Goal: Task Accomplishment & Management: Manage account settings

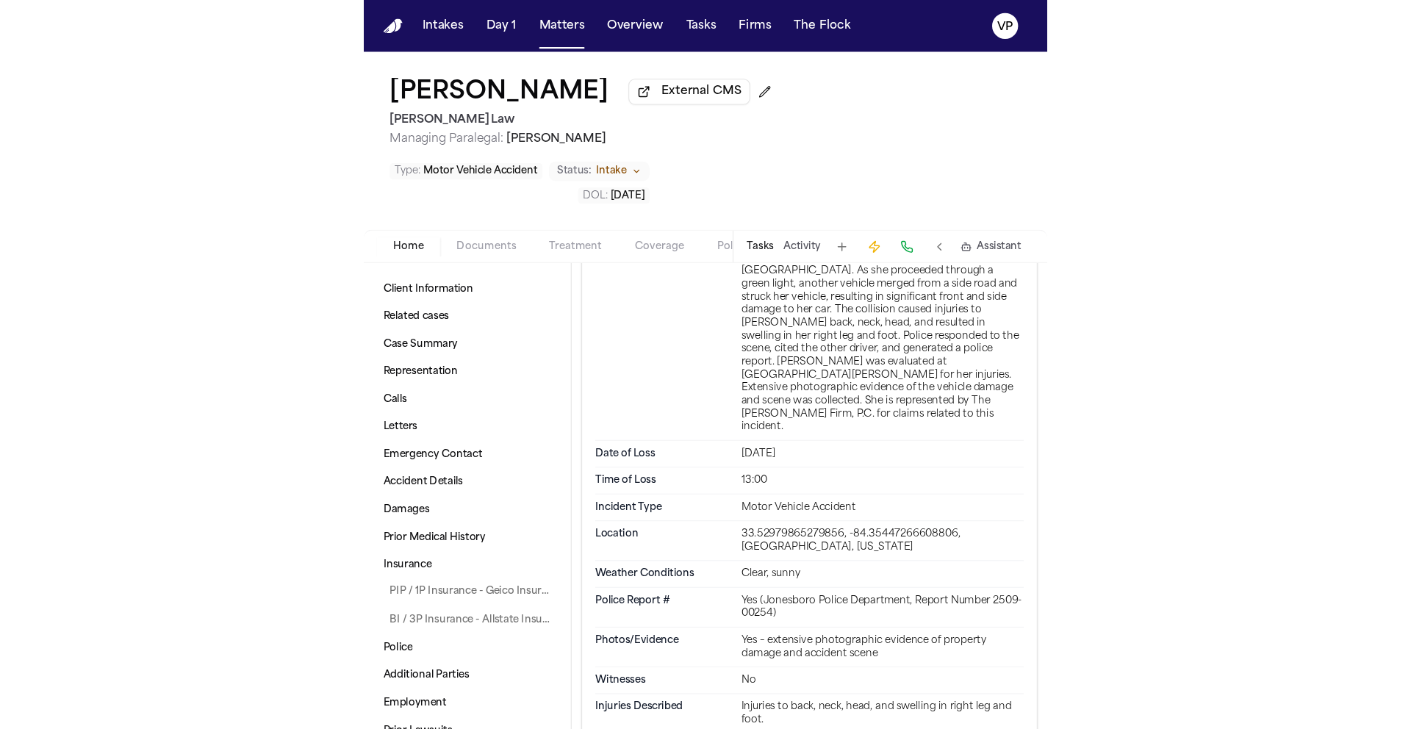
scroll to position [1407, 0]
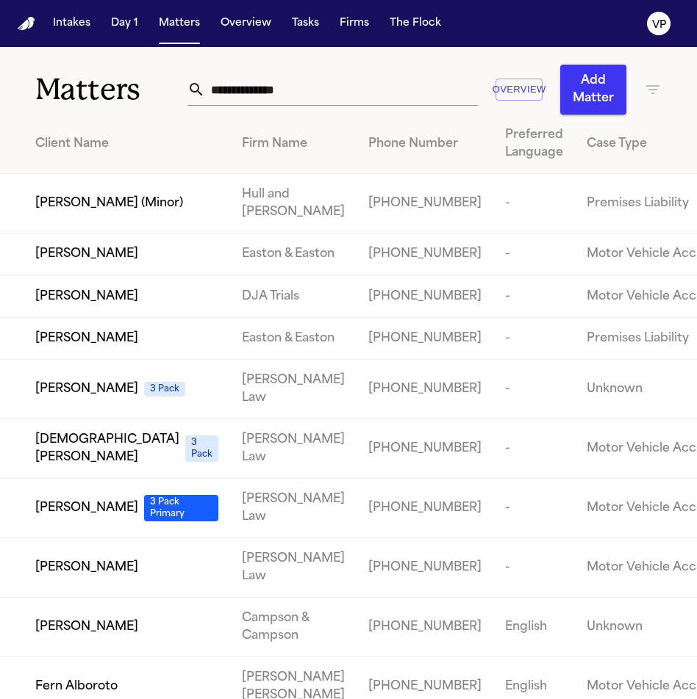
click at [262, 98] on input "text" at bounding box center [341, 89] width 272 height 32
click at [262, 93] on input "text" at bounding box center [341, 89] width 272 height 32
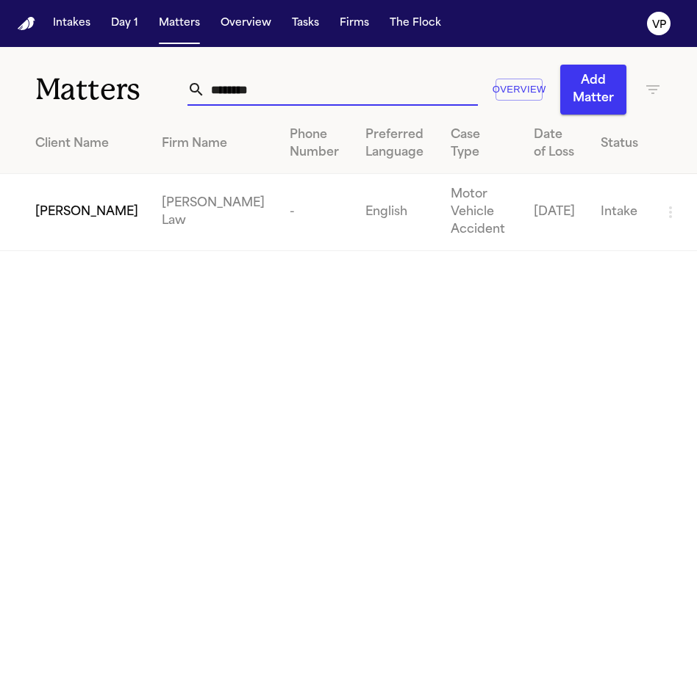
type input "********"
click at [115, 197] on td "[PERSON_NAME]" at bounding box center [75, 212] width 150 height 77
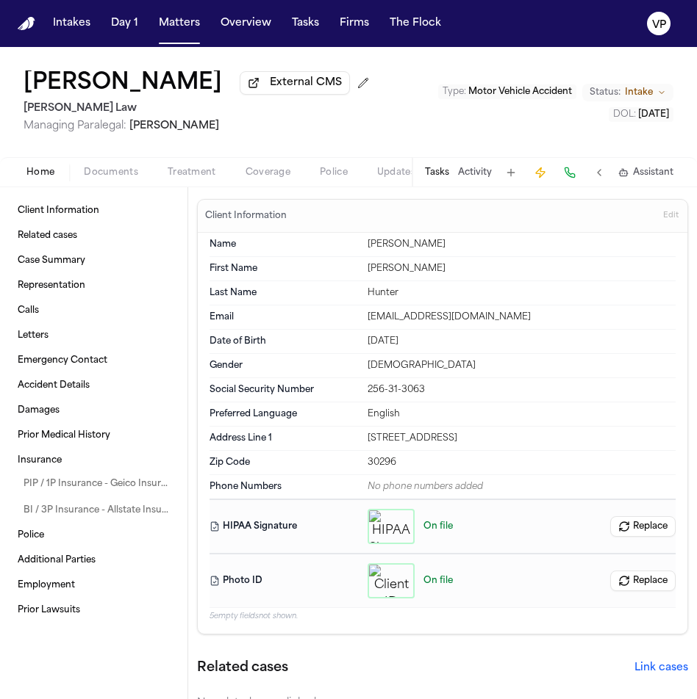
click at [115, 179] on span "Documents" at bounding box center [111, 173] width 54 height 12
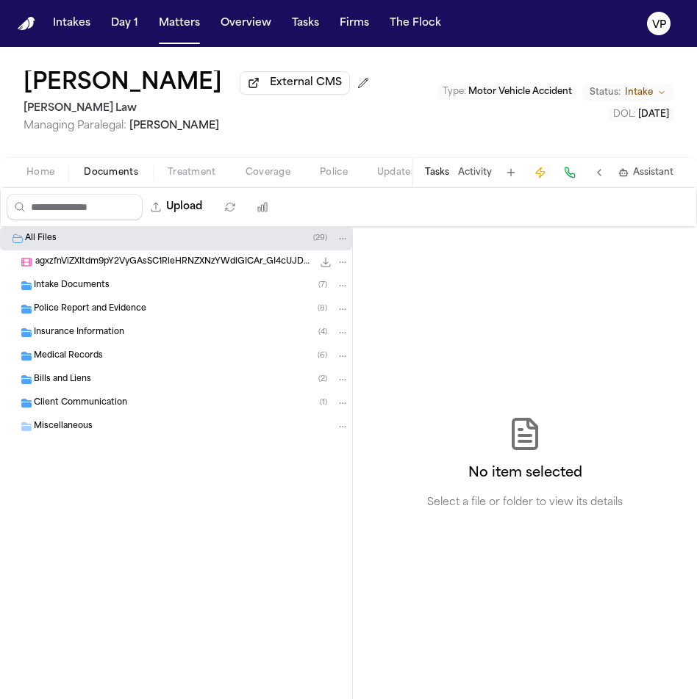
click at [105, 337] on span "Insurance Information" at bounding box center [79, 333] width 90 height 12
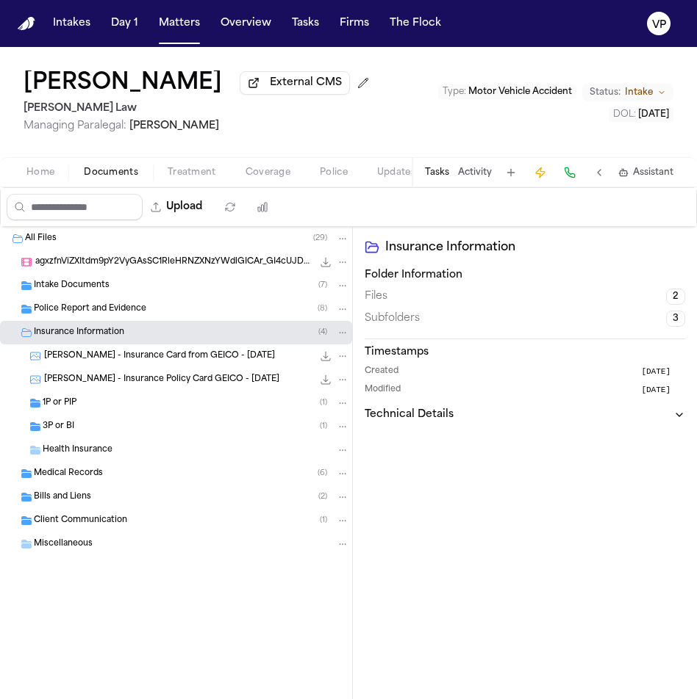
click at [95, 410] on div "1P or PIP ( 1 )" at bounding box center [196, 403] width 306 height 13
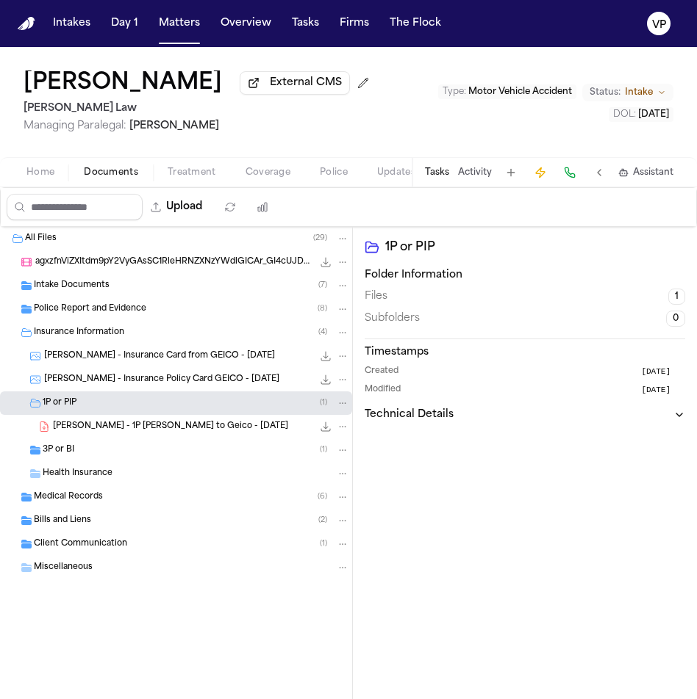
click at [105, 429] on span "L. Hunter - 1P LOR to Geico - 10.7.25" at bounding box center [170, 427] width 235 height 12
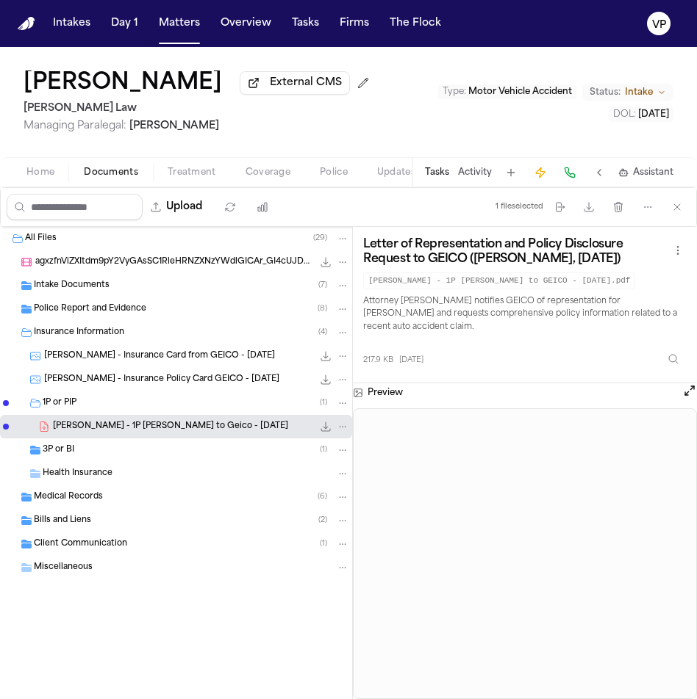
click at [112, 457] on div "3P or BI ( 1 )" at bounding box center [196, 450] width 306 height 13
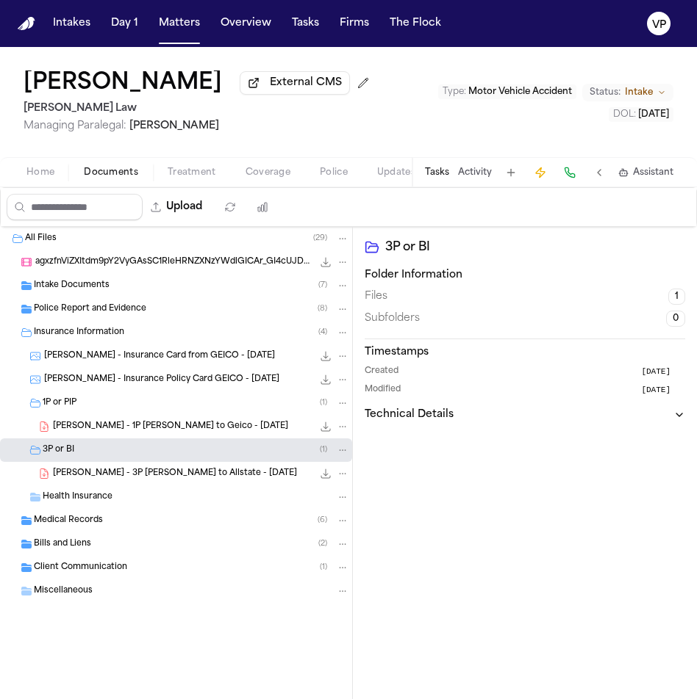
click at [190, 470] on span "L. Hunter - 3P LOR to Allstate - 10.7.25" at bounding box center [175, 474] width 244 height 12
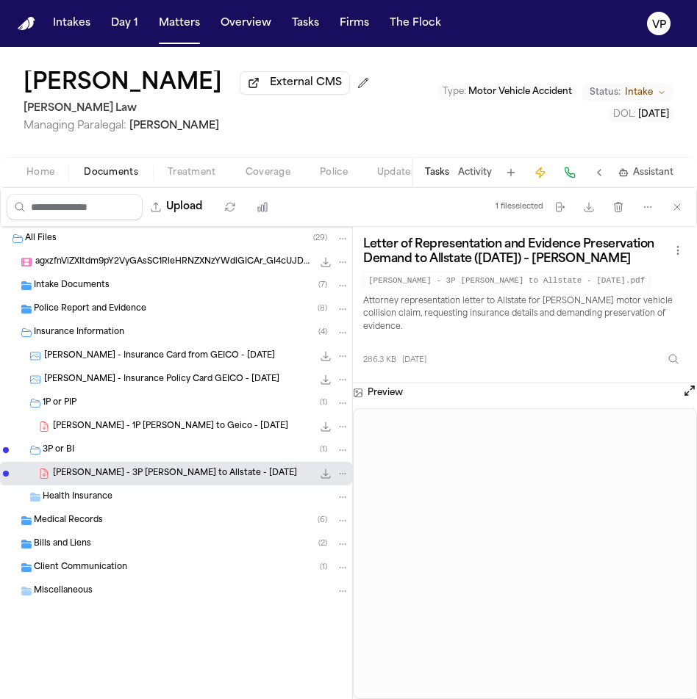
click at [57, 181] on button "Home" at bounding box center [40, 173] width 57 height 18
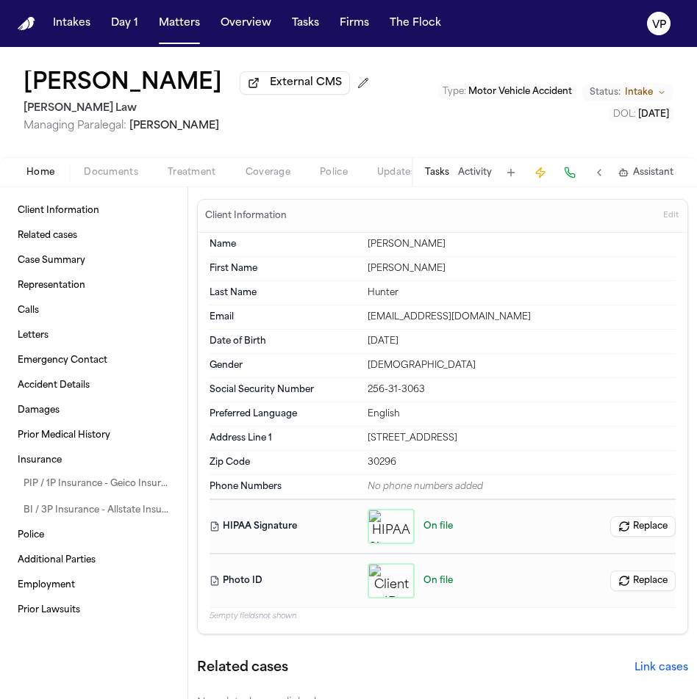
click at [113, 177] on span "Documents" at bounding box center [111, 173] width 54 height 12
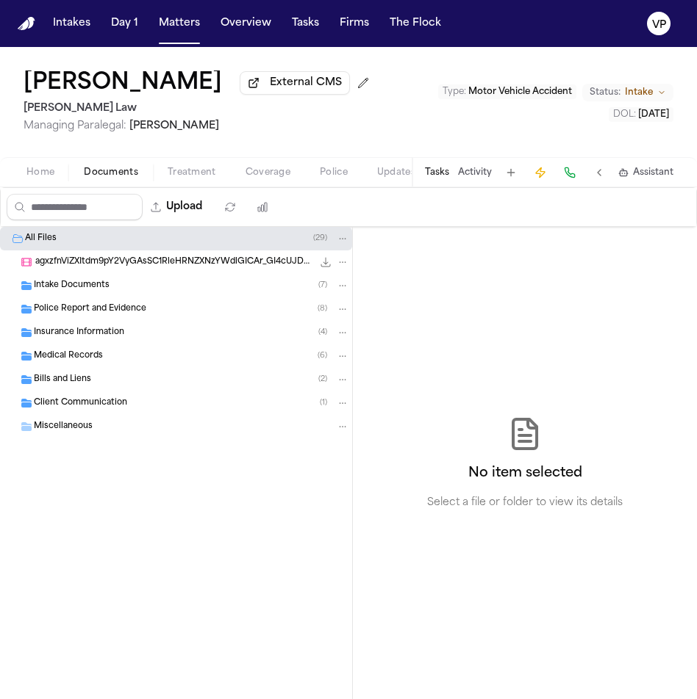
click at [458, 175] on button "Activity" at bounding box center [475, 173] width 34 height 12
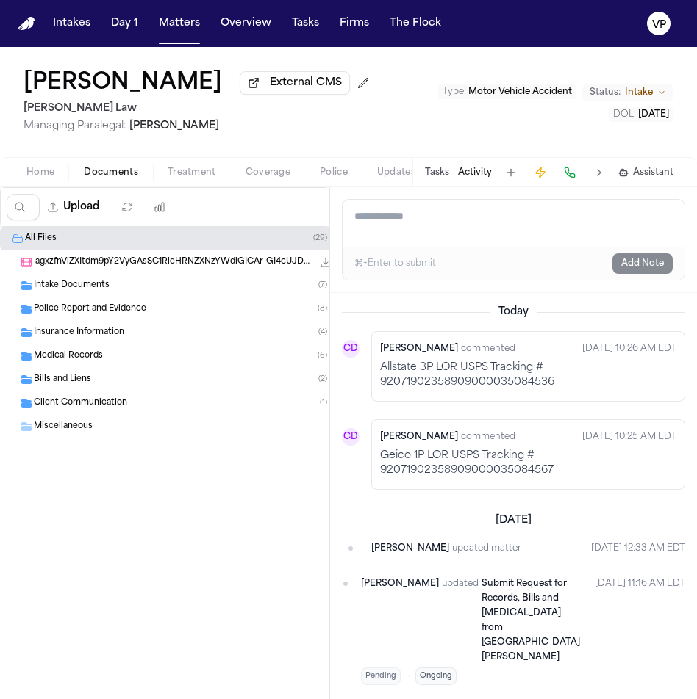
click at [117, 335] on span "Insurance Information" at bounding box center [79, 333] width 90 height 12
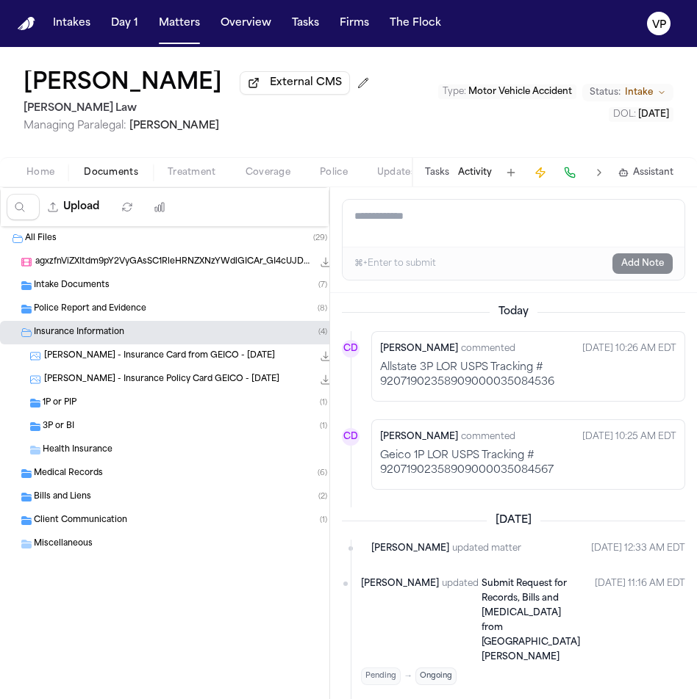
click at [102, 432] on div "3P or BI ( 1 )" at bounding box center [196, 426] width 306 height 13
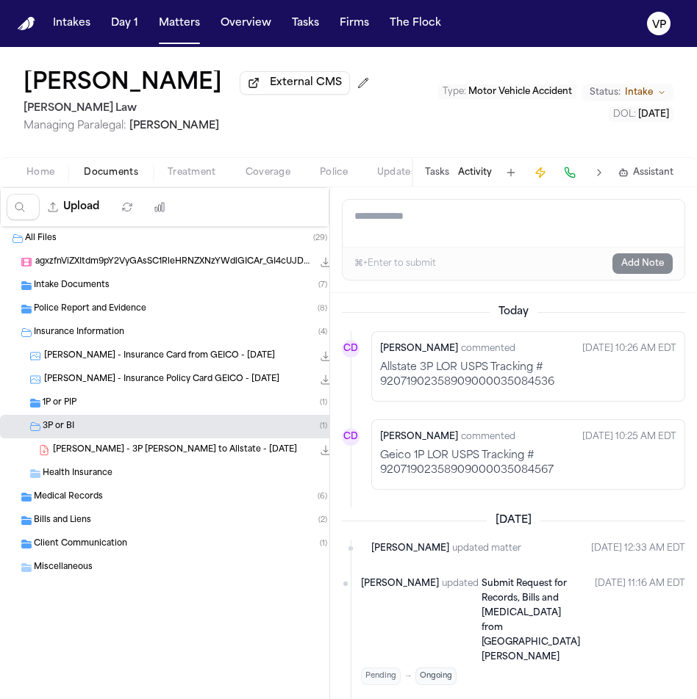
click at [145, 454] on span "L. Hunter - 3P LOR to Allstate - 10.7.25" at bounding box center [175, 451] width 244 height 12
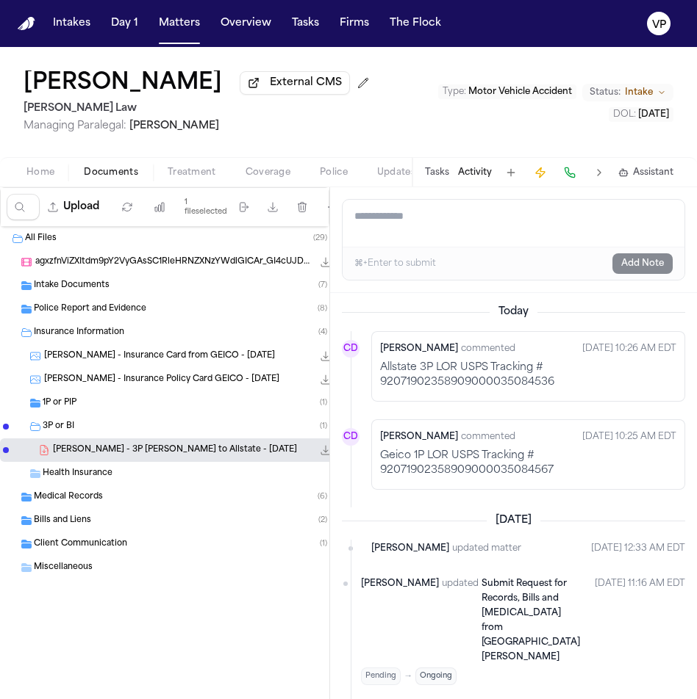
click at [397, 112] on div "Lakeysha Hunter External CMS McCormick Law Managing Paralegal: Violette Patino …" at bounding box center [348, 102] width 697 height 110
click at [474, 169] on button "Activity" at bounding box center [475, 173] width 34 height 12
click at [474, 187] on div "Tasks Activity Assistant" at bounding box center [547, 172] width 273 height 29
click at [447, 179] on button "Tasks" at bounding box center [437, 173] width 24 height 12
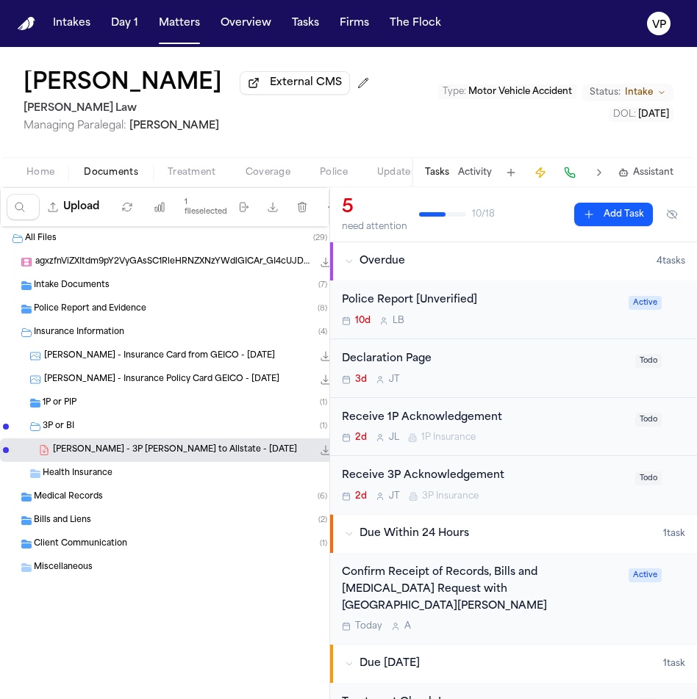
click at [398, 176] on span "Updates" at bounding box center [396, 173] width 38 height 12
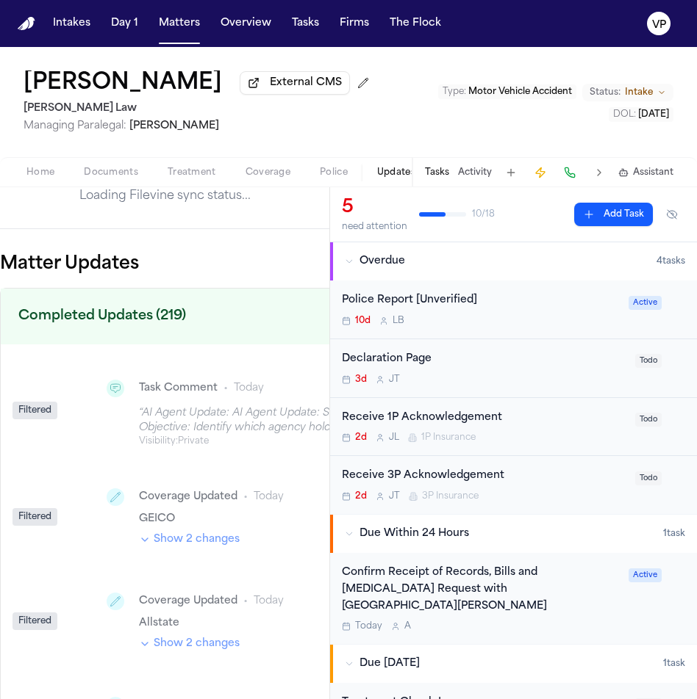
click at [43, 176] on span "Home" at bounding box center [40, 173] width 28 height 12
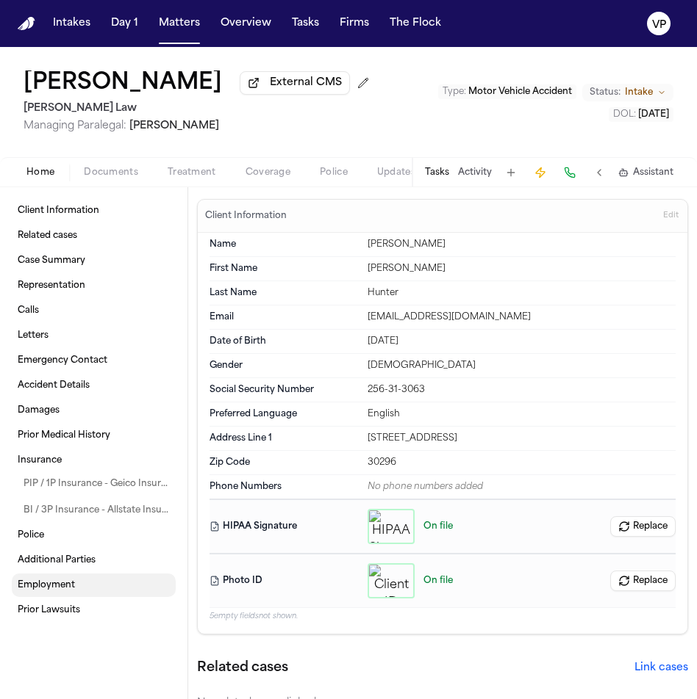
drag, startPoint x: 51, startPoint y: 616, endPoint x: 52, endPoint y: 585, distance: 31.6
click at [68, 493] on link "PIP / 1P Insurance - Geico Insurance" at bounding box center [97, 484] width 158 height 24
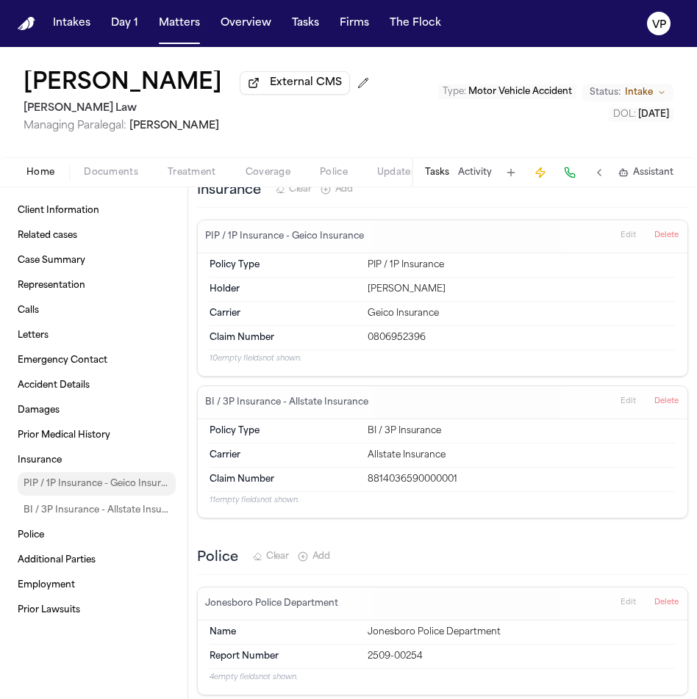
scroll to position [2308, 0]
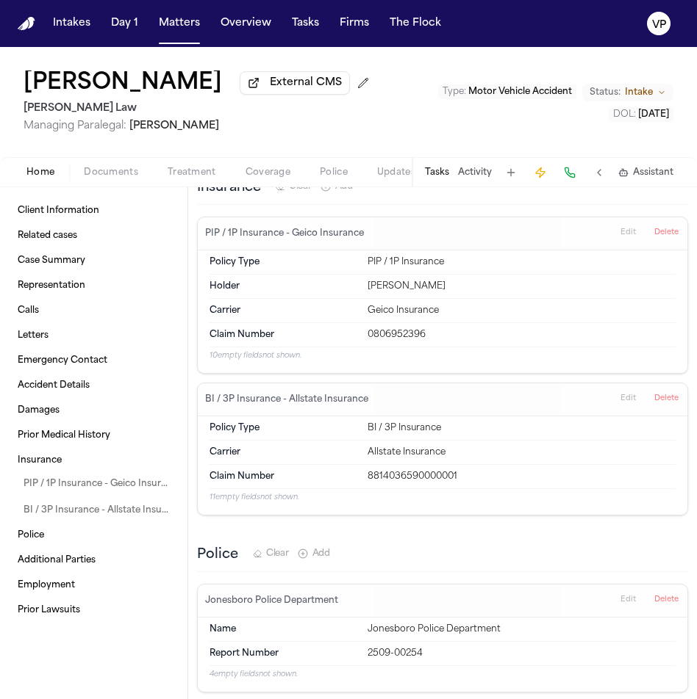
drag, startPoint x: 373, startPoint y: 468, endPoint x: 426, endPoint y: 469, distance: 52.9
click at [378, 471] on div "8814036590000001" at bounding box center [521, 477] width 308 height 12
click at [469, 472] on div "8814036590000001" at bounding box center [521, 477] width 308 height 12
drag, startPoint x: 463, startPoint y: 471, endPoint x: 364, endPoint y: 473, distance: 98.5
click at [367, 473] on div "8814036590000001" at bounding box center [521, 477] width 308 height 12
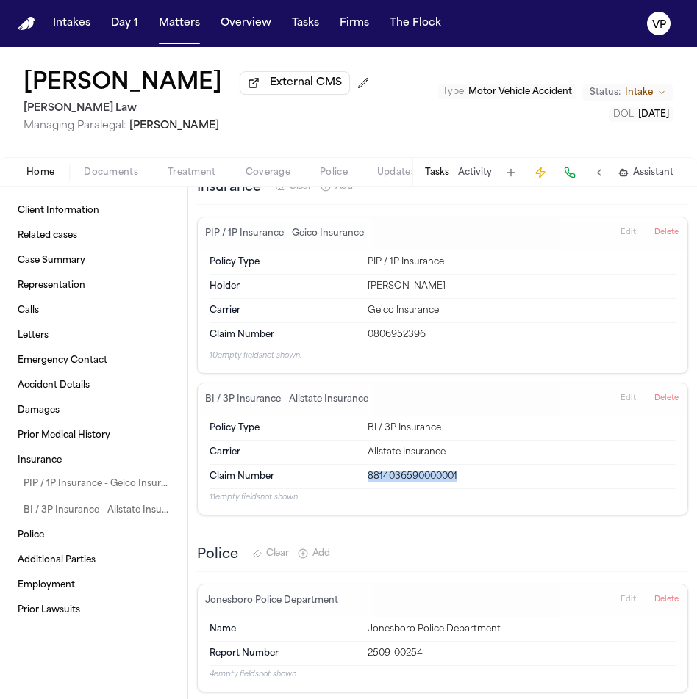
copy div "8814036590000001"
click at [475, 175] on button "Activity" at bounding box center [475, 173] width 34 height 12
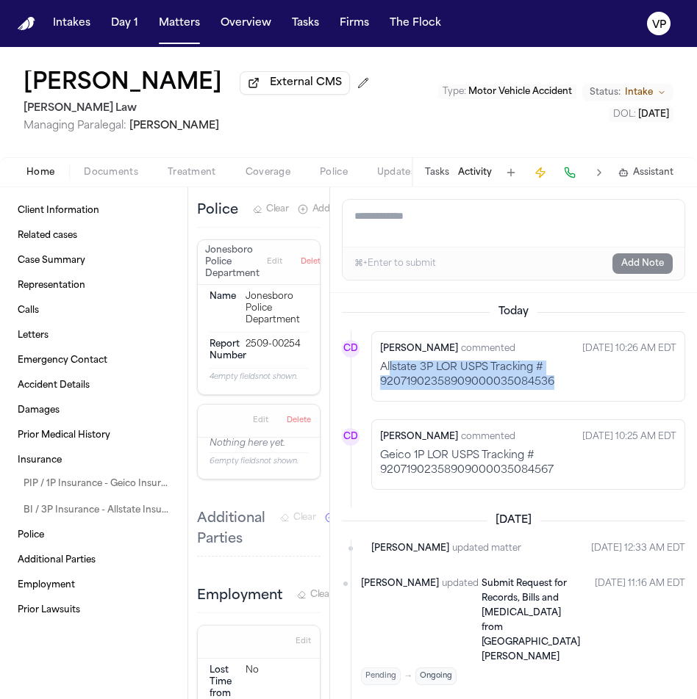
drag, startPoint x: 561, startPoint y: 386, endPoint x: 390, endPoint y: 376, distance: 170.7
click at [390, 376] on p "Allstate 3P LOR USPS Tracking # 92071902358909000035084536" at bounding box center [528, 375] width 296 height 29
click at [389, 375] on p "Allstate 3P LOR USPS Tracking # 92071902358909000035084536" at bounding box center [528, 375] width 296 height 29
click at [386, 375] on p "Allstate 3P LOR USPS Tracking # 92071902358909000035084536" at bounding box center [528, 375] width 296 height 29
click at [385, 375] on p "Allstate 3P LOR USPS Tracking # 92071902358909000035084536" at bounding box center [528, 375] width 296 height 29
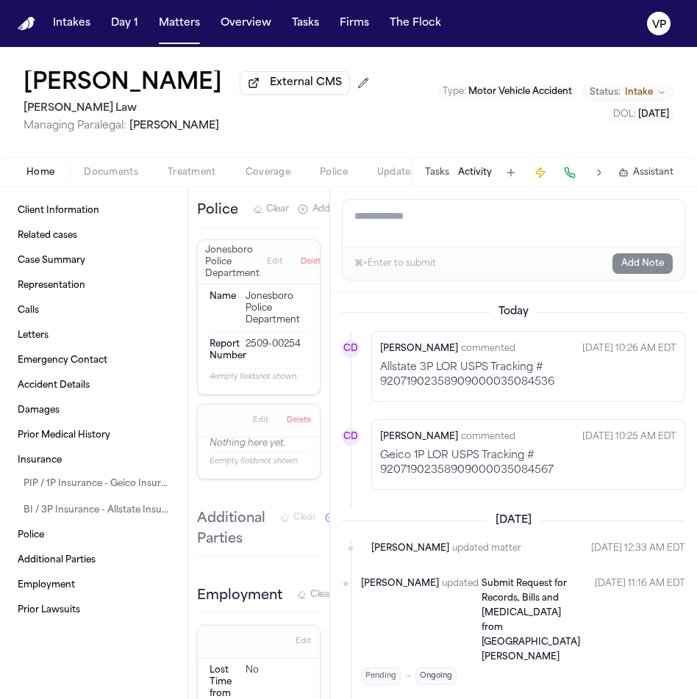
click at [384, 375] on p "Allstate 3P LOR USPS Tracking # 92071902358909000035084536" at bounding box center [528, 375] width 296 height 29
click at [382, 373] on p "Allstate 3P LOR USPS Tracking # 92071902358909000035084536" at bounding box center [528, 375] width 296 height 29
drag, startPoint x: 382, startPoint y: 373, endPoint x: 530, endPoint y: 384, distance: 148.0
click at [530, 384] on p "Allstate 3P LOR USPS Tracking # 92071902358909000035084536" at bounding box center [528, 375] width 296 height 29
copy p "Allstate 3P LOR USPS Tracking # 92071902358909000035084536"
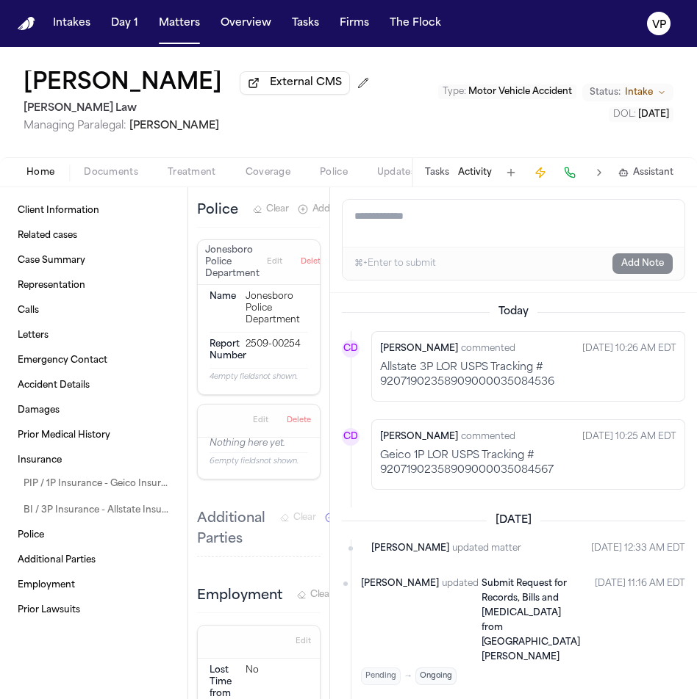
click at [546, 475] on p "Geico 1P LOR USPS Tracking # 92071902358909000035084567" at bounding box center [528, 463] width 296 height 29
drag, startPoint x: 554, startPoint y: 474, endPoint x: 370, endPoint y: 456, distance: 184.5
click at [371, 456] on div "Carla Deras commented Oct 10, 2025 10:25 AM EDT Geico 1P LOR USPS Tracking # 92…" at bounding box center [528, 455] width 314 height 71
copy p "Geico 1P LOR USPS Tracking # 92071902358909000035084567"
click at [105, 176] on span "Documents" at bounding box center [111, 173] width 54 height 12
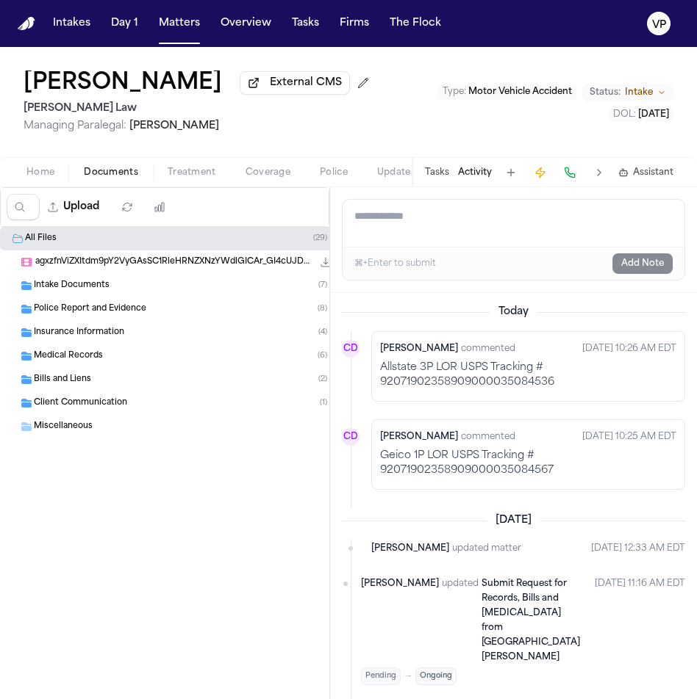
click at [63, 292] on div "Intake Documents ( 7 )" at bounding box center [191, 285] width 315 height 13
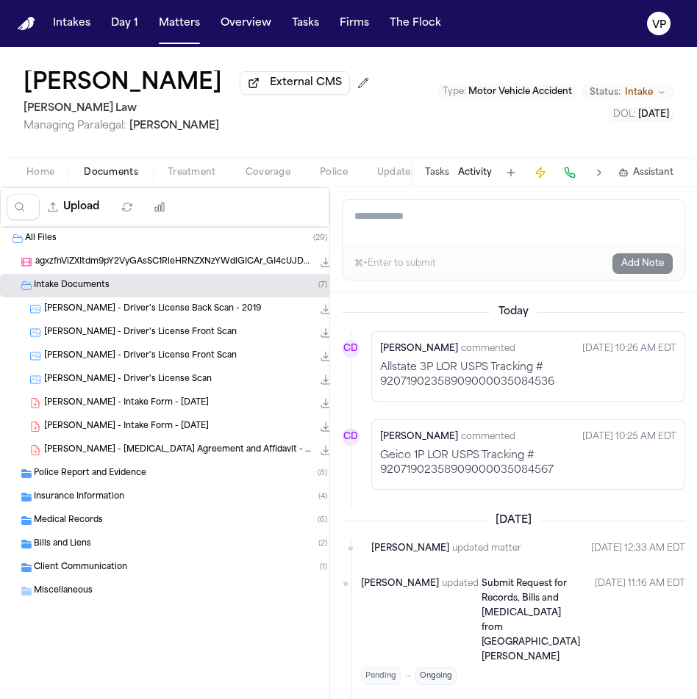
click at [94, 334] on span "L. Hunter - Driver's License Front Scan" at bounding box center [140, 333] width 192 height 12
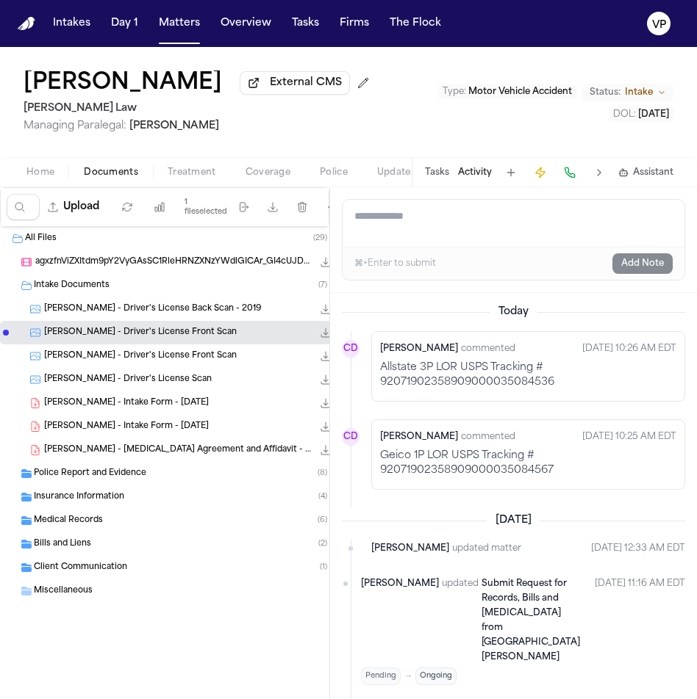
click at [94, 334] on span "L. Hunter - Driver's License Front Scan" at bounding box center [140, 333] width 192 height 12
click at [288, 633] on div "All Files ( 29 ) agxzfnViZXItdm9pY2VyGAsSC1RleHRNZXNzYWdlGICAr_GI4cUJDA.mp4 322…" at bounding box center [176, 452] width 352 height 450
drag, startPoint x: 293, startPoint y: 611, endPoint x: 168, endPoint y: 617, distance: 125.8
click at [168, 617] on div "All Files ( 29 ) agxzfnViZXItdm9pY2VyGAsSC1RleHRNZXNzYWdlGICAr_GI4cUJDA.mp4 322…" at bounding box center [176, 452] width 352 height 450
click at [43, 178] on span "Home" at bounding box center [40, 173] width 28 height 12
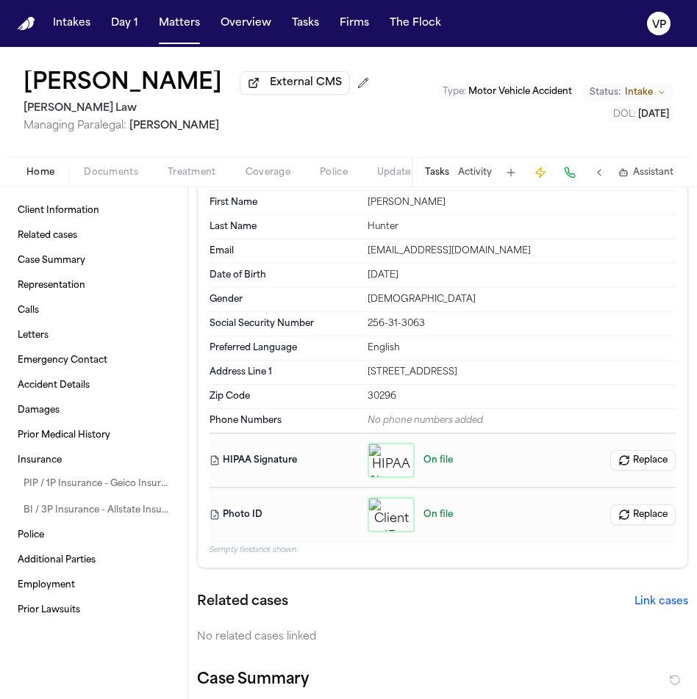
scroll to position [70, 0]
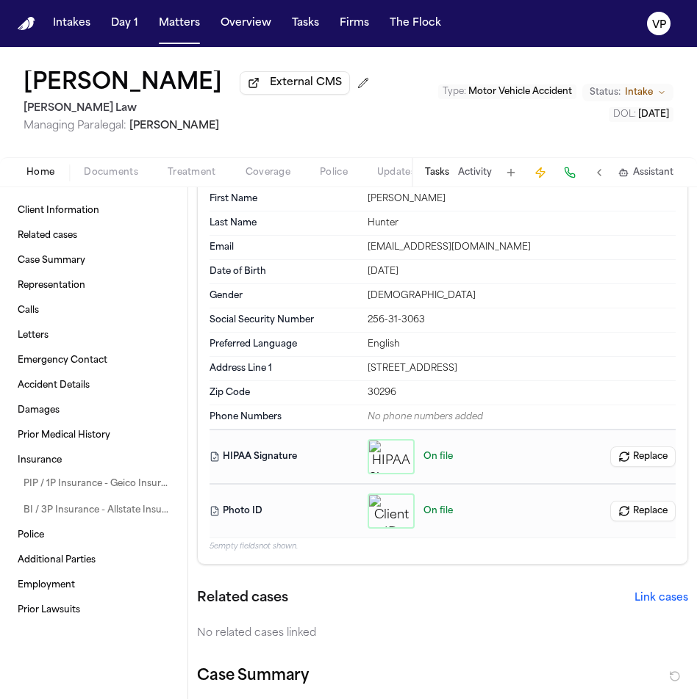
click at [110, 179] on span "Documents" at bounding box center [111, 173] width 54 height 12
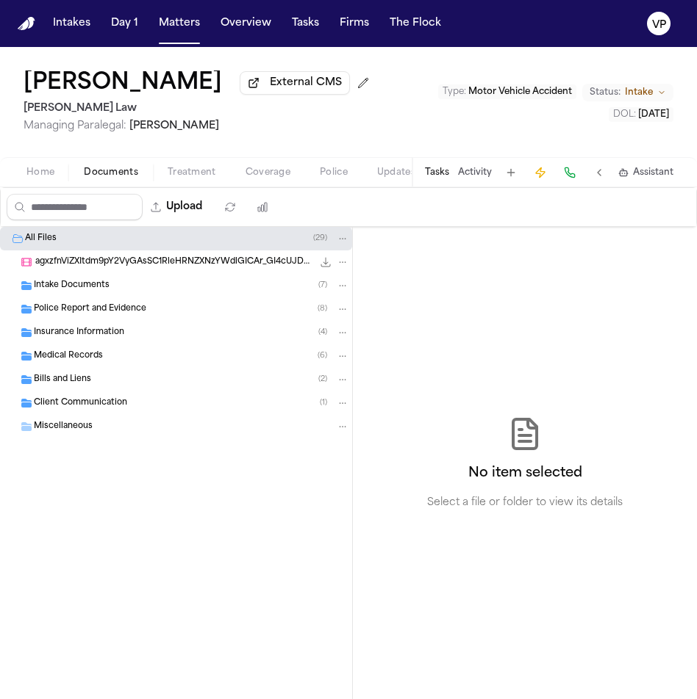
click at [84, 297] on div "Intake Documents ( 7 )" at bounding box center [176, 286] width 352 height 24
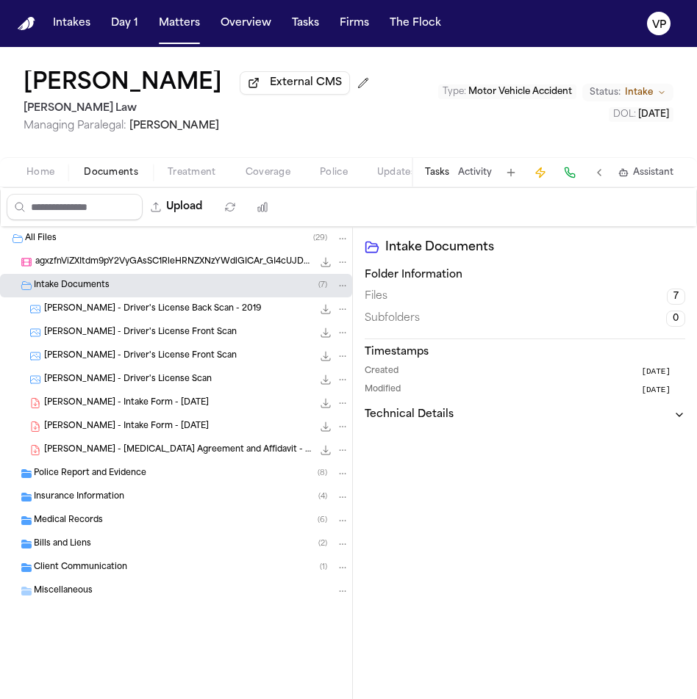
click at [151, 334] on span "L. Hunter - Driver's License Front Scan" at bounding box center [140, 333] width 192 height 12
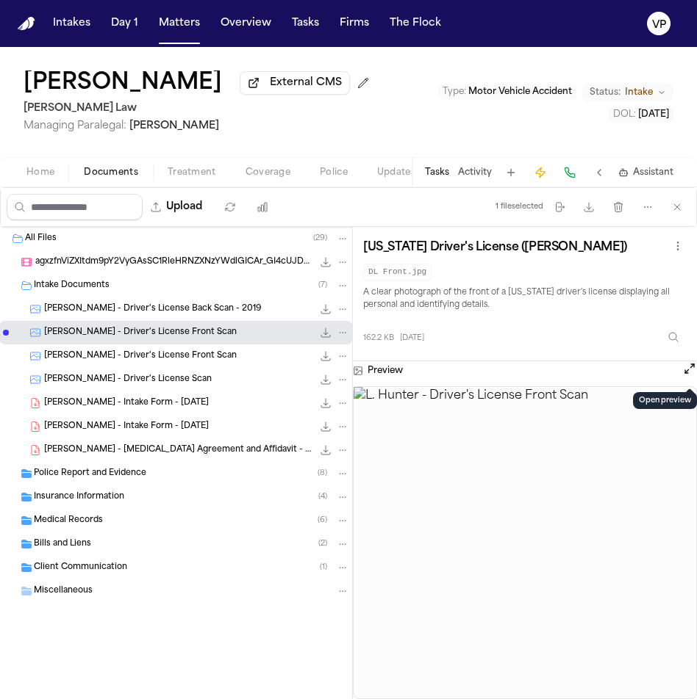
click at [682, 375] on button "Open preview" at bounding box center [689, 368] width 15 height 15
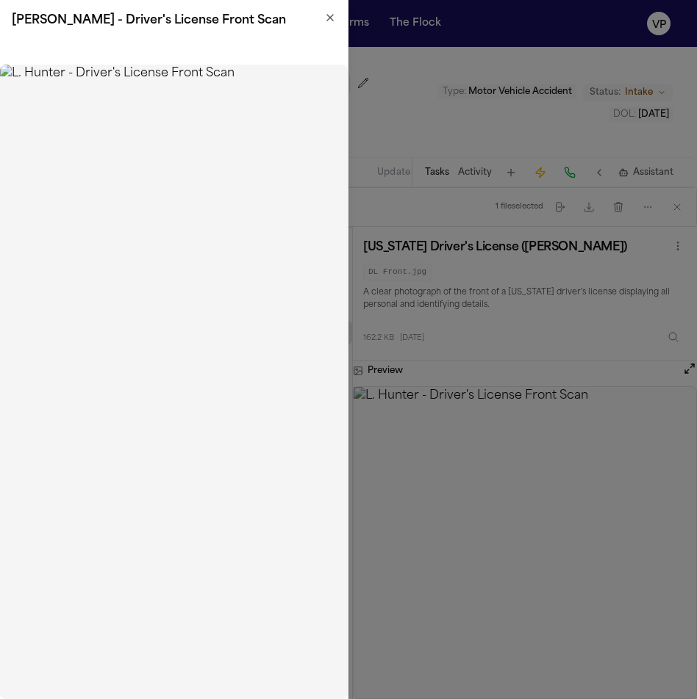
click at [331, 20] on icon "button" at bounding box center [330, 18] width 12 height 12
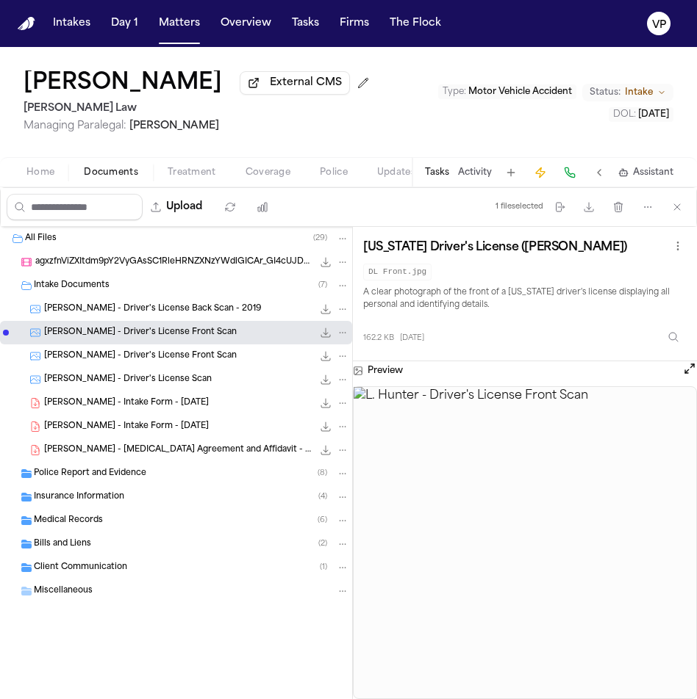
click at [26, 170] on span "Home" at bounding box center [40, 173] width 28 height 12
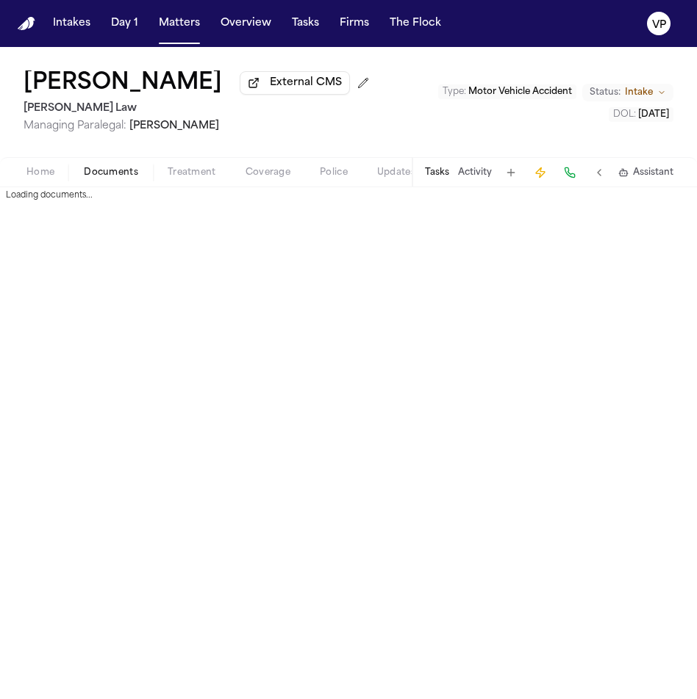
click at [117, 177] on span "Documents" at bounding box center [111, 173] width 54 height 12
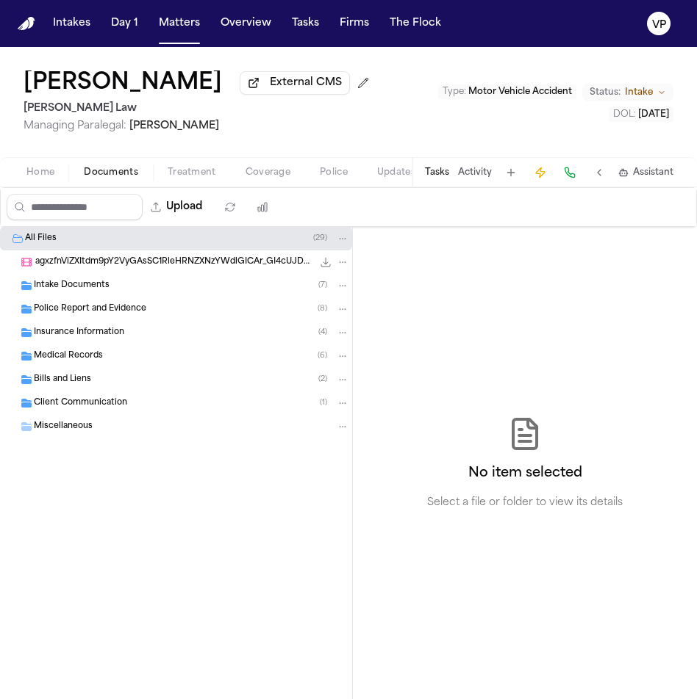
click at [90, 292] on span "Intake Documents" at bounding box center [72, 286] width 76 height 12
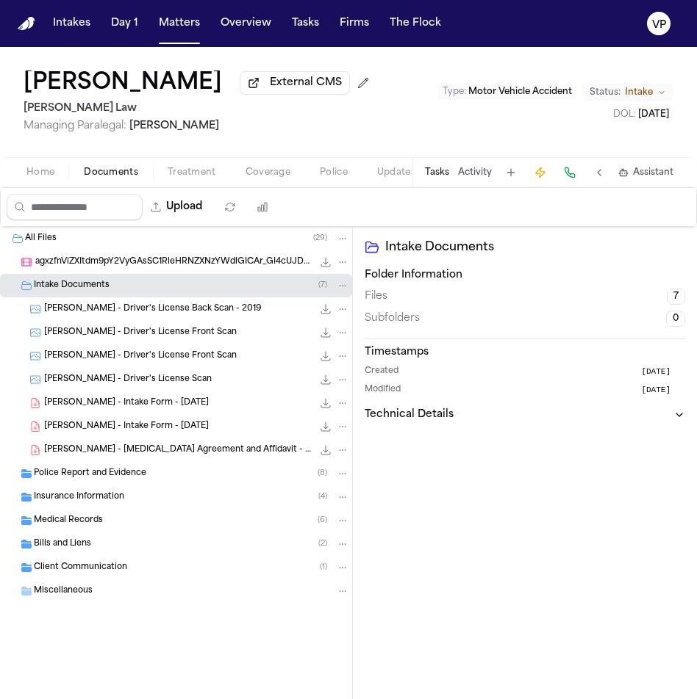
click at [175, 334] on span "L. Hunter - Driver's License Front Scan" at bounding box center [140, 333] width 192 height 12
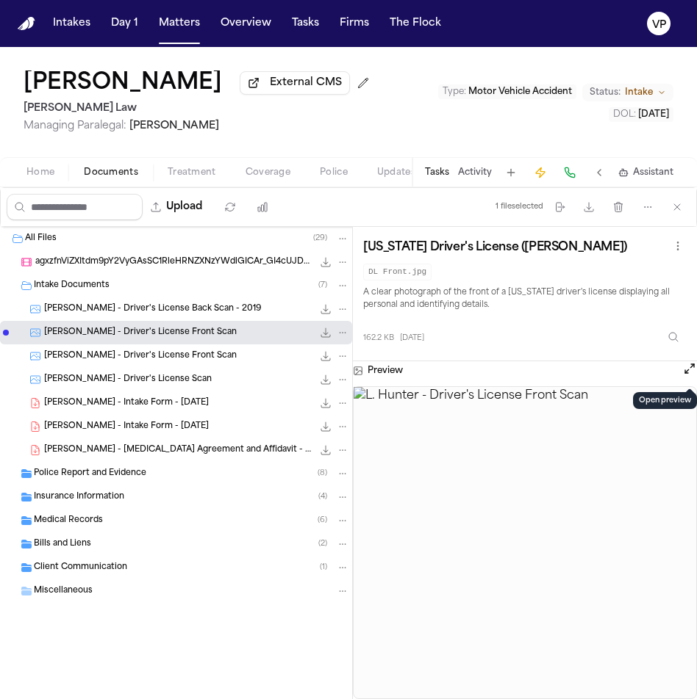
click at [684, 374] on button "Open preview" at bounding box center [689, 368] width 15 height 15
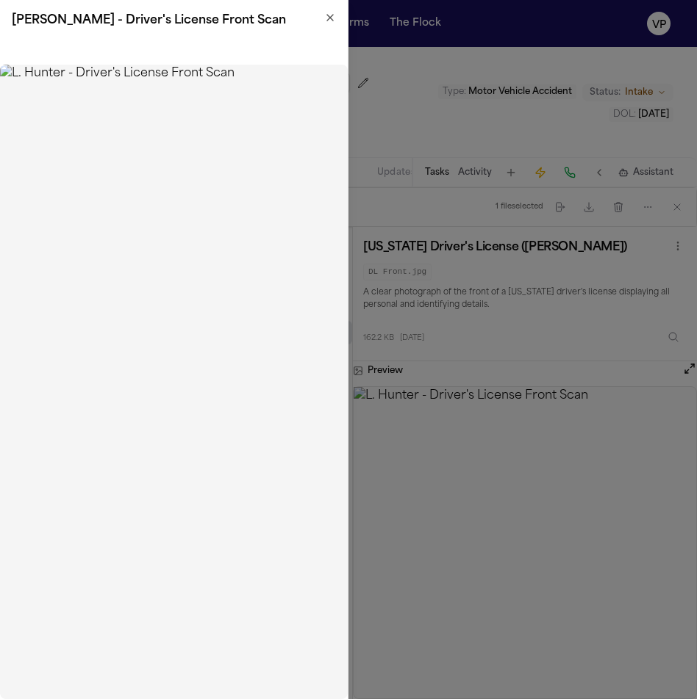
click at [331, 14] on icon "button" at bounding box center [330, 18] width 12 height 12
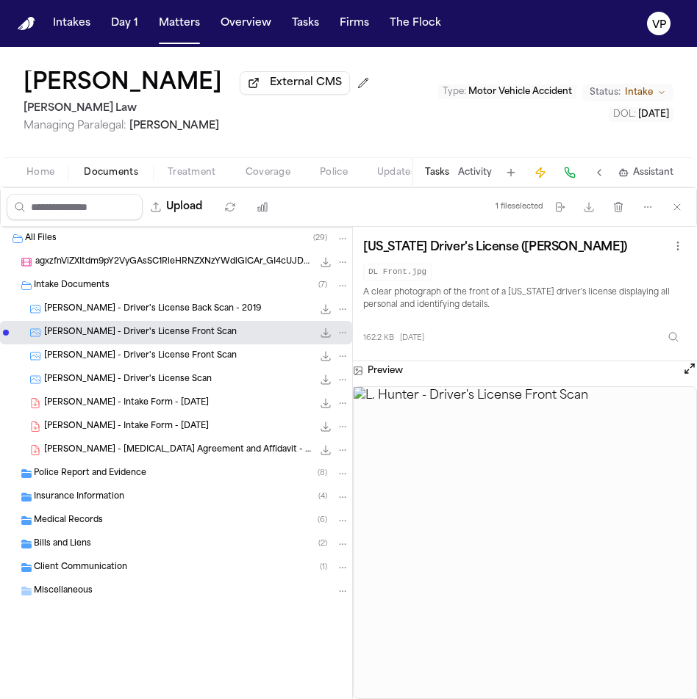
click at [47, 179] on span "Home" at bounding box center [40, 173] width 28 height 12
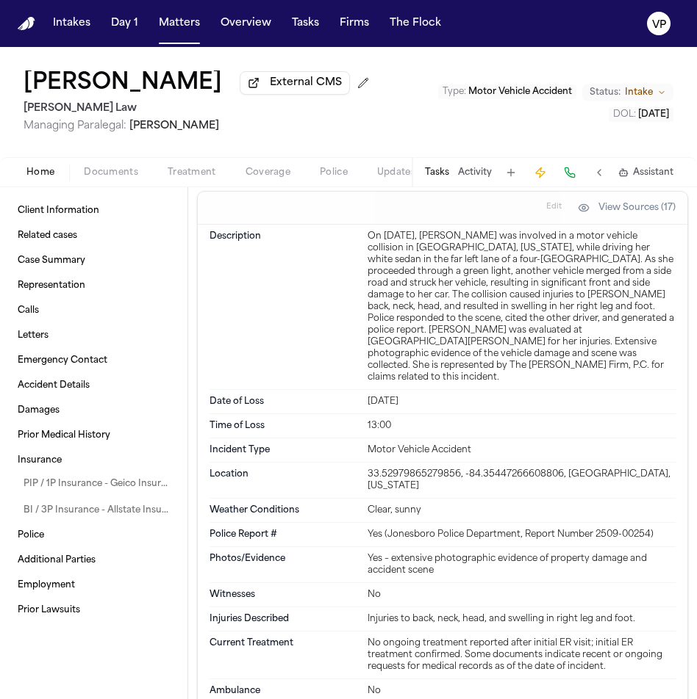
scroll to position [1346, 0]
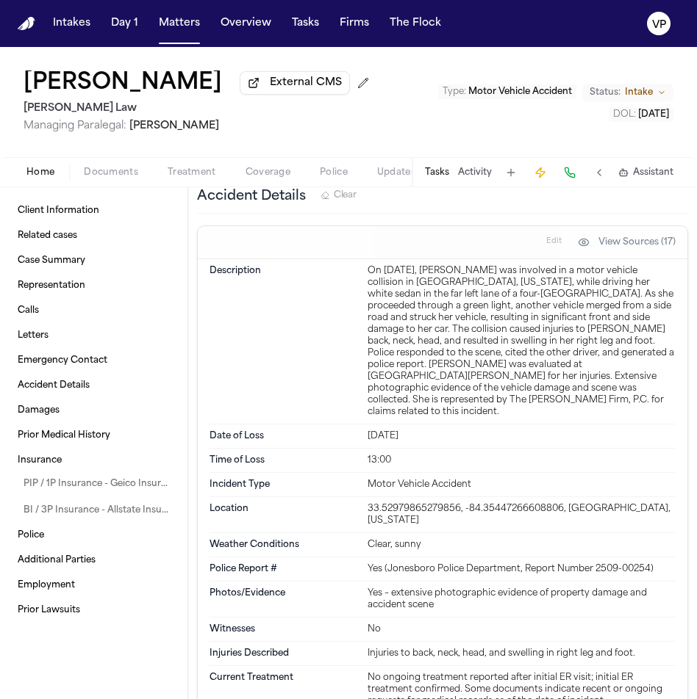
click at [367, 503] on div "33.52979865279856, -84.35447266608806, [GEOGRAPHIC_DATA], [US_STATE]" at bounding box center [521, 515] width 308 height 24
drag, startPoint x: 367, startPoint y: 503, endPoint x: 530, endPoint y: 503, distance: 163.1
click at [530, 503] on div "33.52979865279856, -84.35447266608806, [GEOGRAPHIC_DATA], [US_STATE]" at bounding box center [521, 515] width 308 height 24
copy div "84.35447266608806"
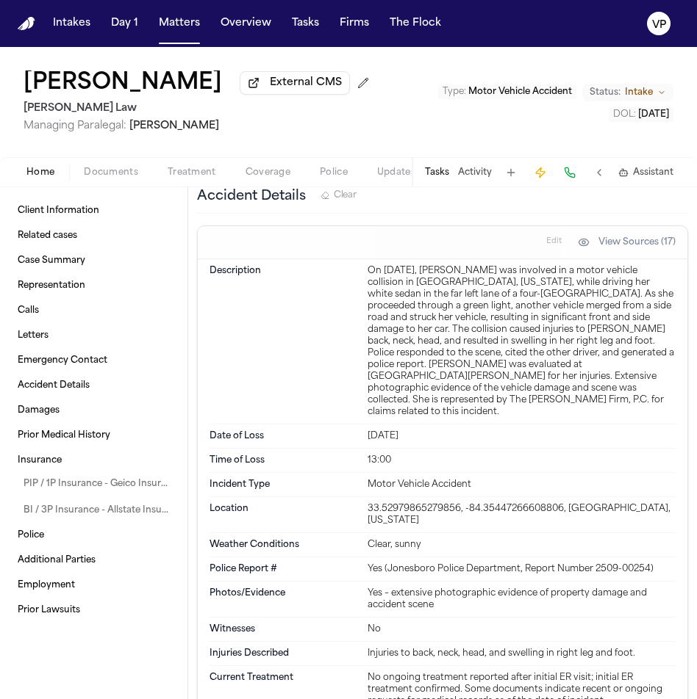
click at [436, 503] on div "33.52979865279856, -84.35447266608806, [GEOGRAPHIC_DATA], [US_STATE]" at bounding box center [521, 515] width 308 height 24
drag, startPoint x: 356, startPoint y: 501, endPoint x: 554, endPoint y: 501, distance: 197.6
click at [557, 501] on div "Location 33.52979865279856, -84.35447266608806, Jonesboro, Georgia" at bounding box center [442, 515] width 466 height 36
copy div "33.52979865279856, -84.35447266608806"
click at [96, 179] on span "Documents" at bounding box center [111, 173] width 54 height 12
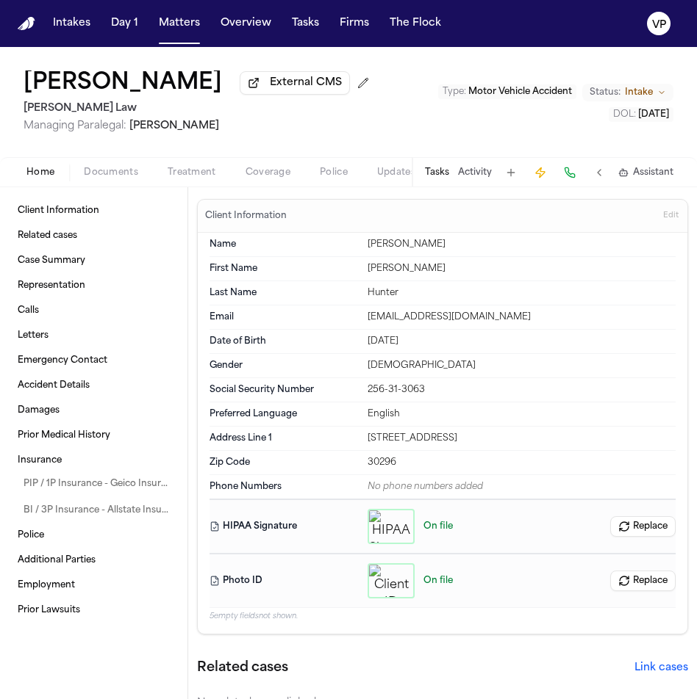
click at [96, 179] on span "Documents" at bounding box center [111, 173] width 54 height 12
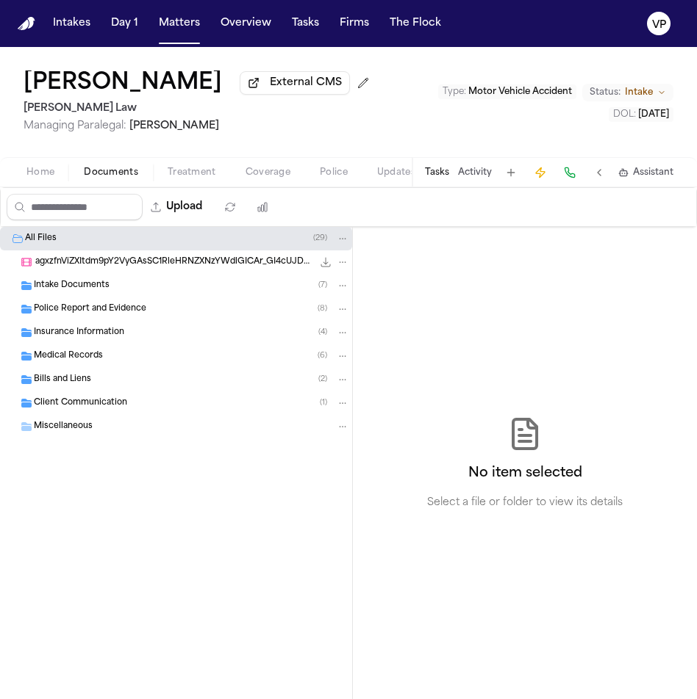
click at [170, 292] on div "Intake Documents ( 7 )" at bounding box center [191, 285] width 315 height 13
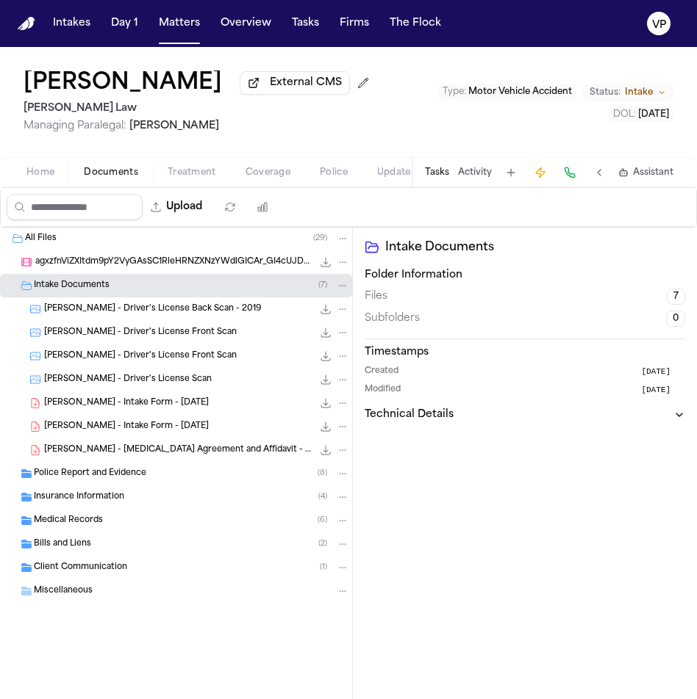
click at [129, 478] on span "Police Report and Evidence" at bounding box center [90, 474] width 112 height 12
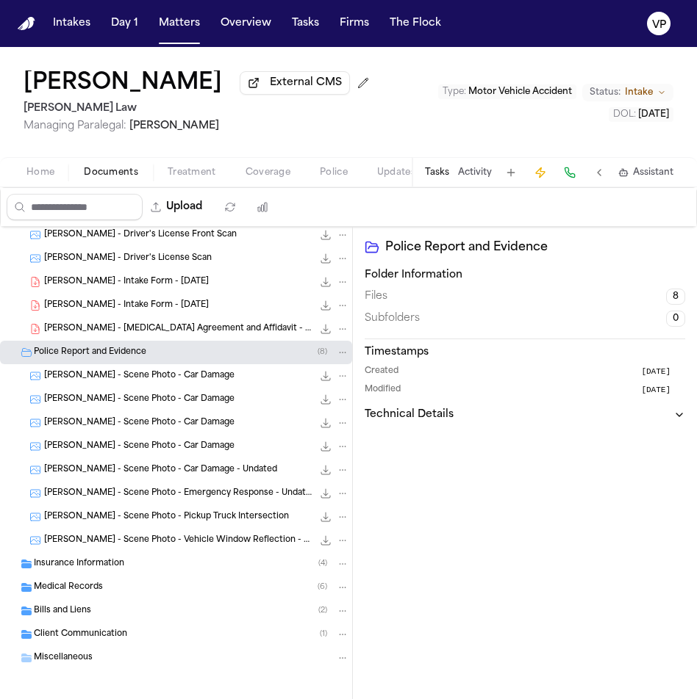
scroll to position [129, 0]
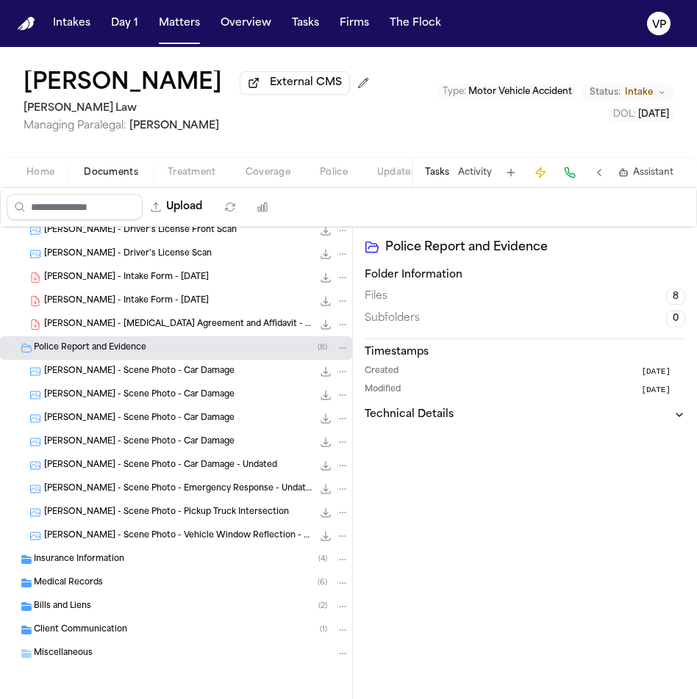
click at [93, 558] on span "Insurance Information" at bounding box center [79, 560] width 90 height 12
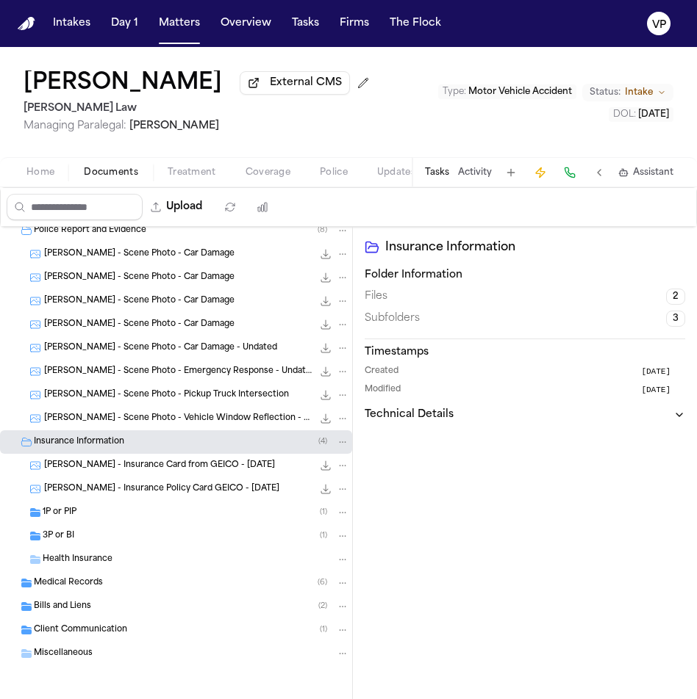
scroll to position [246, 0]
click at [87, 512] on div "1P or PIP ( 1 )" at bounding box center [196, 512] width 306 height 13
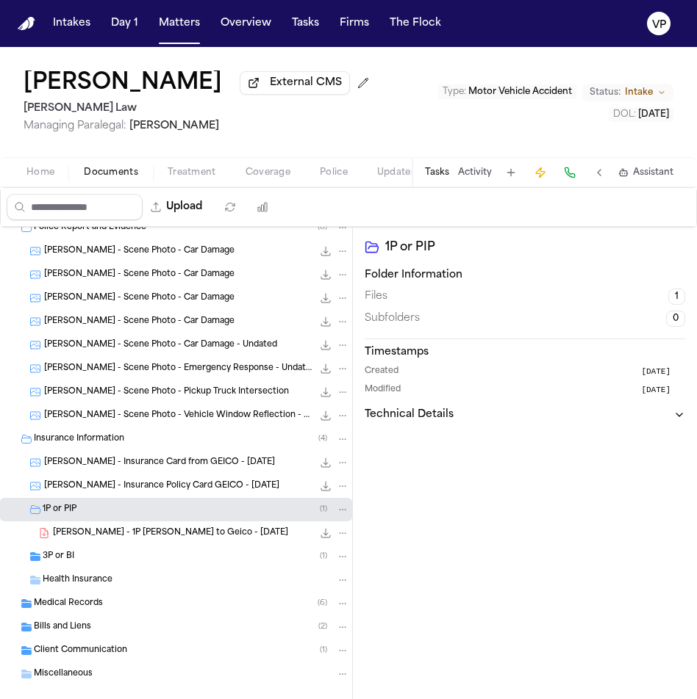
click at [98, 559] on div "3P or BI ( 1 )" at bounding box center [196, 556] width 306 height 13
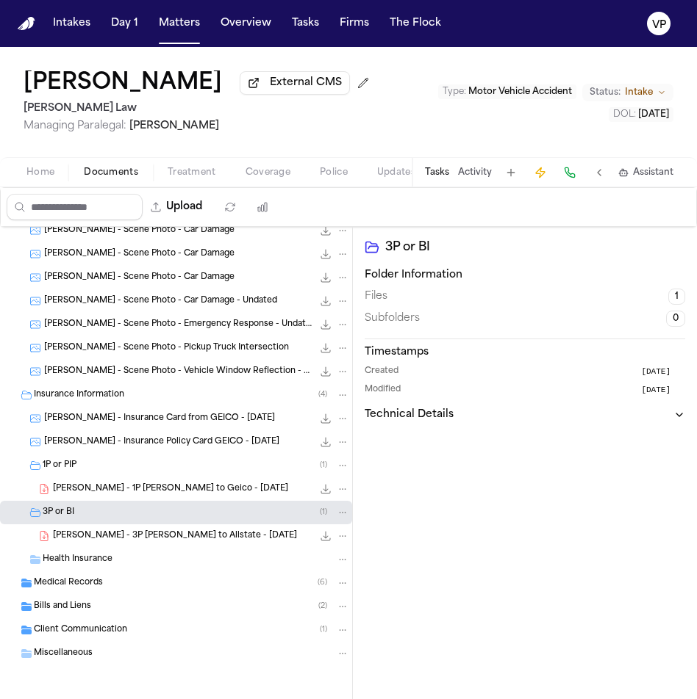
scroll to position [293, 0]
click at [89, 627] on span "Client Communication" at bounding box center [80, 631] width 93 height 12
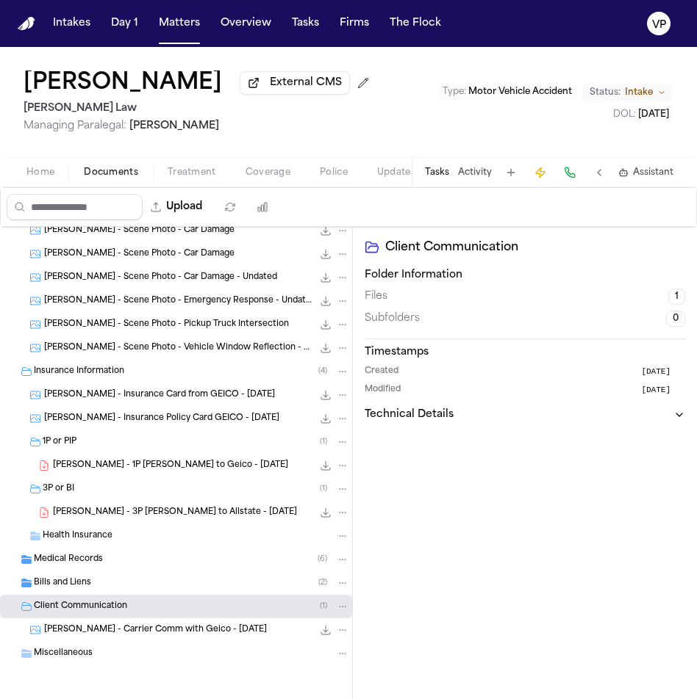
scroll to position [317, 0]
click at [102, 590] on div "Bills and Liens ( 2 )" at bounding box center [176, 584] width 352 height 24
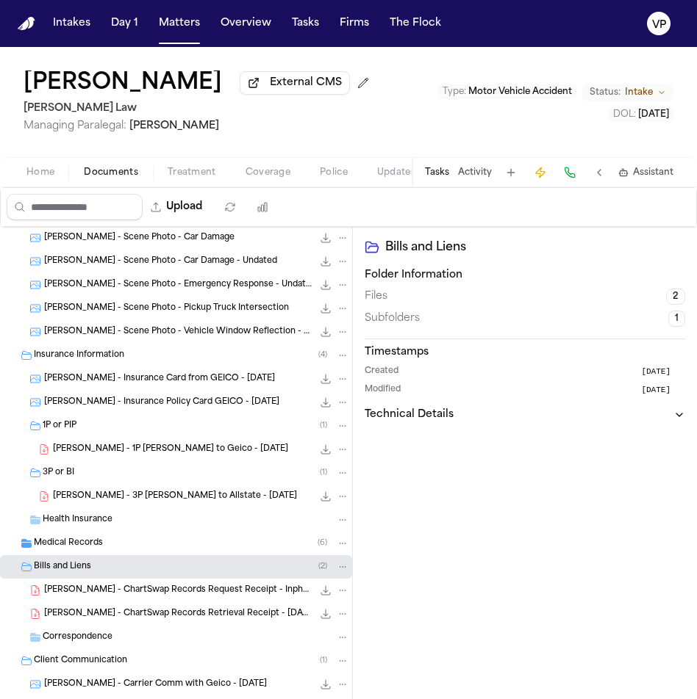
scroll to position [387, 0]
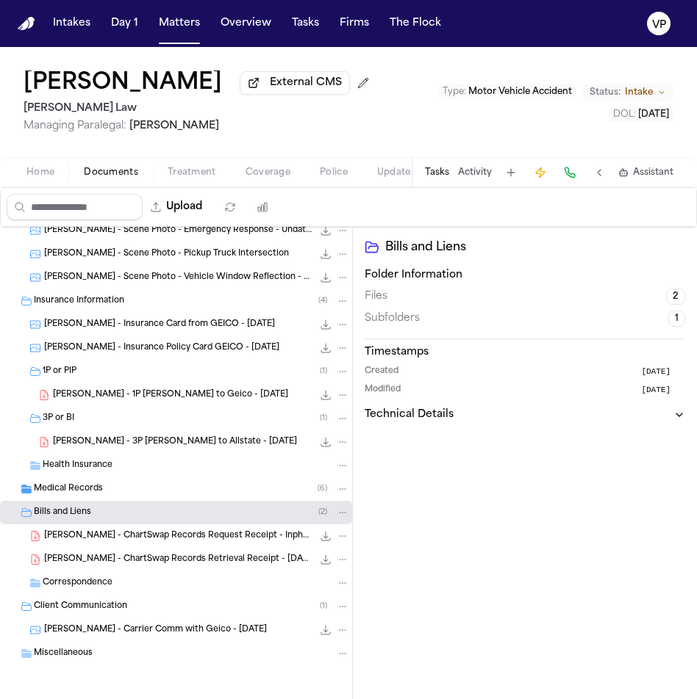
click at [83, 467] on span "Health Insurance" at bounding box center [78, 466] width 70 height 12
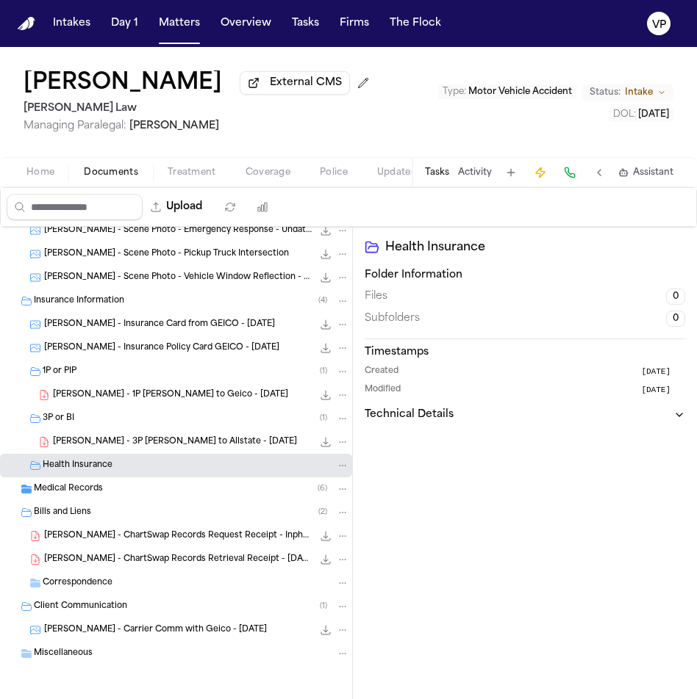
click at [114, 657] on div "Miscellaneous" at bounding box center [191, 653] width 315 height 13
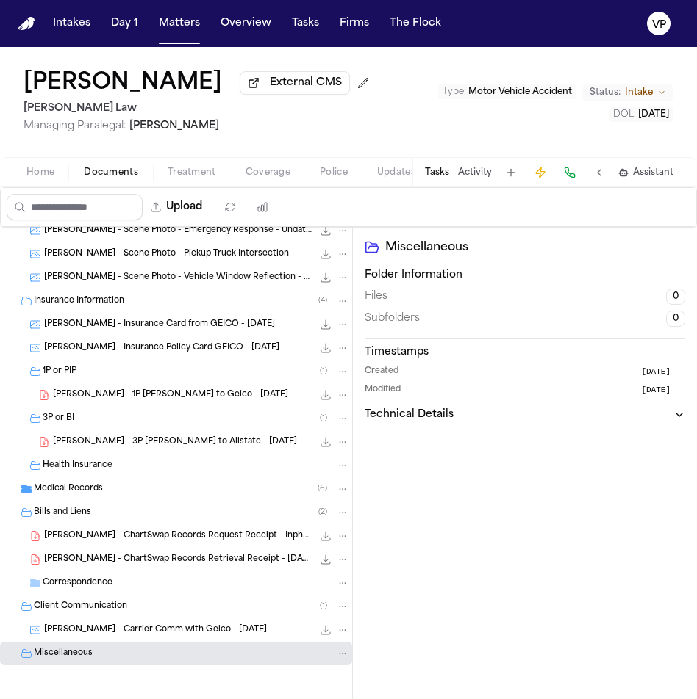
click at [35, 173] on span "Home" at bounding box center [40, 173] width 28 height 12
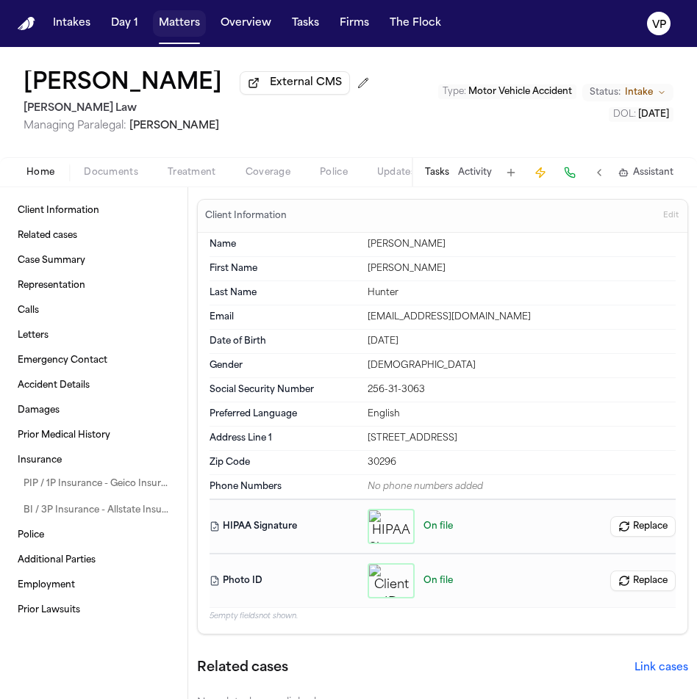
click at [177, 31] on button "Matters" at bounding box center [179, 23] width 53 height 26
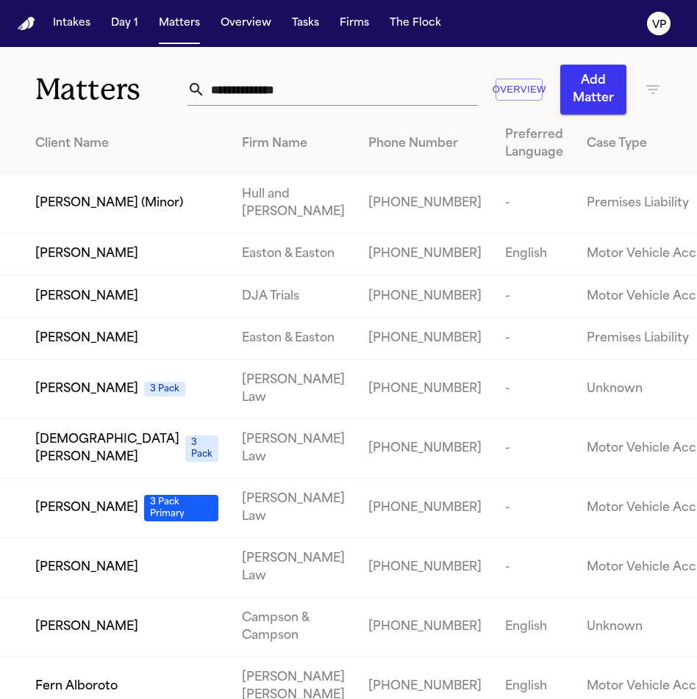
click at [272, 96] on input "text" at bounding box center [341, 89] width 272 height 32
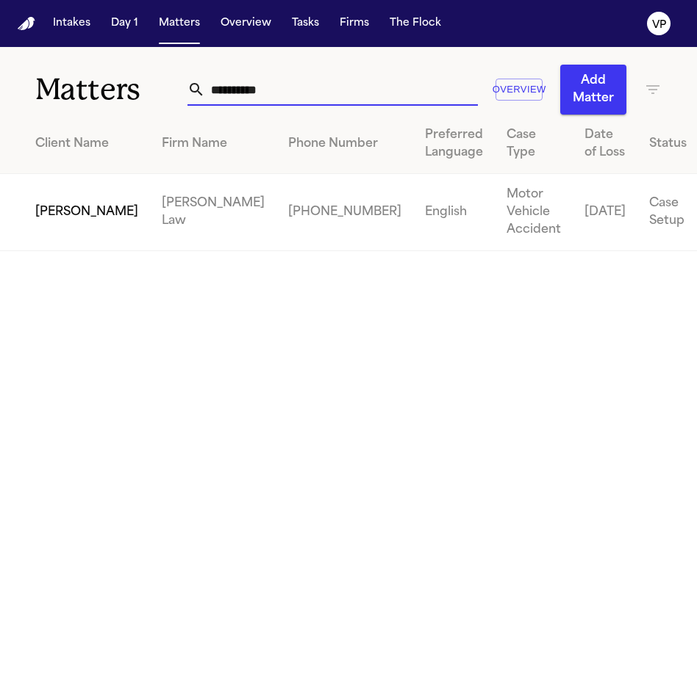
type input "**********"
click at [43, 218] on span "[PERSON_NAME]" at bounding box center [86, 213] width 103 height 18
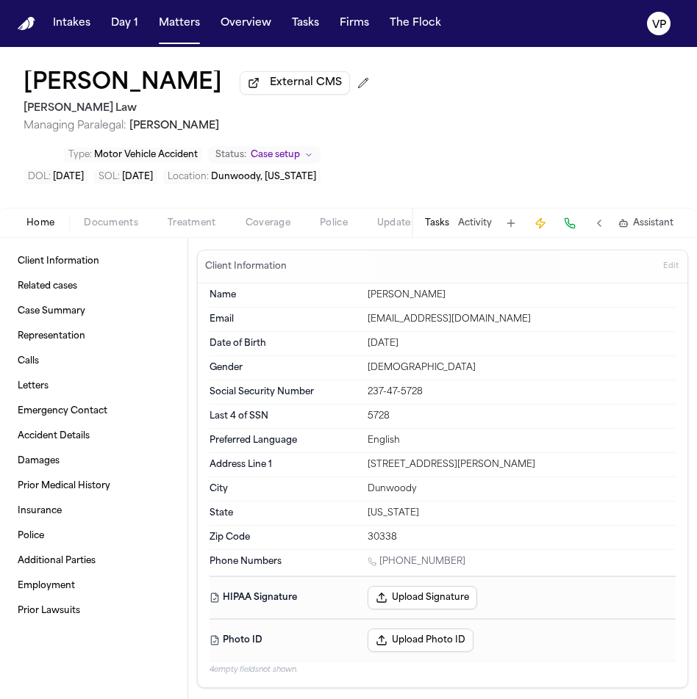
click at [478, 217] on button "Activity" at bounding box center [475, 223] width 34 height 12
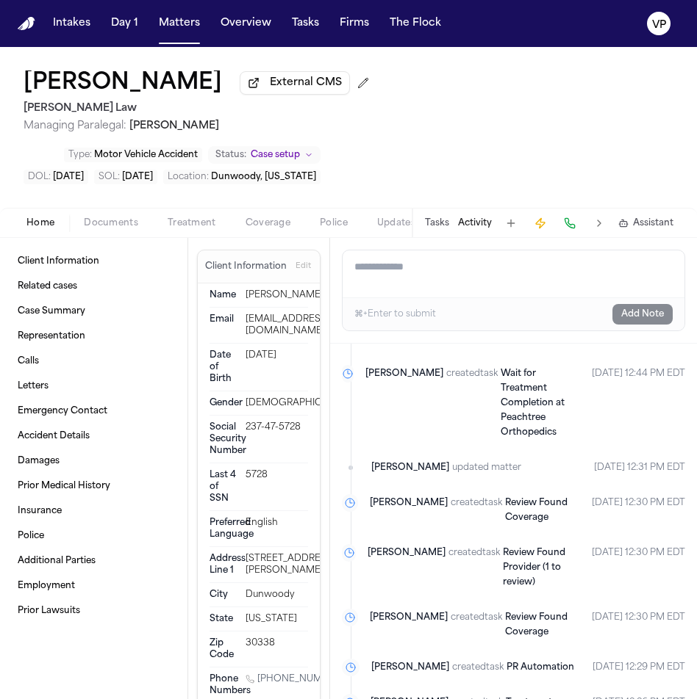
scroll to position [317, 0]
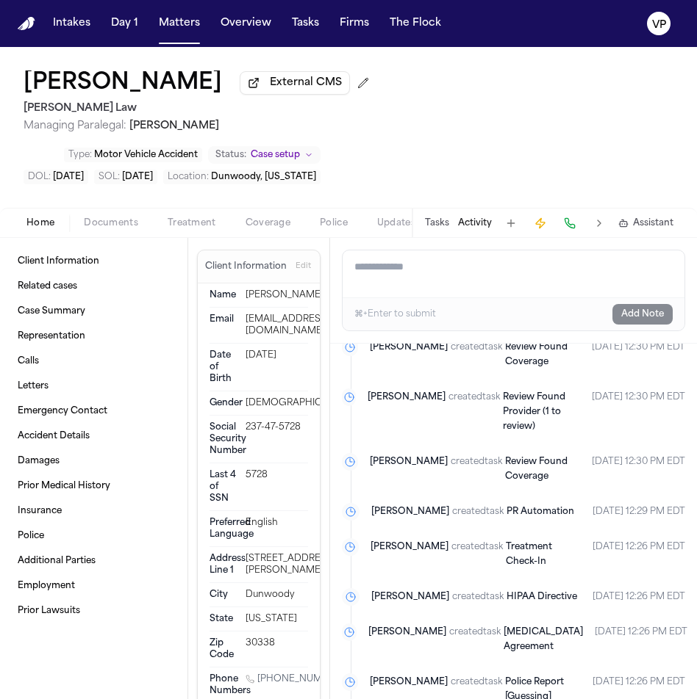
click at [450, 251] on textarea "Add a note to this matter" at bounding box center [513, 274] width 342 height 47
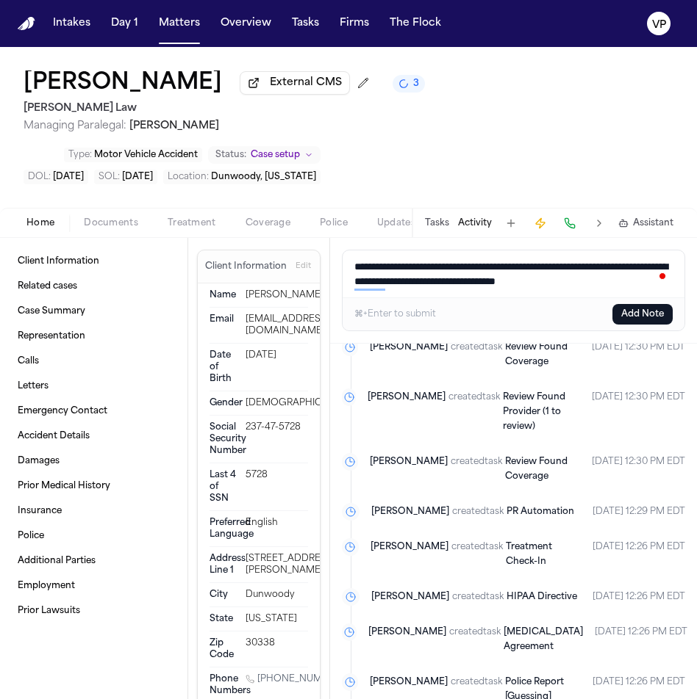
type textarea "**********"
click at [630, 322] on button "Add Note" at bounding box center [642, 314] width 60 height 21
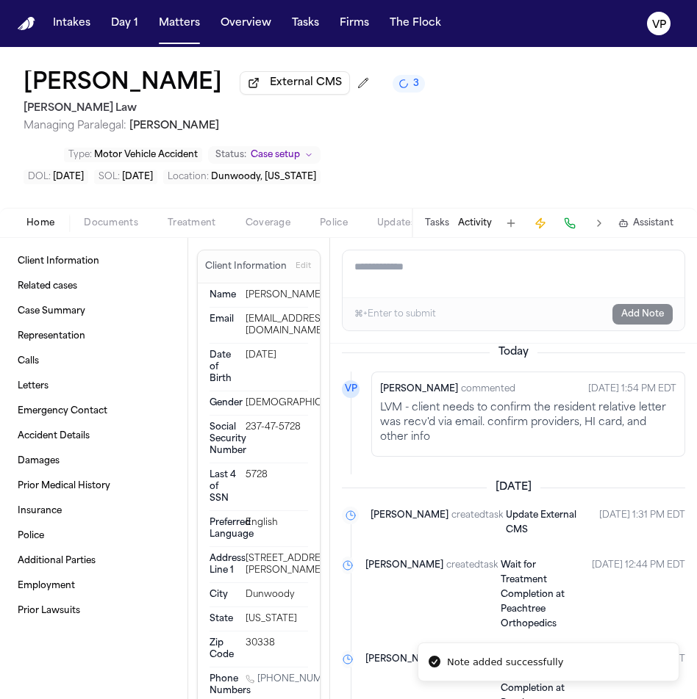
scroll to position [0, 0]
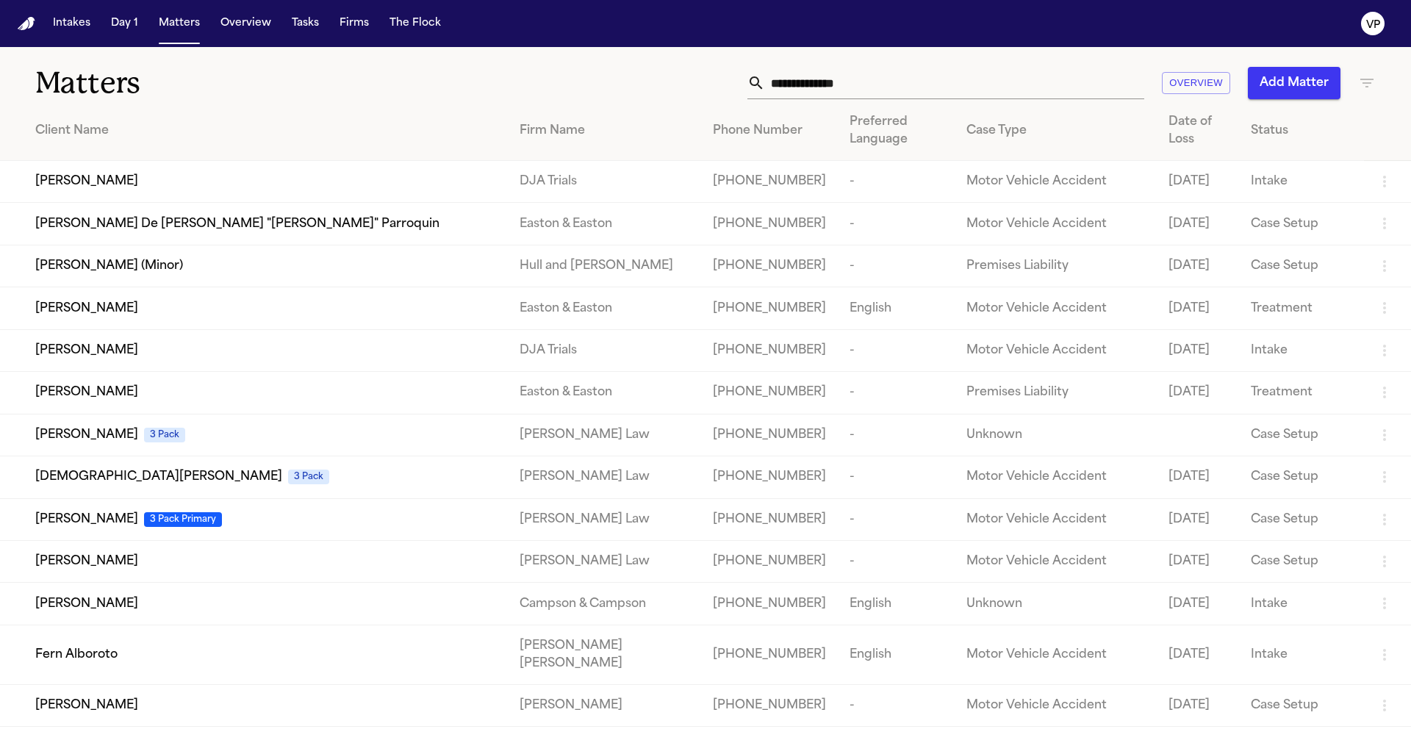
click at [818, 84] on input "text" at bounding box center [954, 83] width 379 height 32
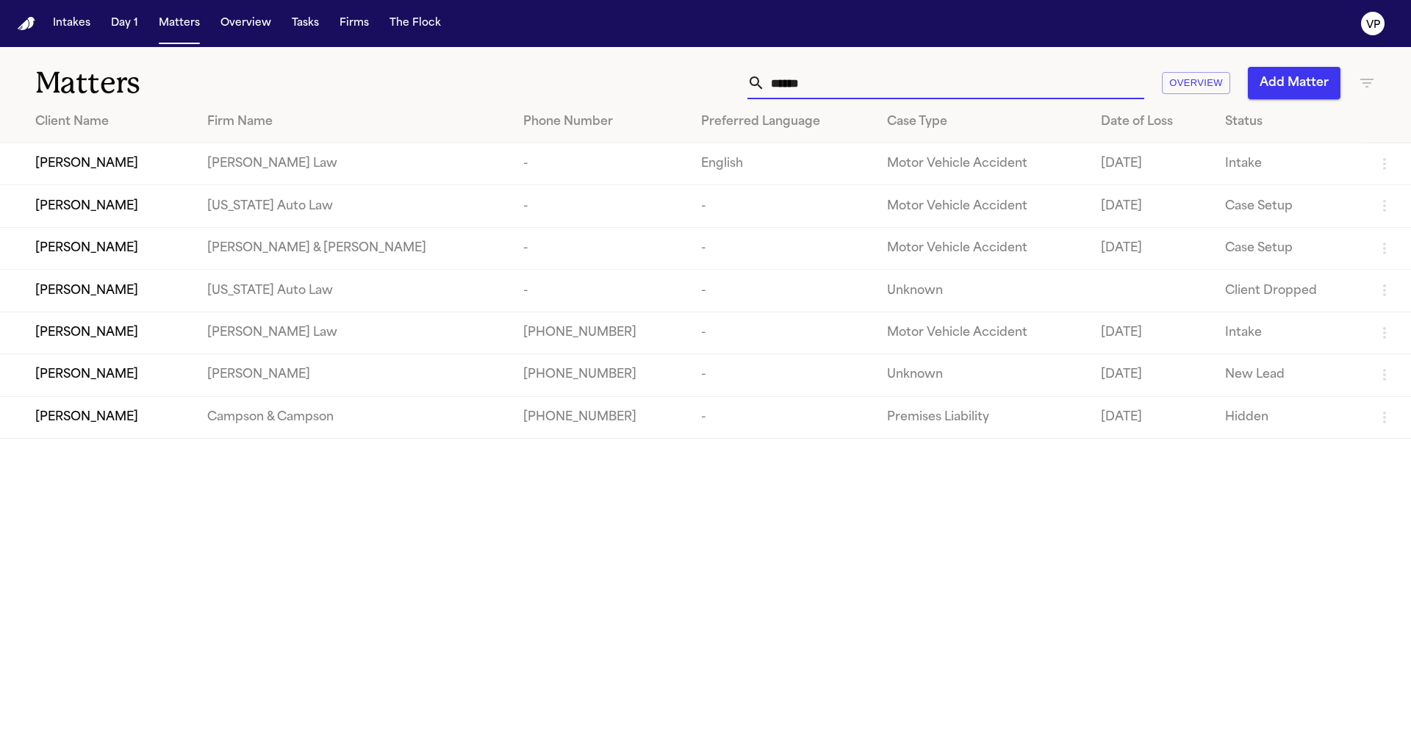
type input "******"
click at [73, 170] on span "[PERSON_NAME]" at bounding box center [86, 164] width 103 height 18
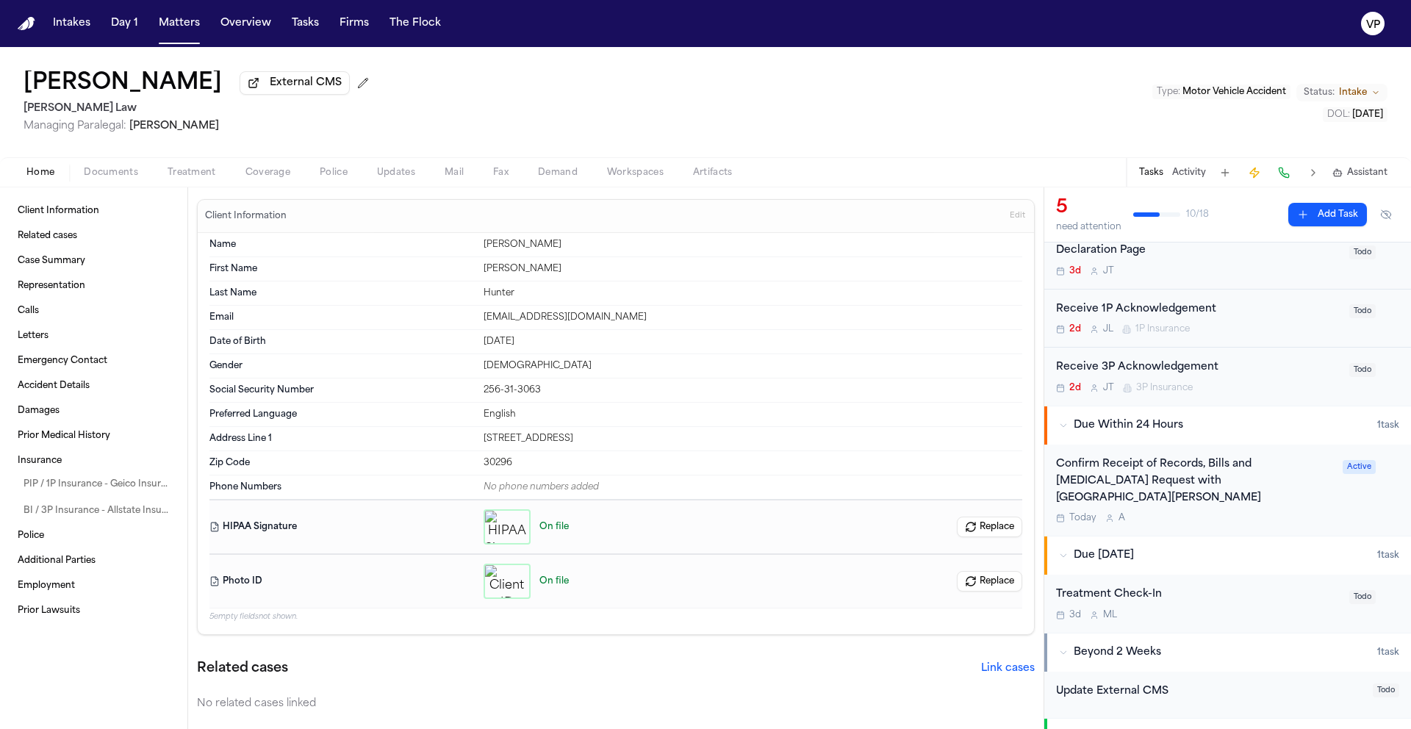
scroll to position [137, 0]
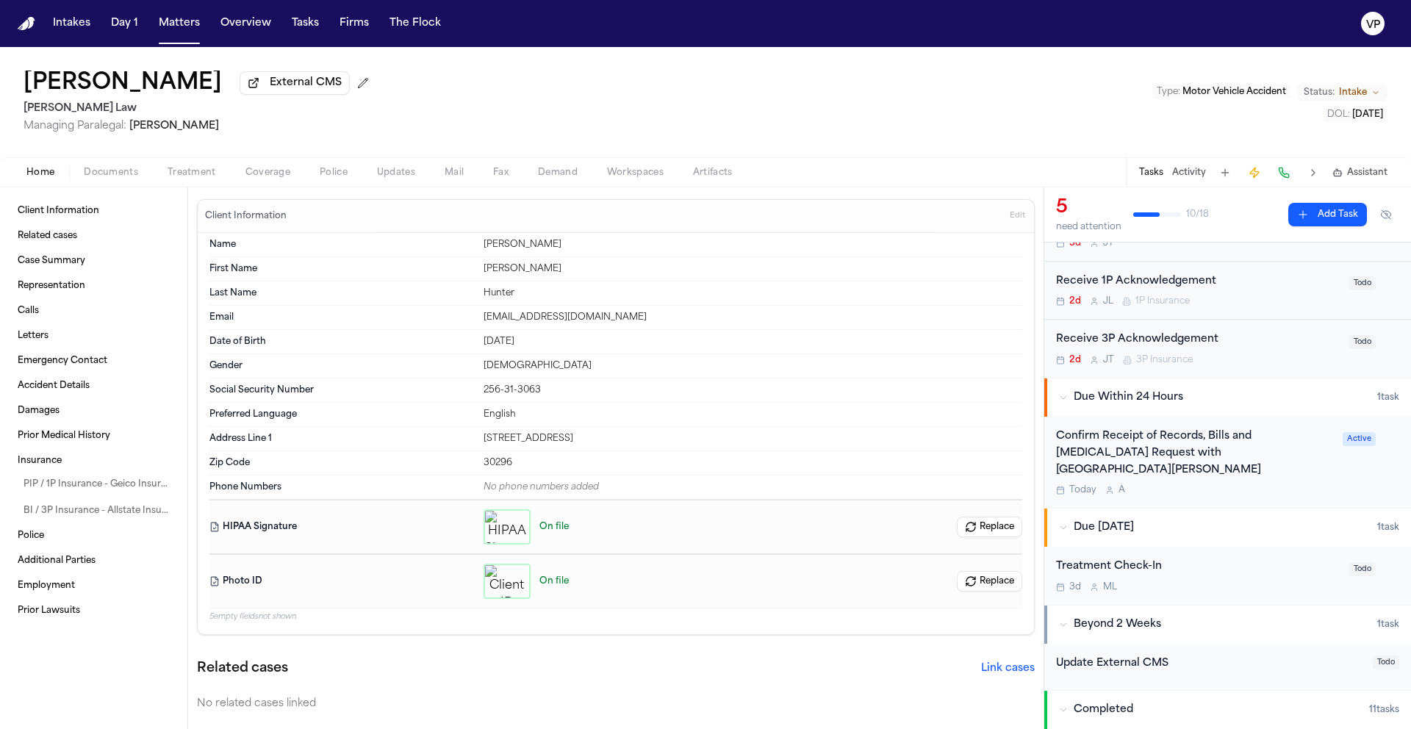
click at [1272, 581] on div "3d M L" at bounding box center [1198, 587] width 284 height 12
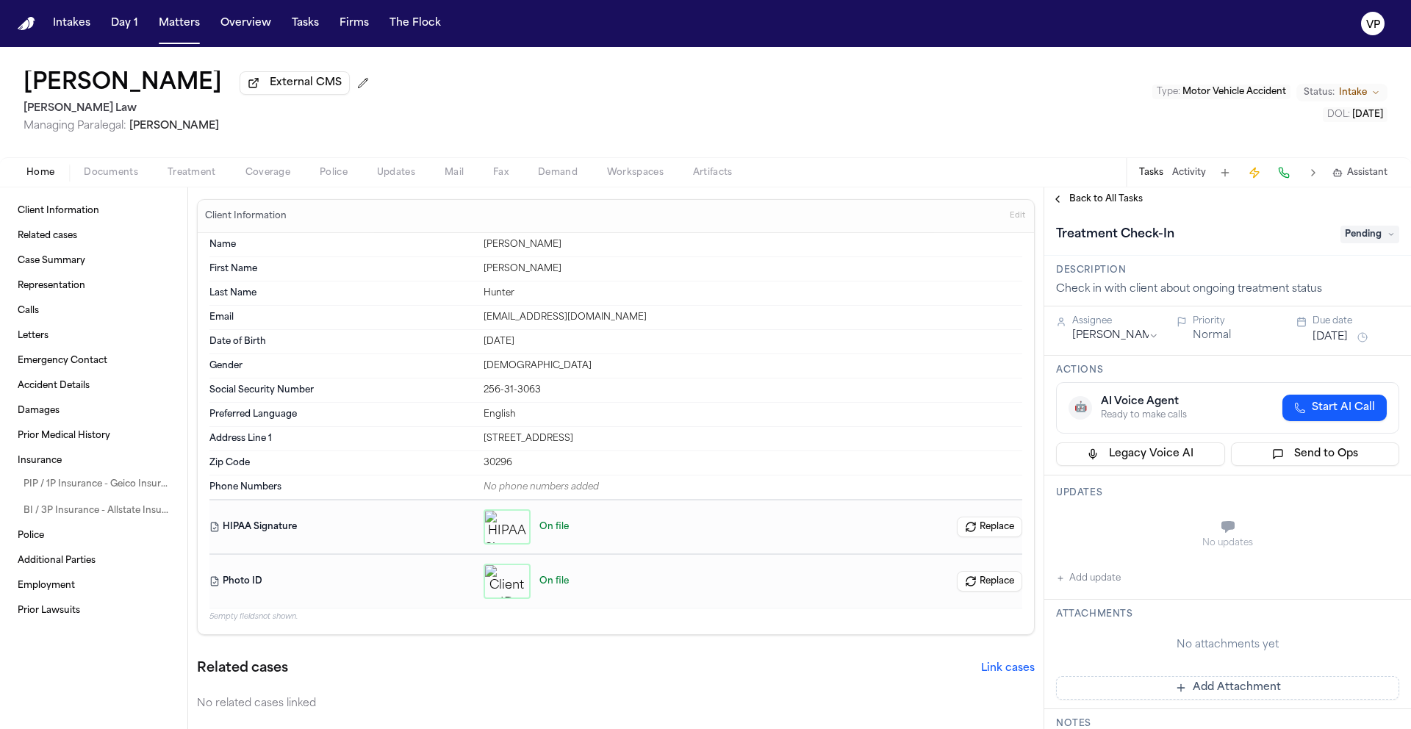
click at [1100, 196] on span "Back to All Tasks" at bounding box center [1105, 199] width 73 height 12
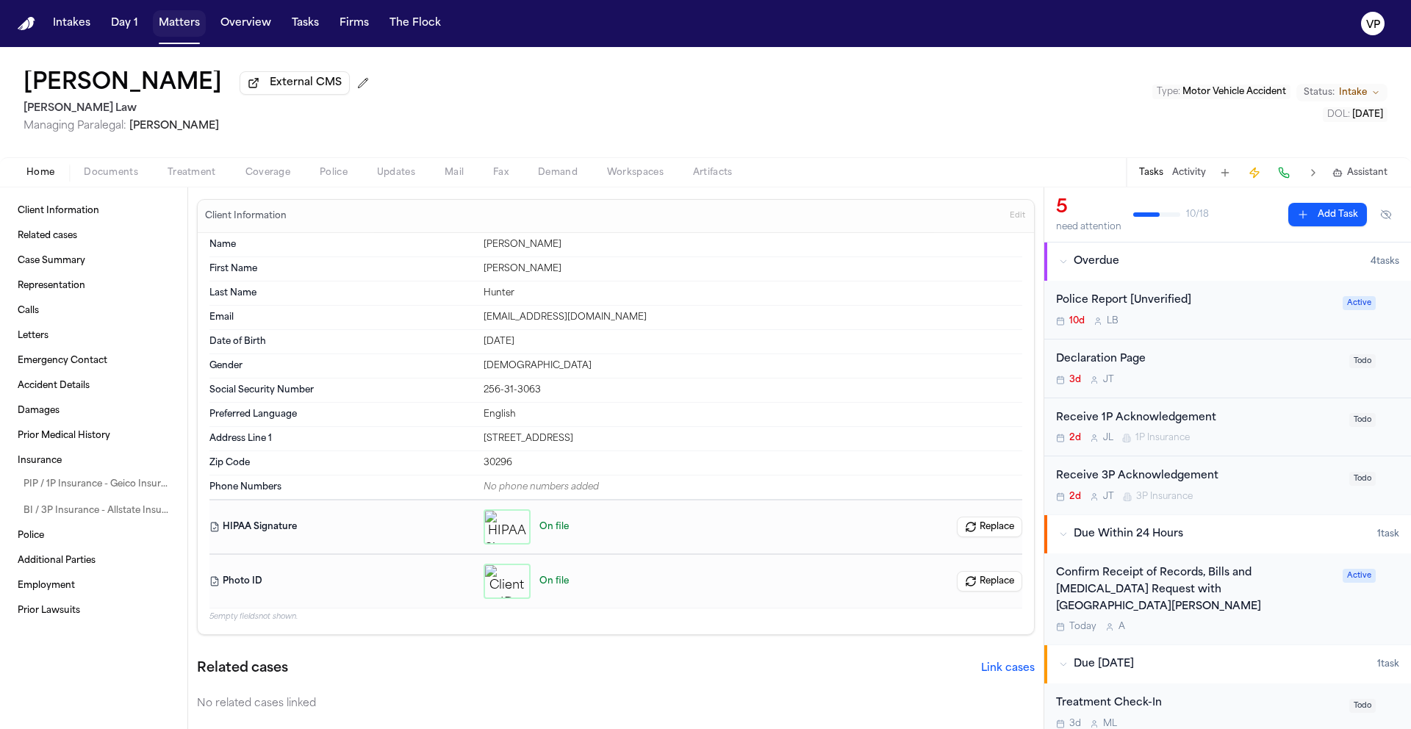
click at [176, 25] on button "Matters" at bounding box center [179, 23] width 53 height 26
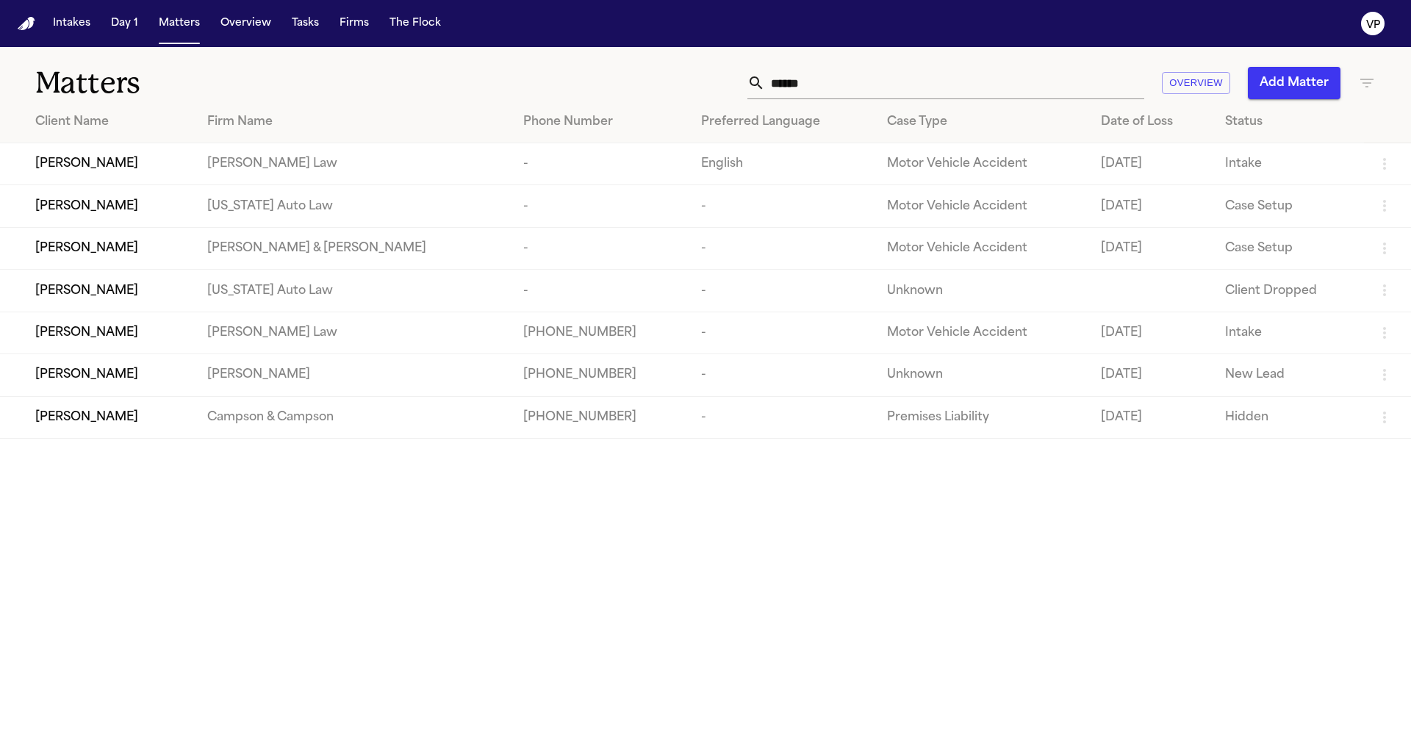
click at [812, 71] on input "******" at bounding box center [954, 83] width 379 height 32
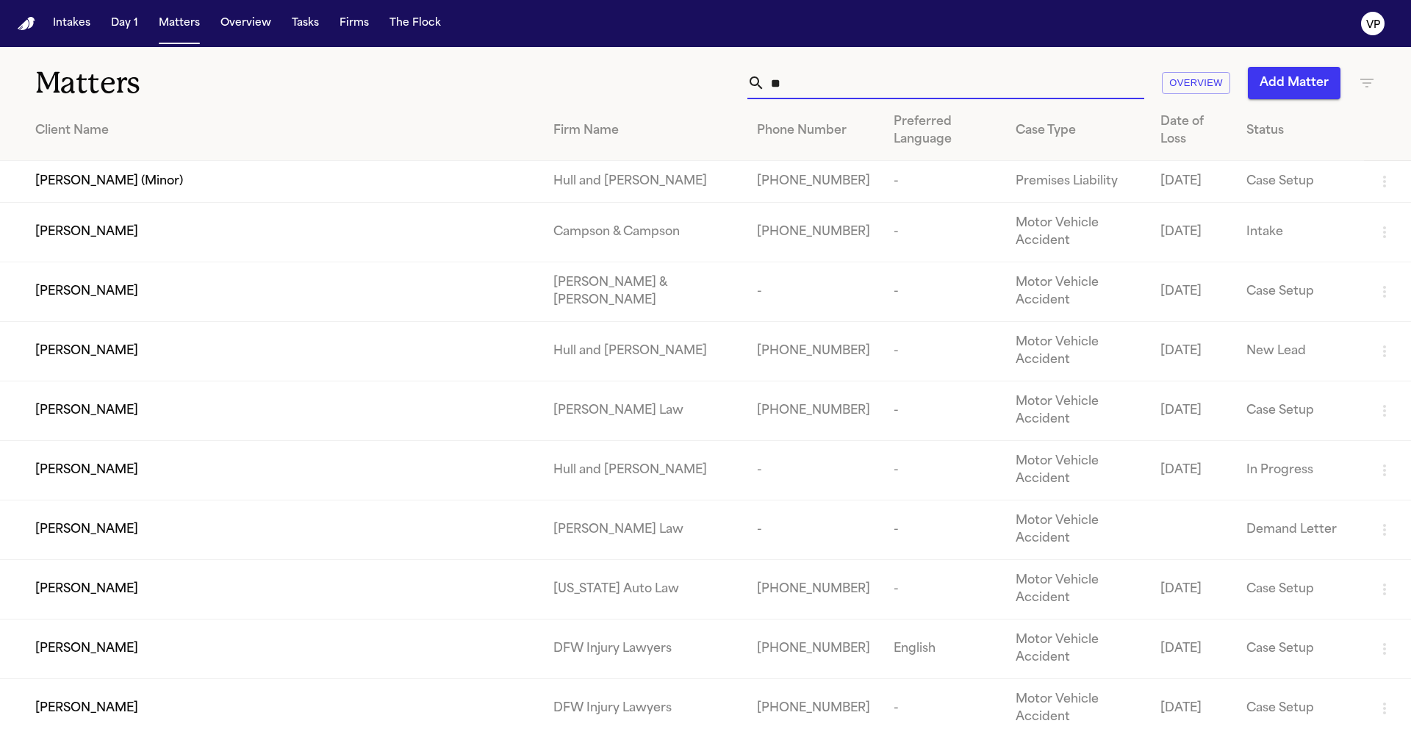
type input "*"
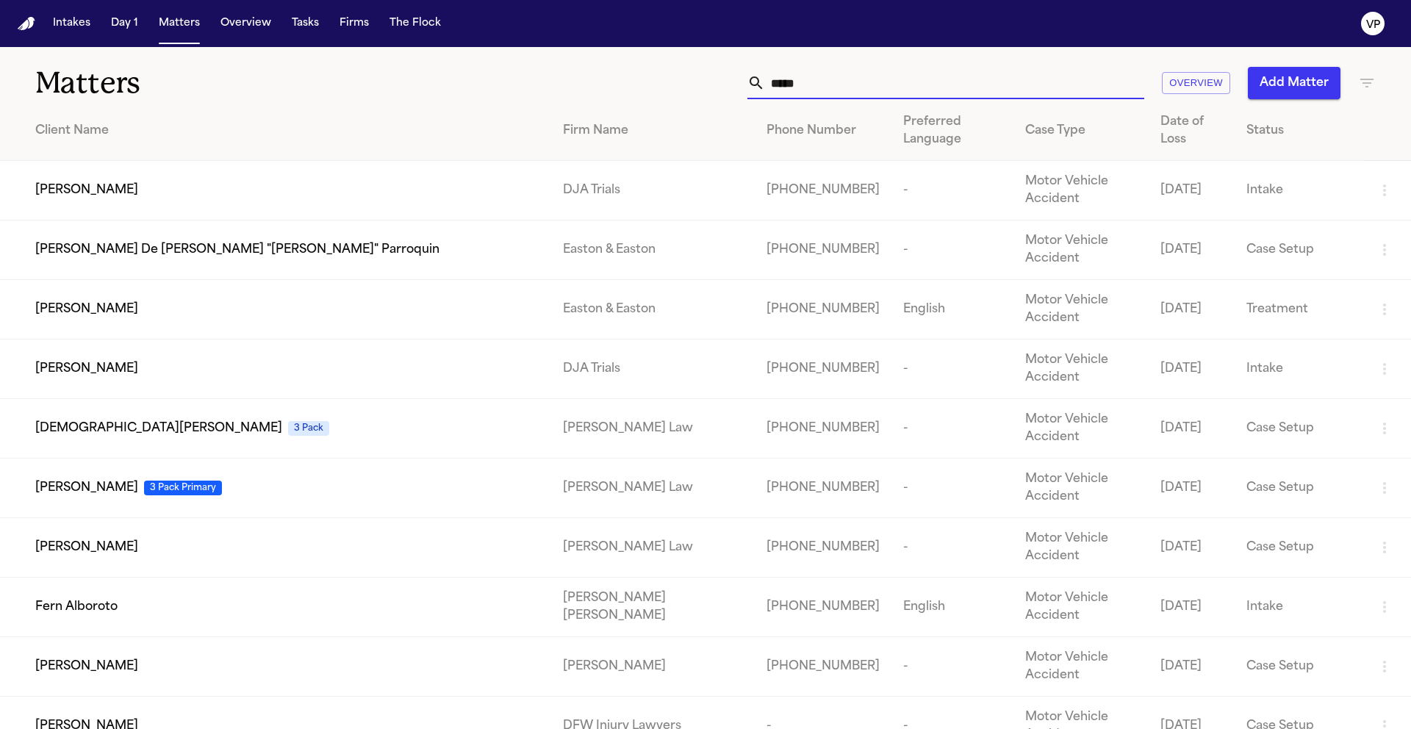
click at [775, 82] on input "*****" at bounding box center [954, 83] width 379 height 32
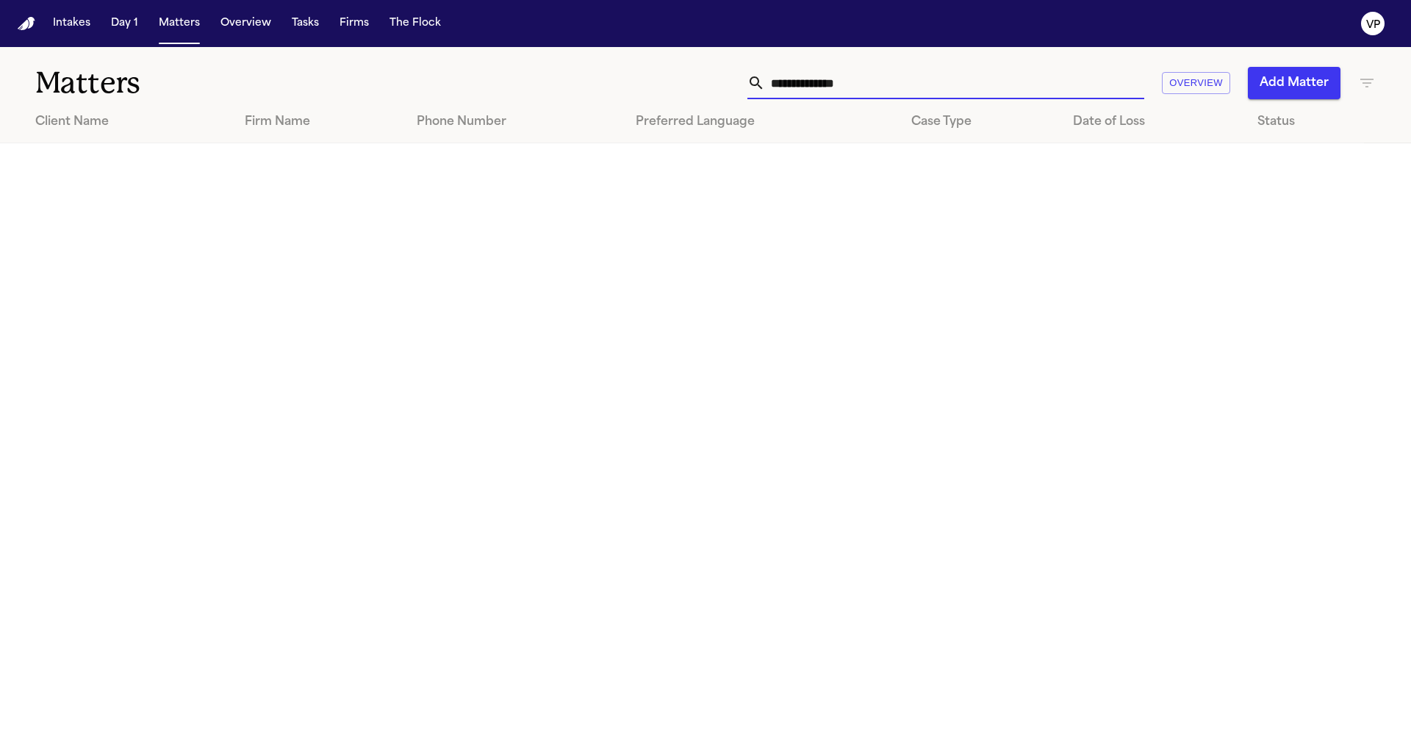
click at [893, 82] on input "**********" at bounding box center [954, 83] width 379 height 32
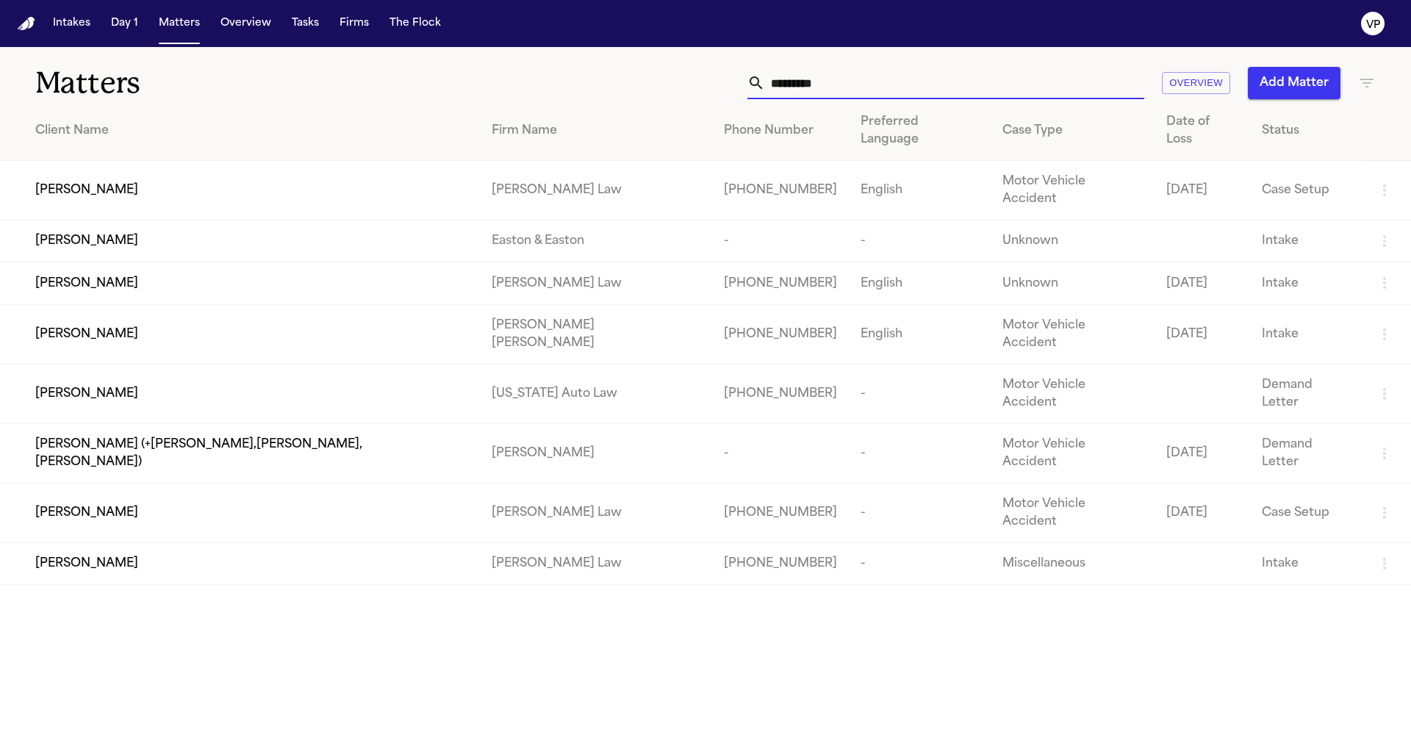
type input "********"
click at [112, 181] on span "[PERSON_NAME]" at bounding box center [86, 190] width 103 height 18
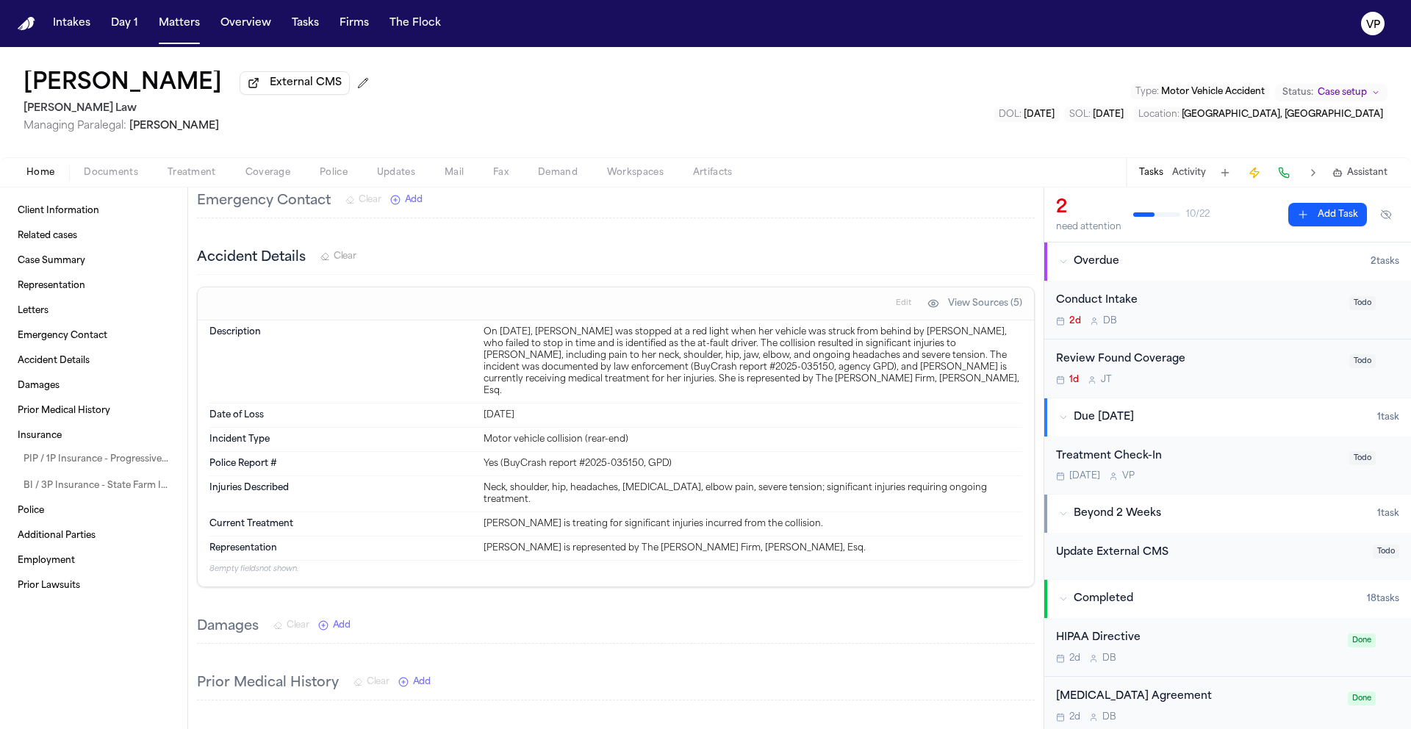
scroll to position [848, 0]
click at [1197, 312] on div "Conduct Intake 2d D B" at bounding box center [1198, 309] width 284 height 35
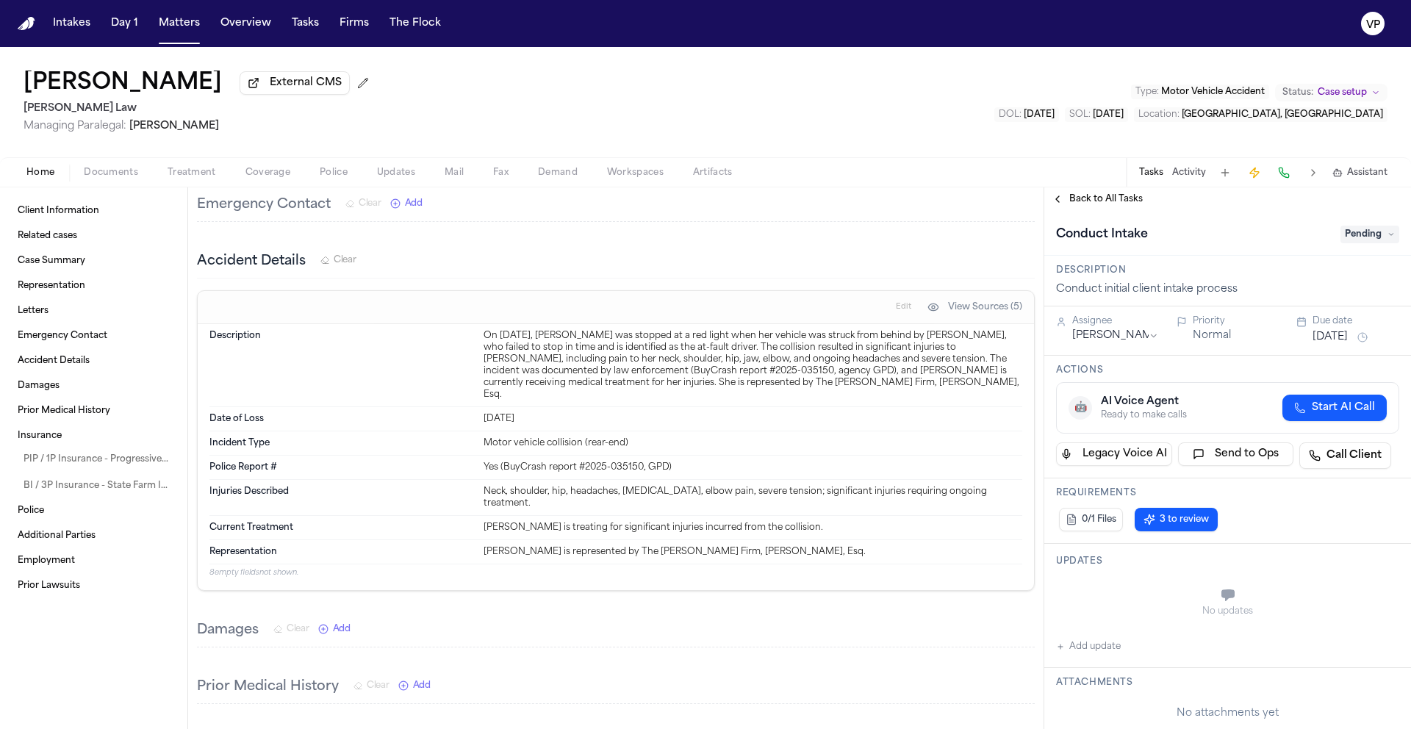
click at [1373, 231] on span "Pending" at bounding box center [1369, 235] width 59 height 18
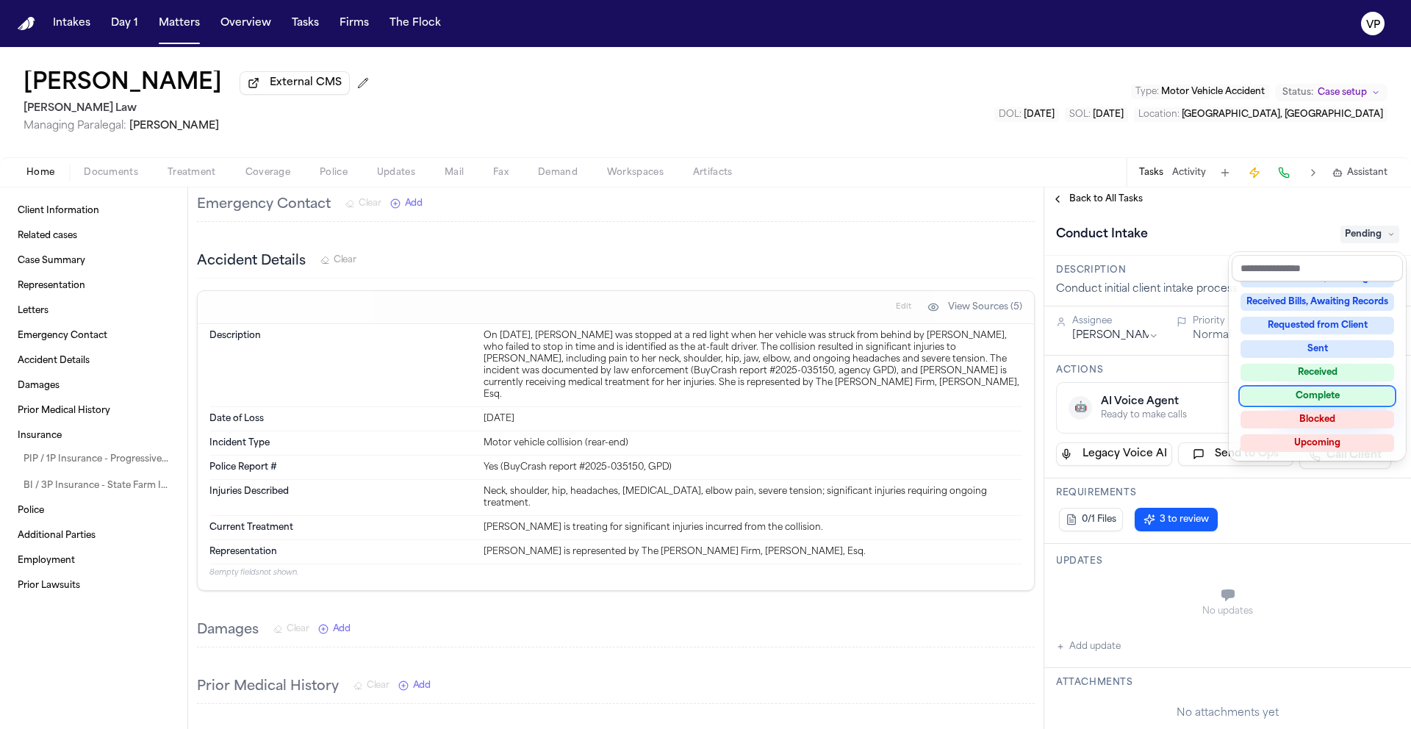
click at [1334, 395] on div "Complete" at bounding box center [1317, 396] width 154 height 18
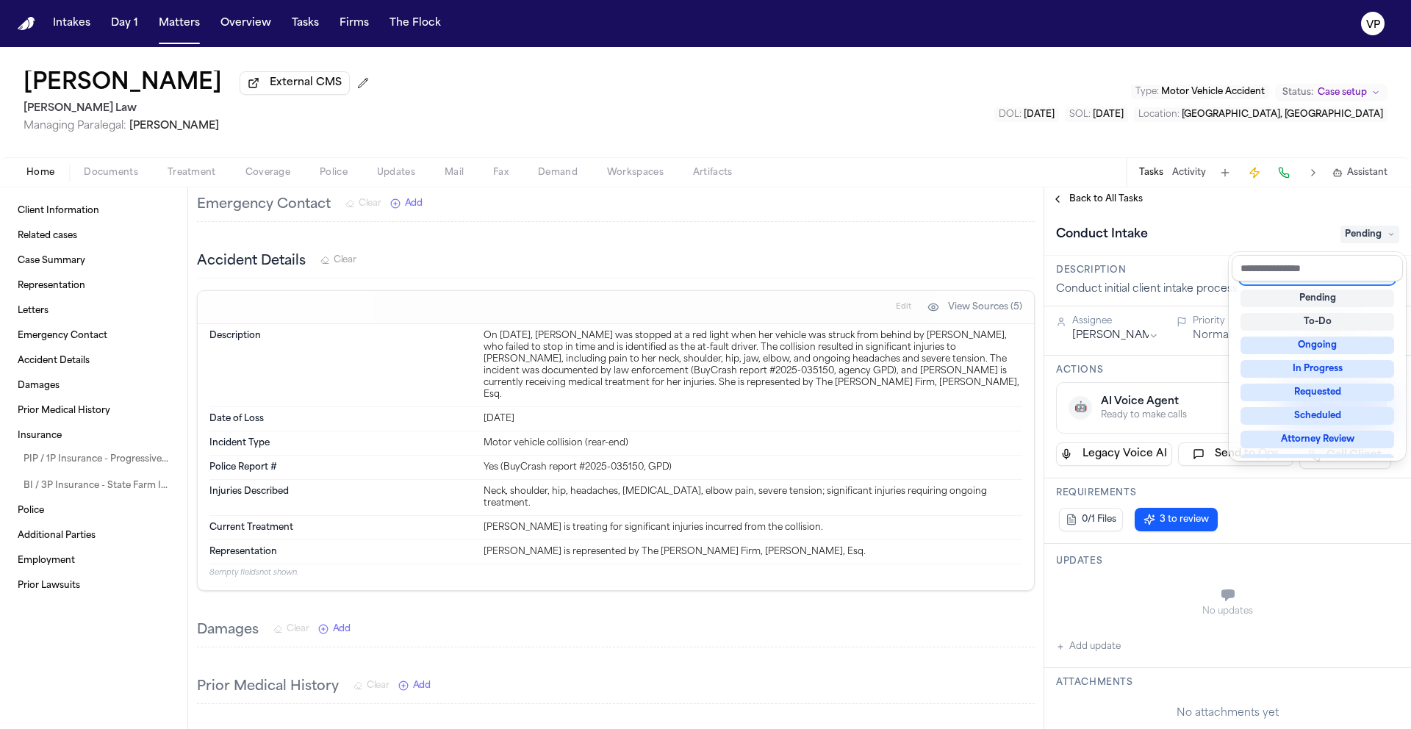
scroll to position [6, 0]
click at [1120, 207] on div "**********" at bounding box center [1227, 457] width 367 height 541
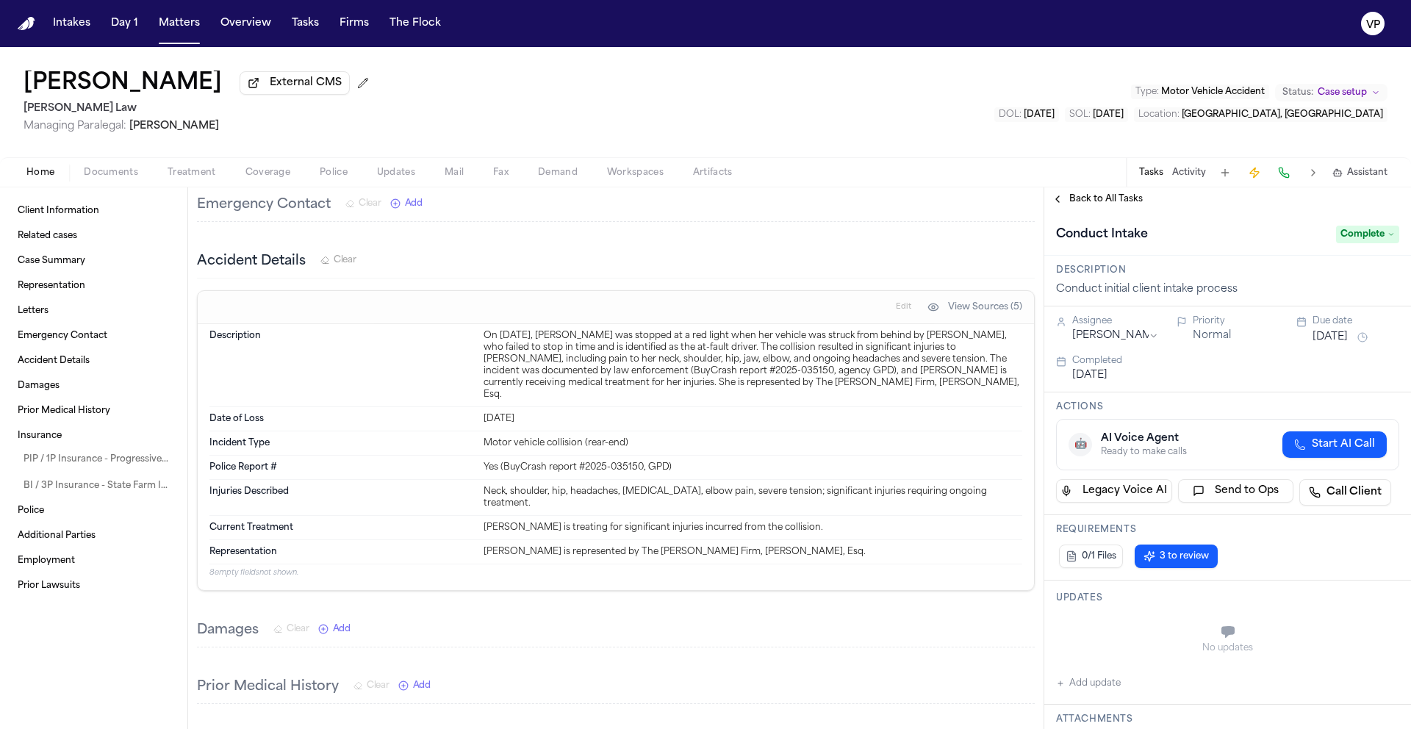
click at [1120, 205] on span "Back to All Tasks" at bounding box center [1105, 199] width 73 height 12
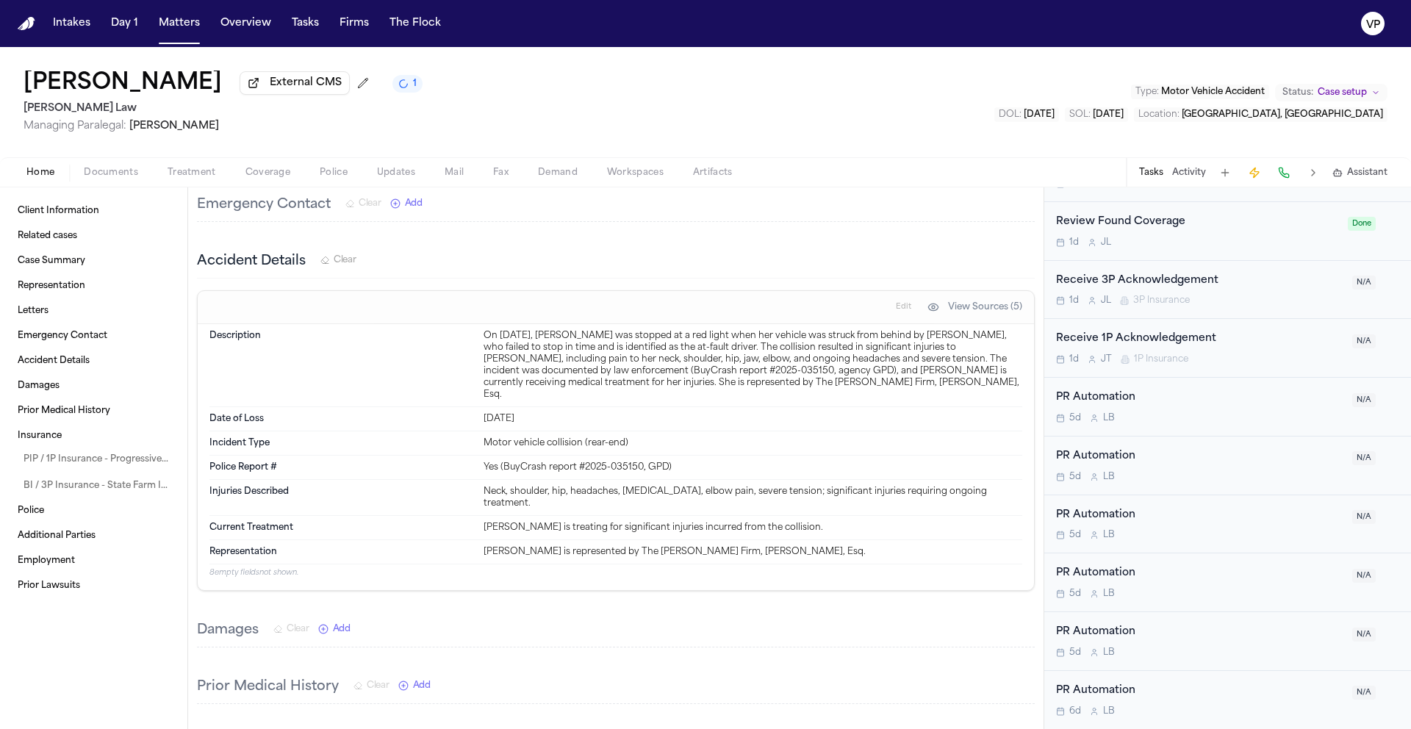
scroll to position [946, 0]
click at [134, 179] on span "Documents" at bounding box center [111, 173] width 54 height 12
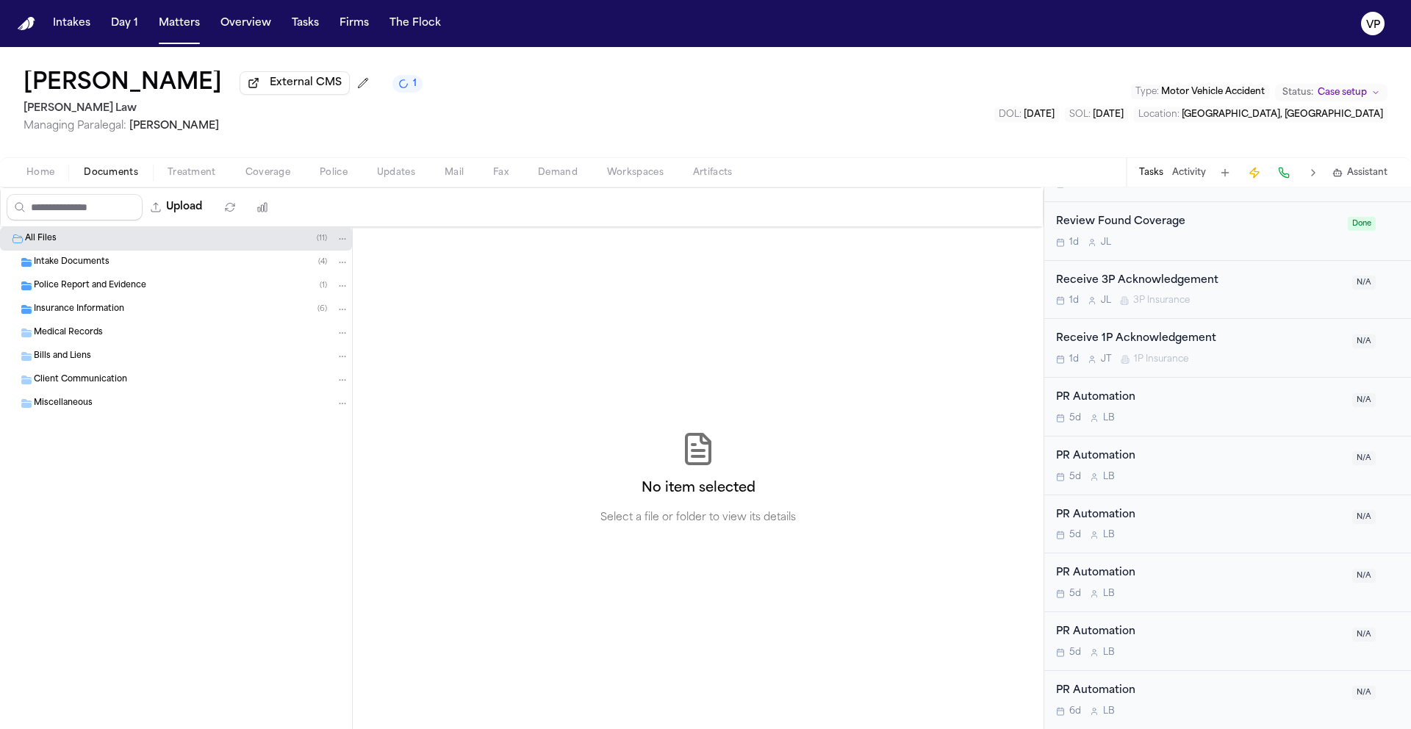
click at [97, 269] on span "Intake Documents" at bounding box center [72, 262] width 76 height 12
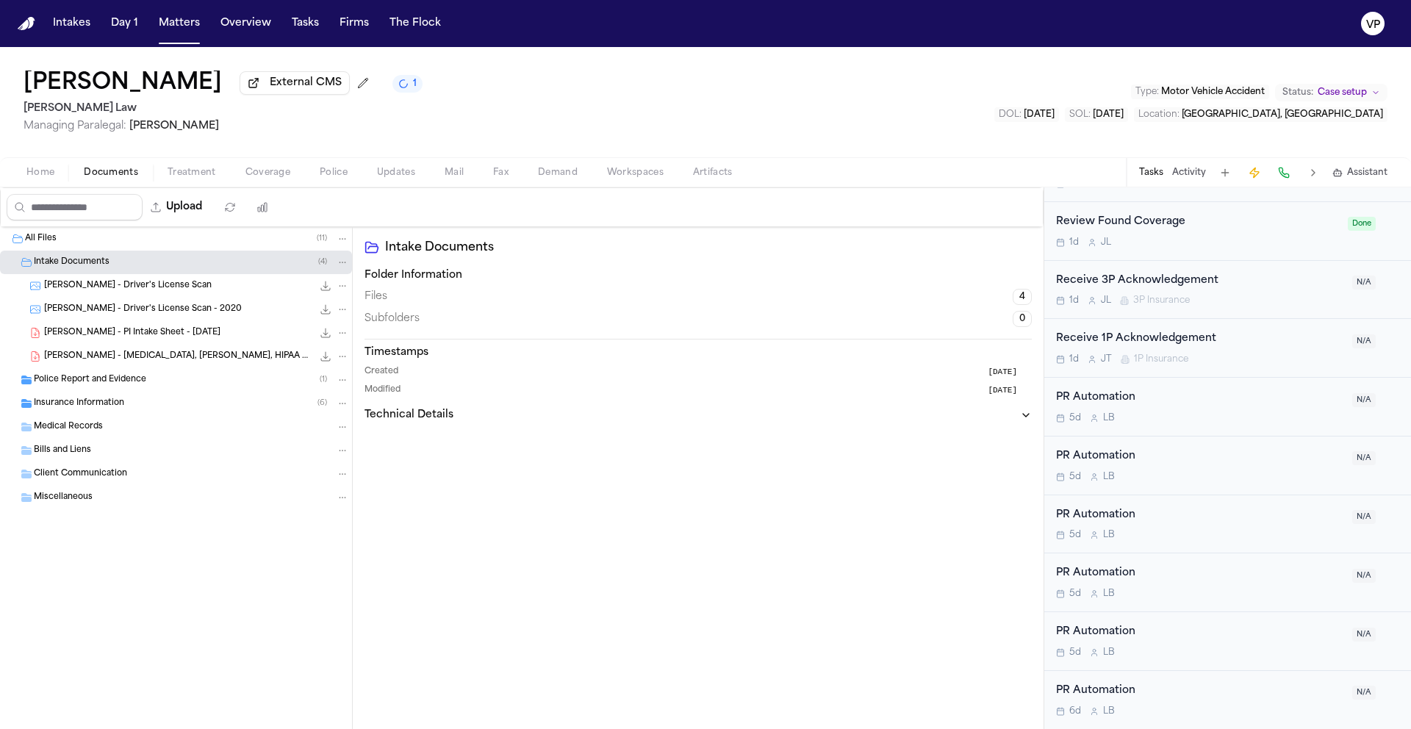
click at [132, 361] on span "[PERSON_NAME] - [MEDICAL_DATA], [PERSON_NAME], HIPAA Auth - [DATE]" at bounding box center [178, 356] width 268 height 12
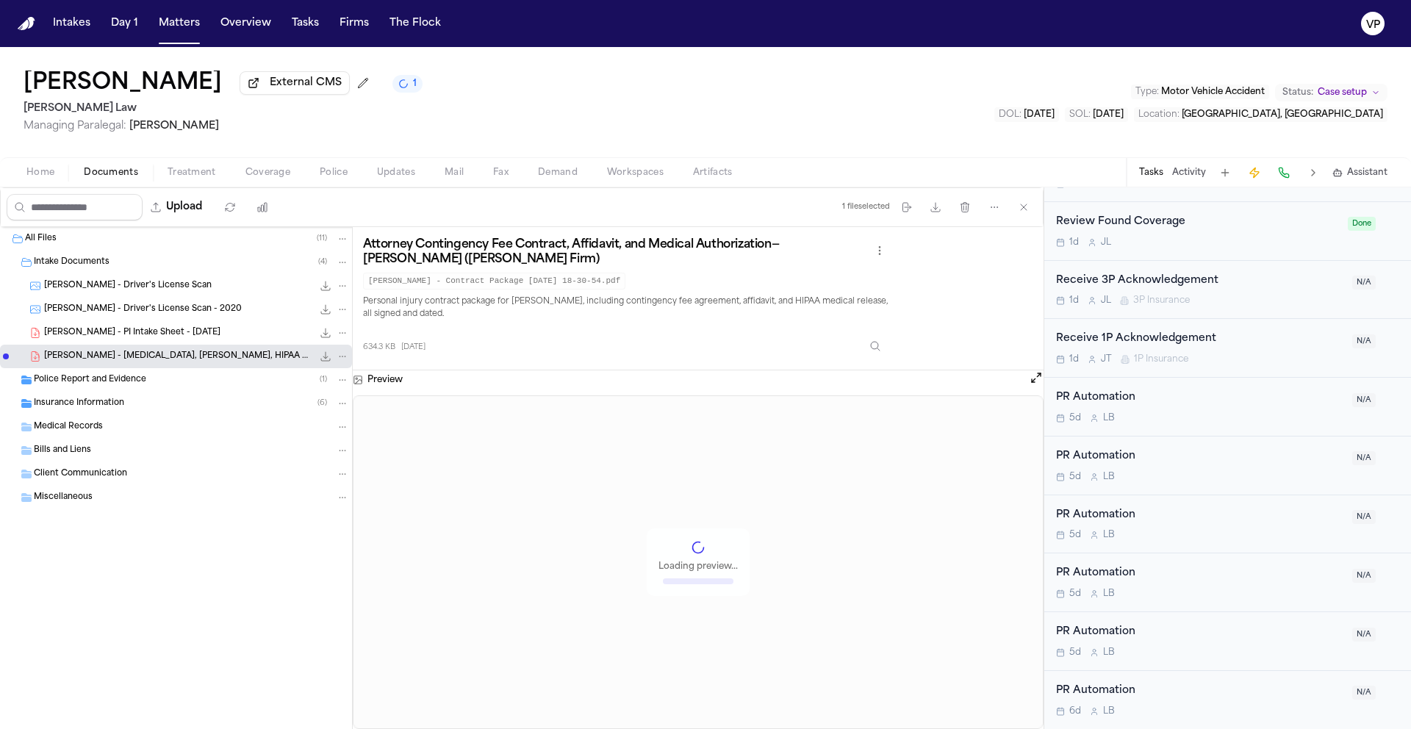
click at [115, 373] on div "Police Report and Evidence ( 1 )" at bounding box center [176, 380] width 352 height 24
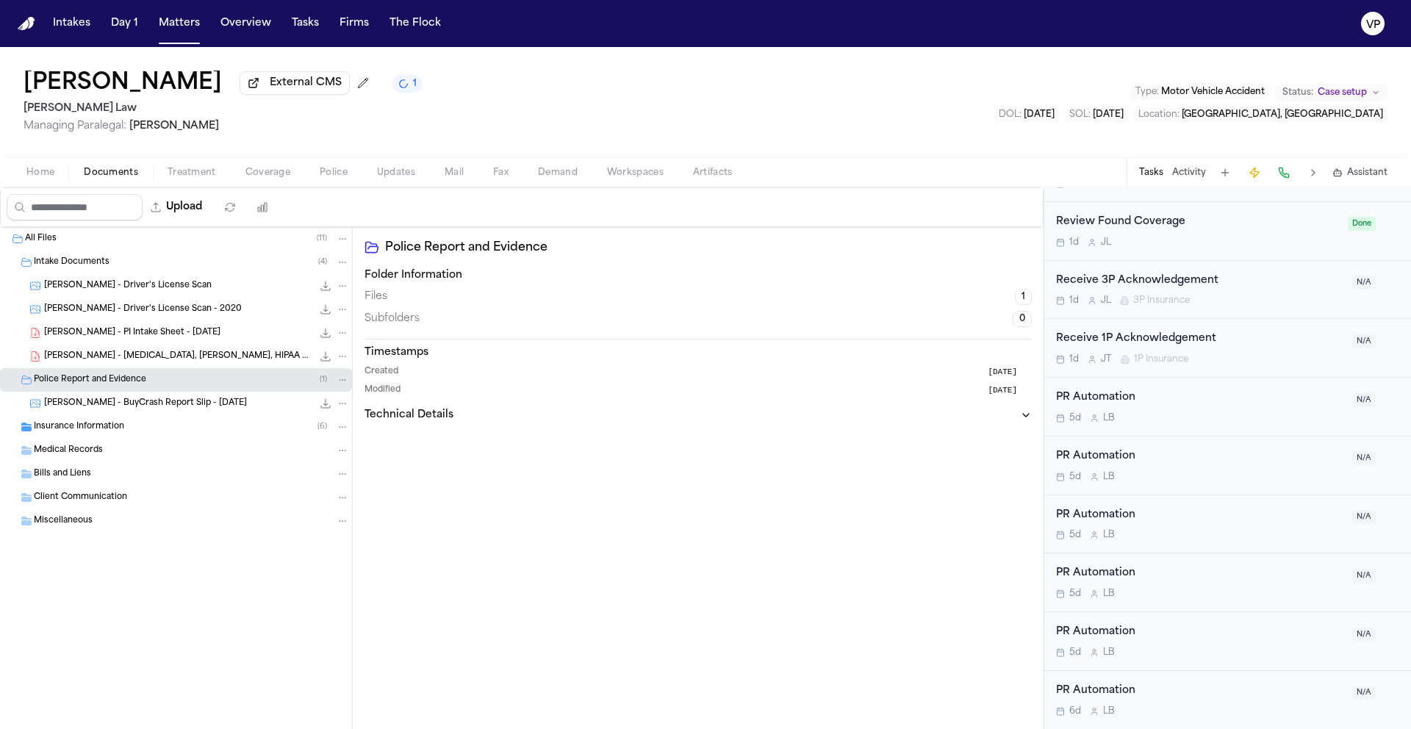
click at [157, 408] on span "[PERSON_NAME] - BuyCrash Report Slip - [DATE]" at bounding box center [145, 403] width 203 height 12
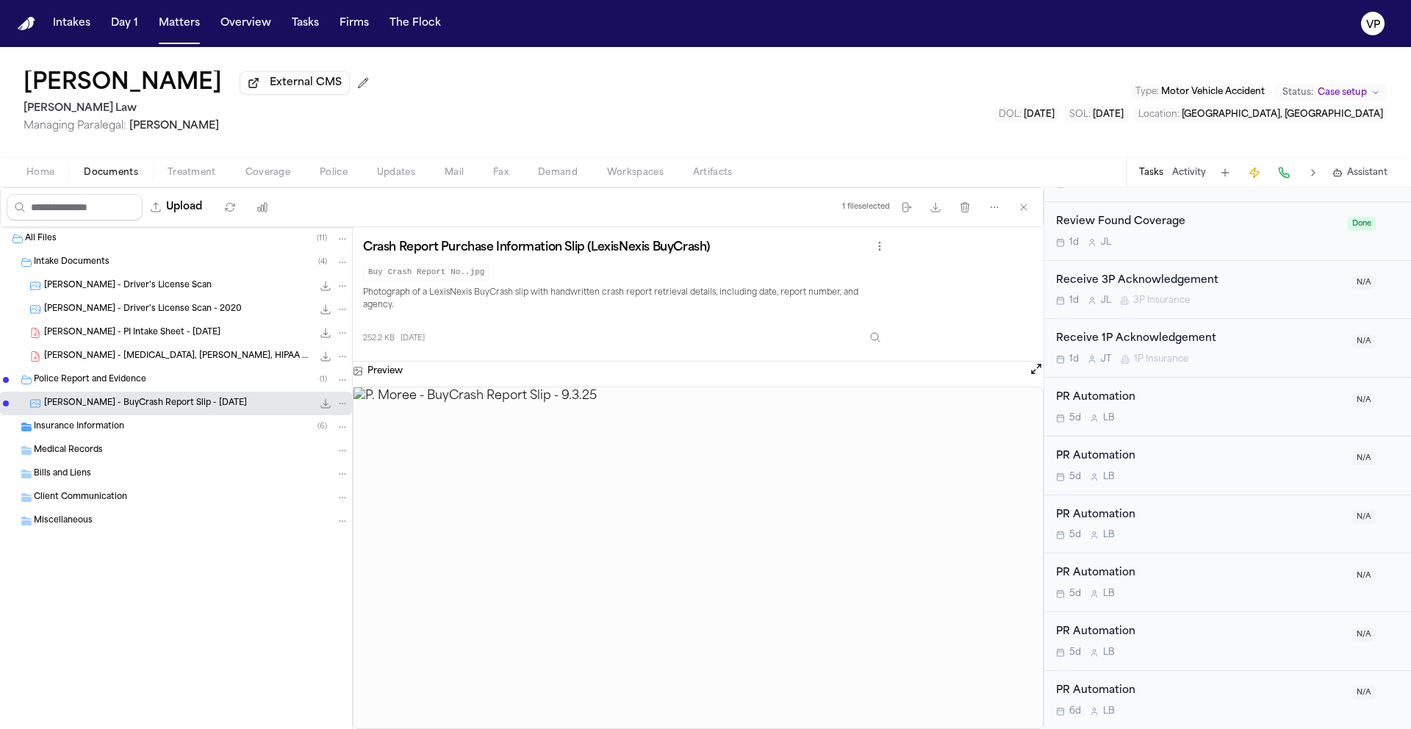
click at [1198, 182] on div "Tasks Activity Assistant" at bounding box center [1262, 172] width 273 height 29
click at [1196, 176] on button "Activity" at bounding box center [1189, 173] width 34 height 12
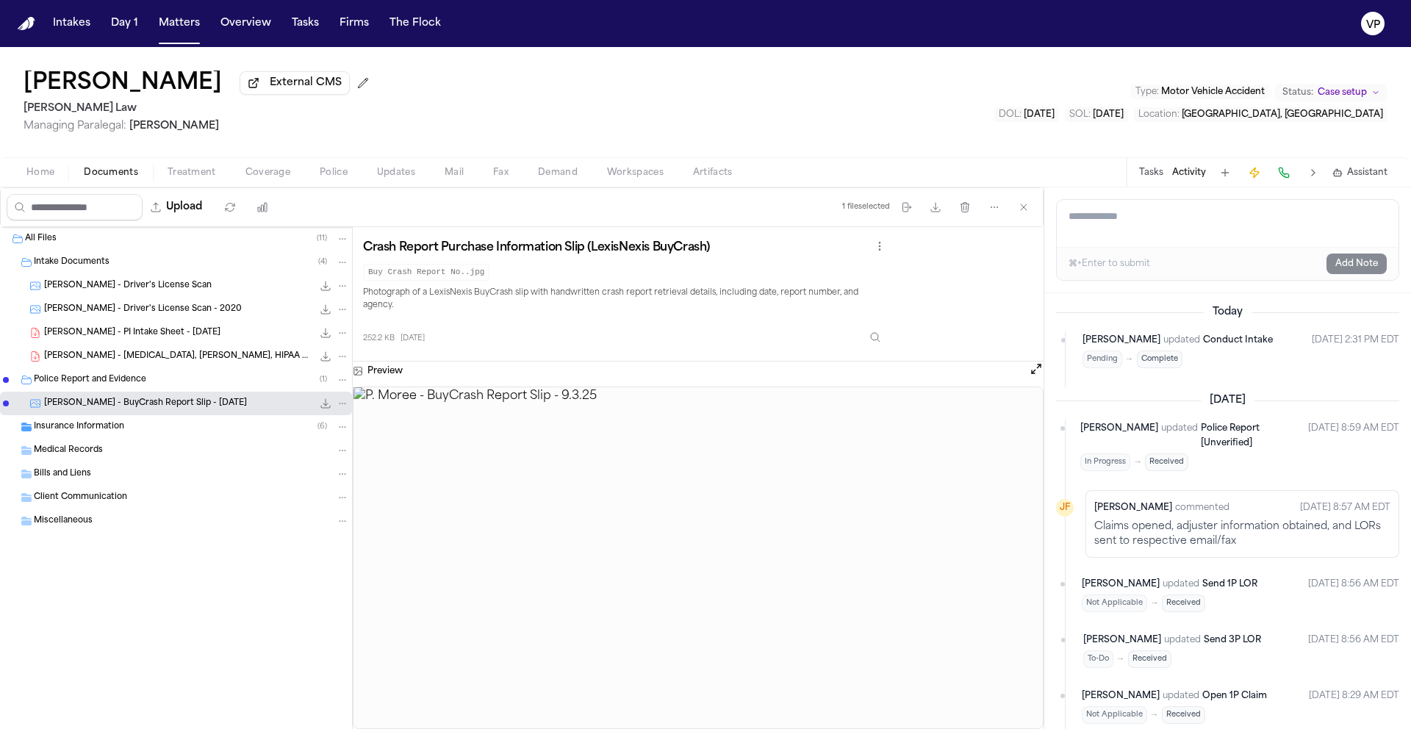
click at [1159, 228] on textarea "Add a note to this matter" at bounding box center [1228, 223] width 342 height 47
paste textarea "**********"
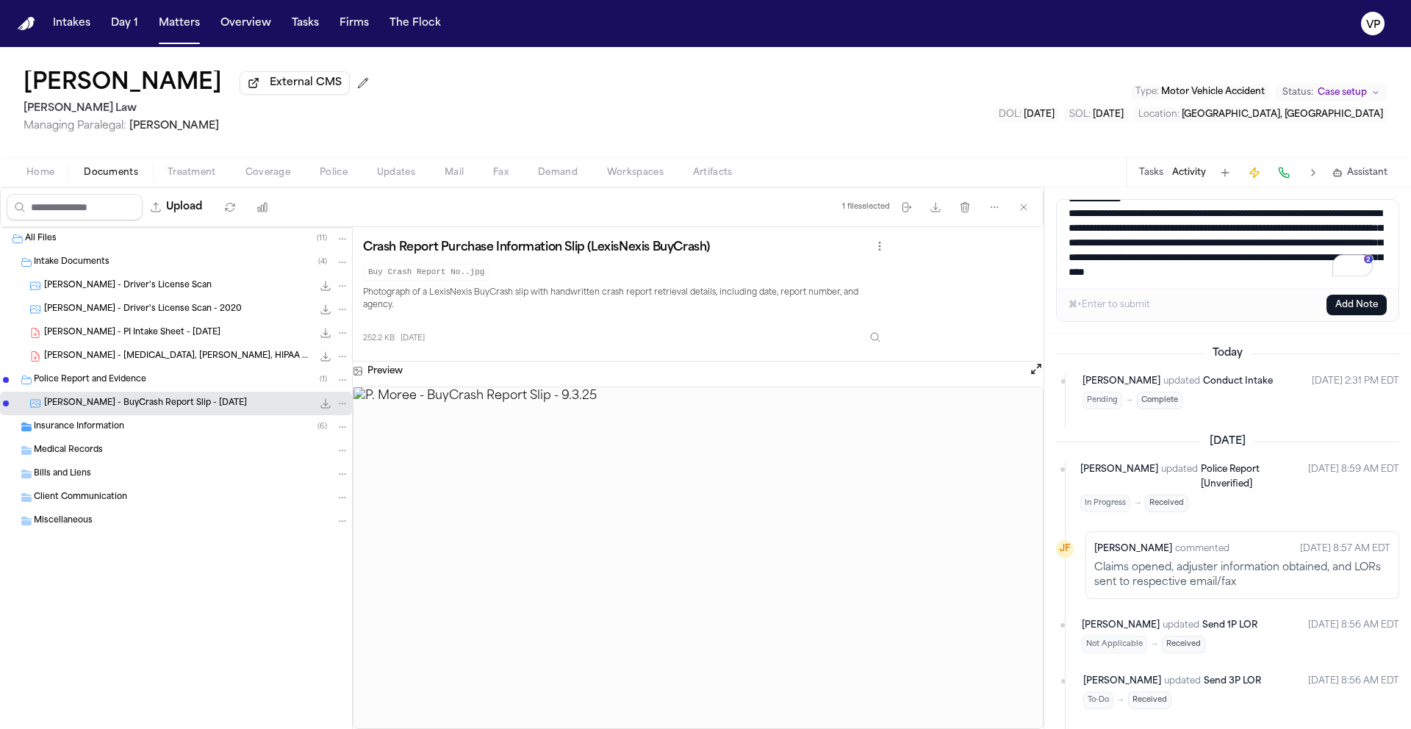
scroll to position [39, 0]
type textarea "**********"
click at [1372, 310] on button "Add Note" at bounding box center [1356, 305] width 60 height 21
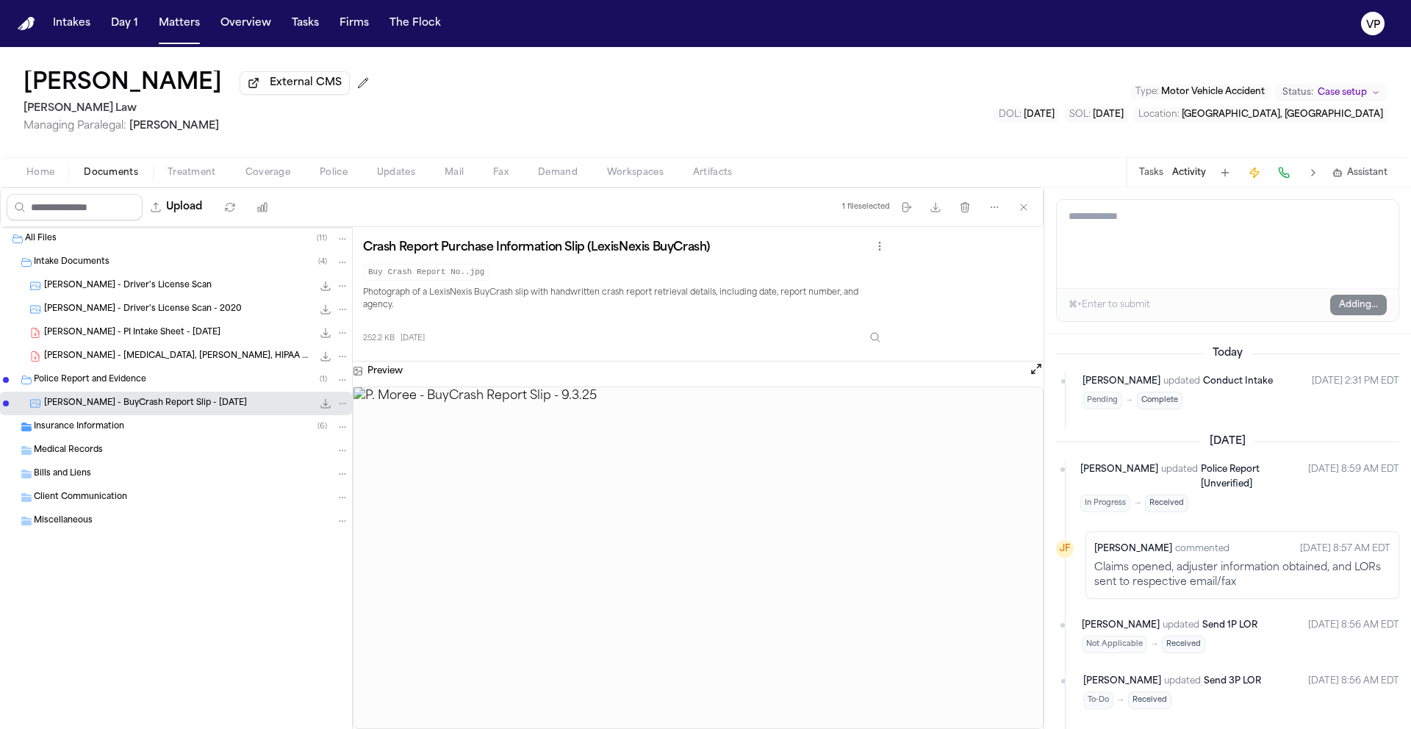
scroll to position [0, 0]
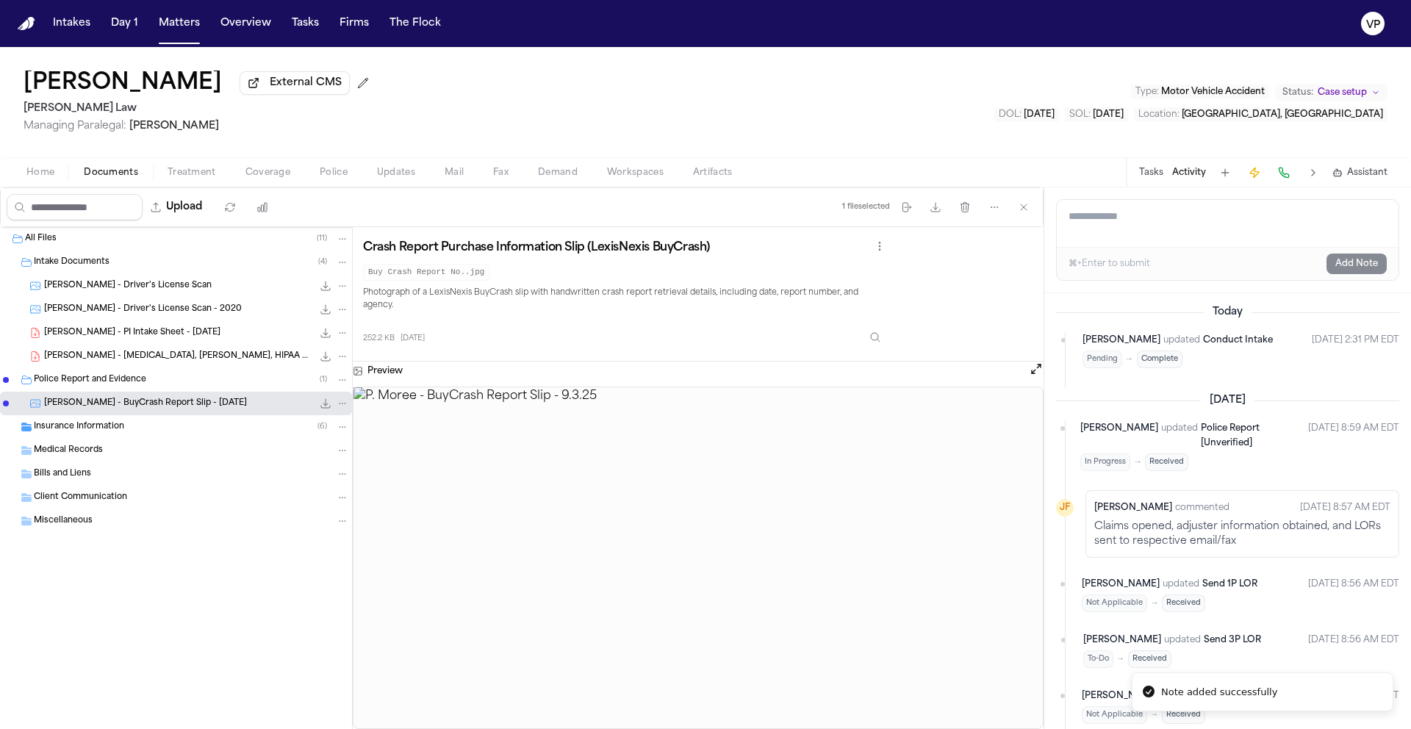
click at [181, 187] on div "Home Documents Treatment Coverage Police Updates Mail Fax Demand Workspaces Art…" at bounding box center [705, 171] width 1411 height 29
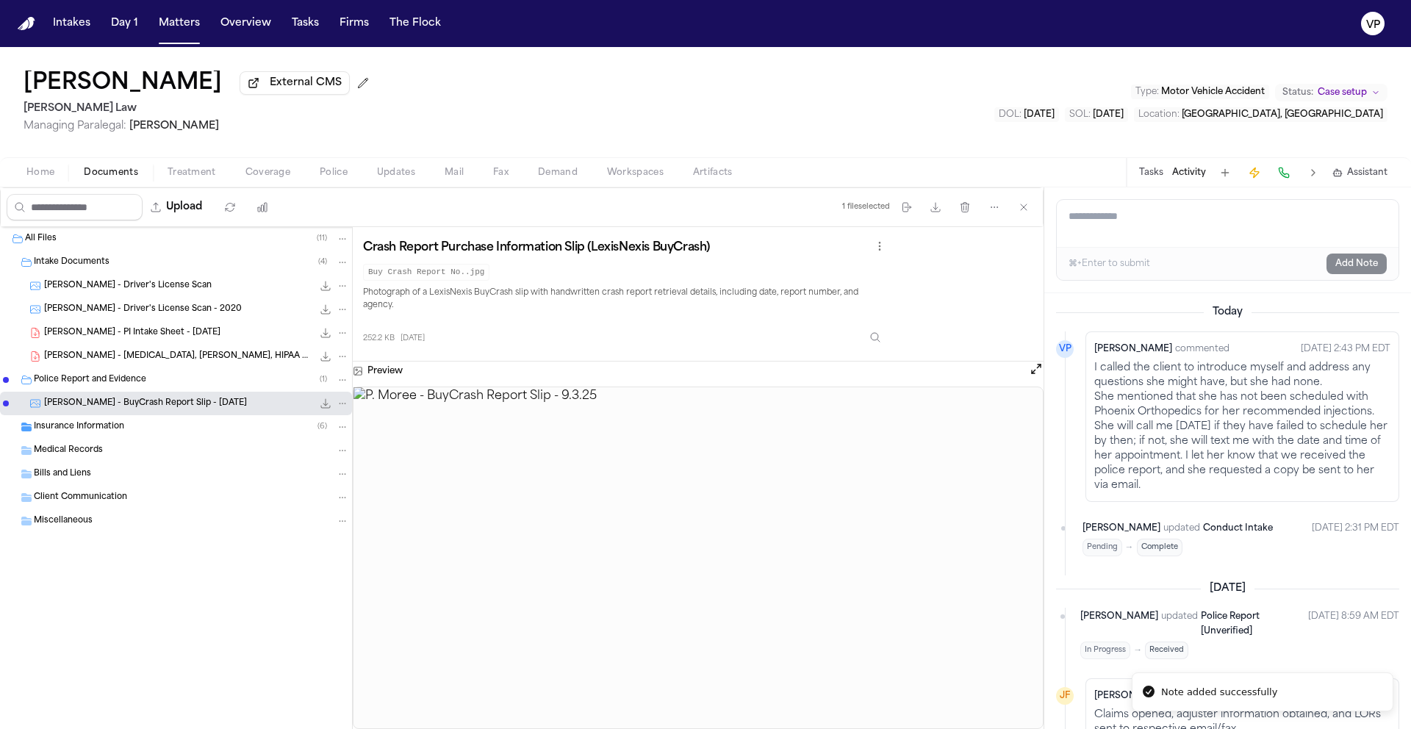
click at [184, 174] on span "Treatment" at bounding box center [192, 173] width 48 height 12
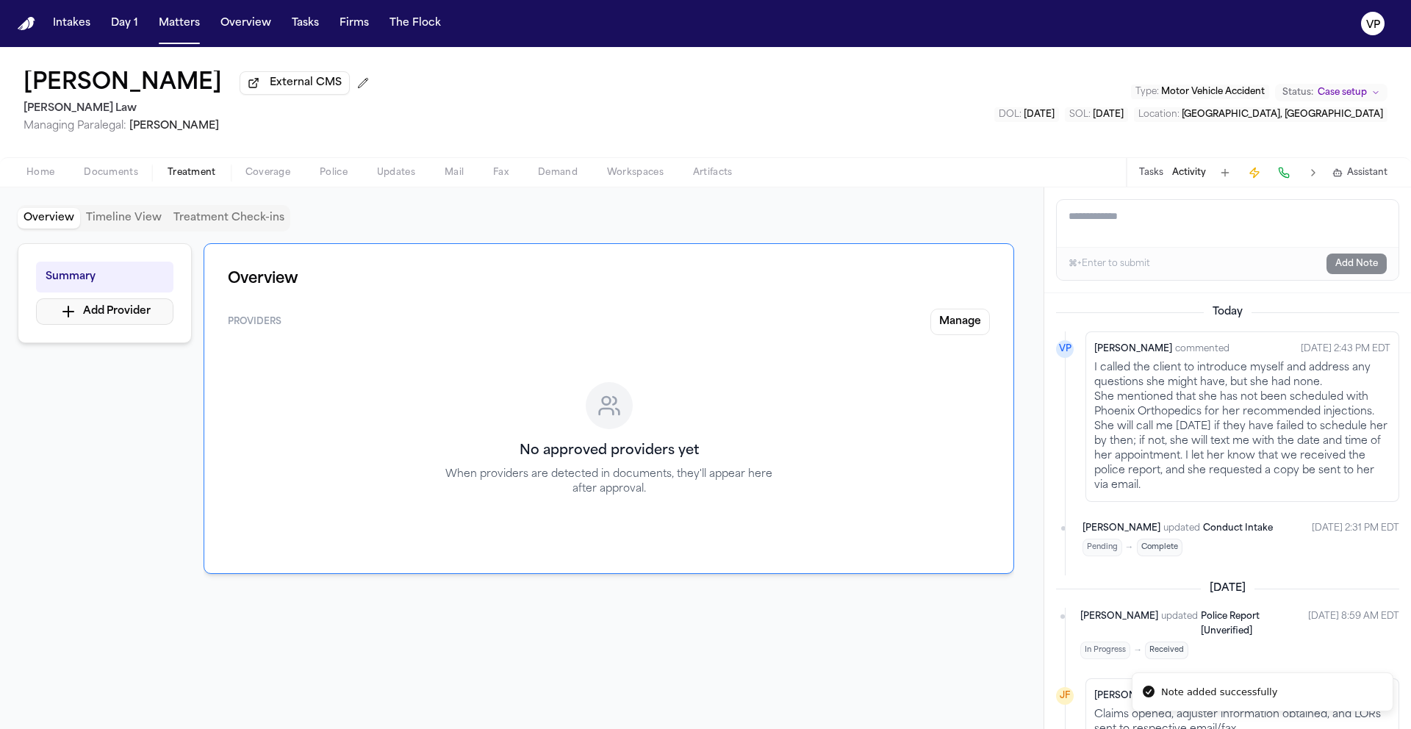
click at [117, 309] on button "Add Provider" at bounding box center [104, 311] width 137 height 26
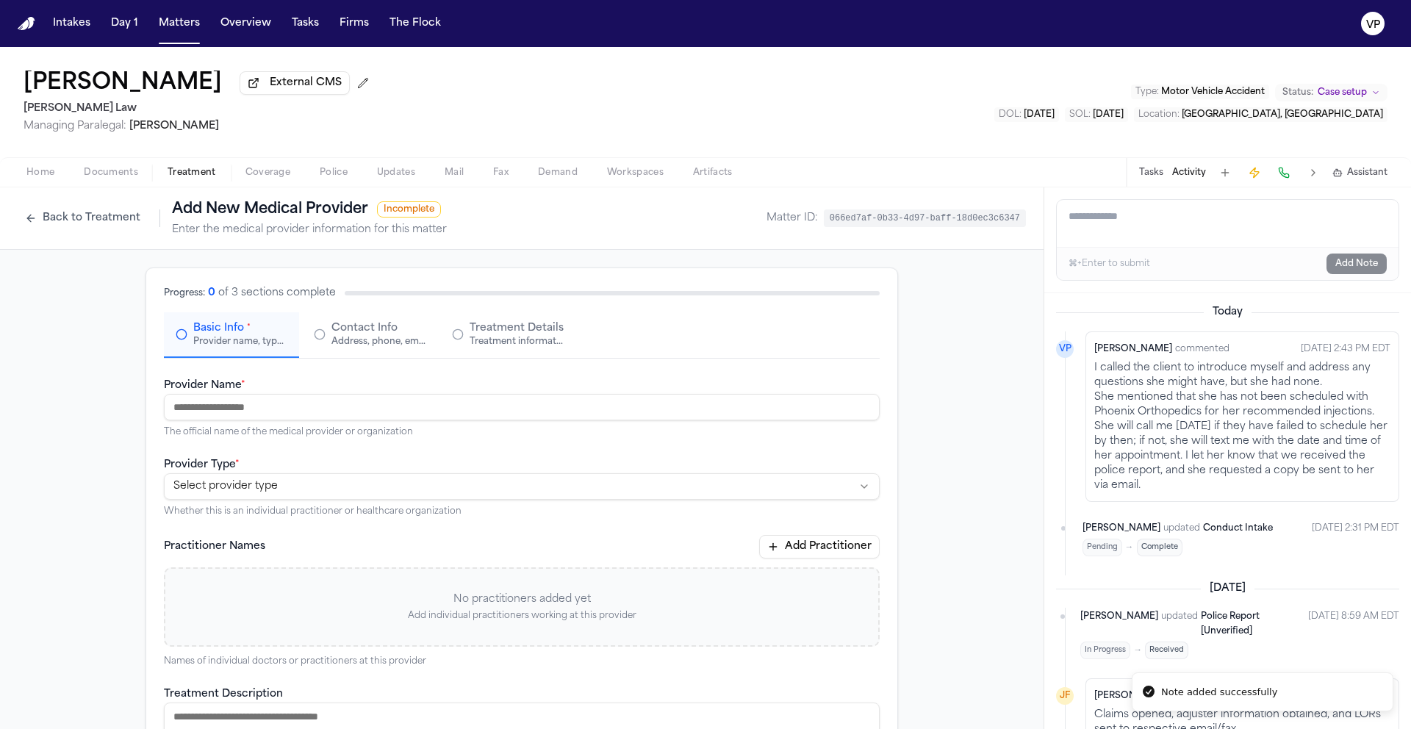
click at [79, 218] on button "Back to Treatment" at bounding box center [83, 218] width 130 height 24
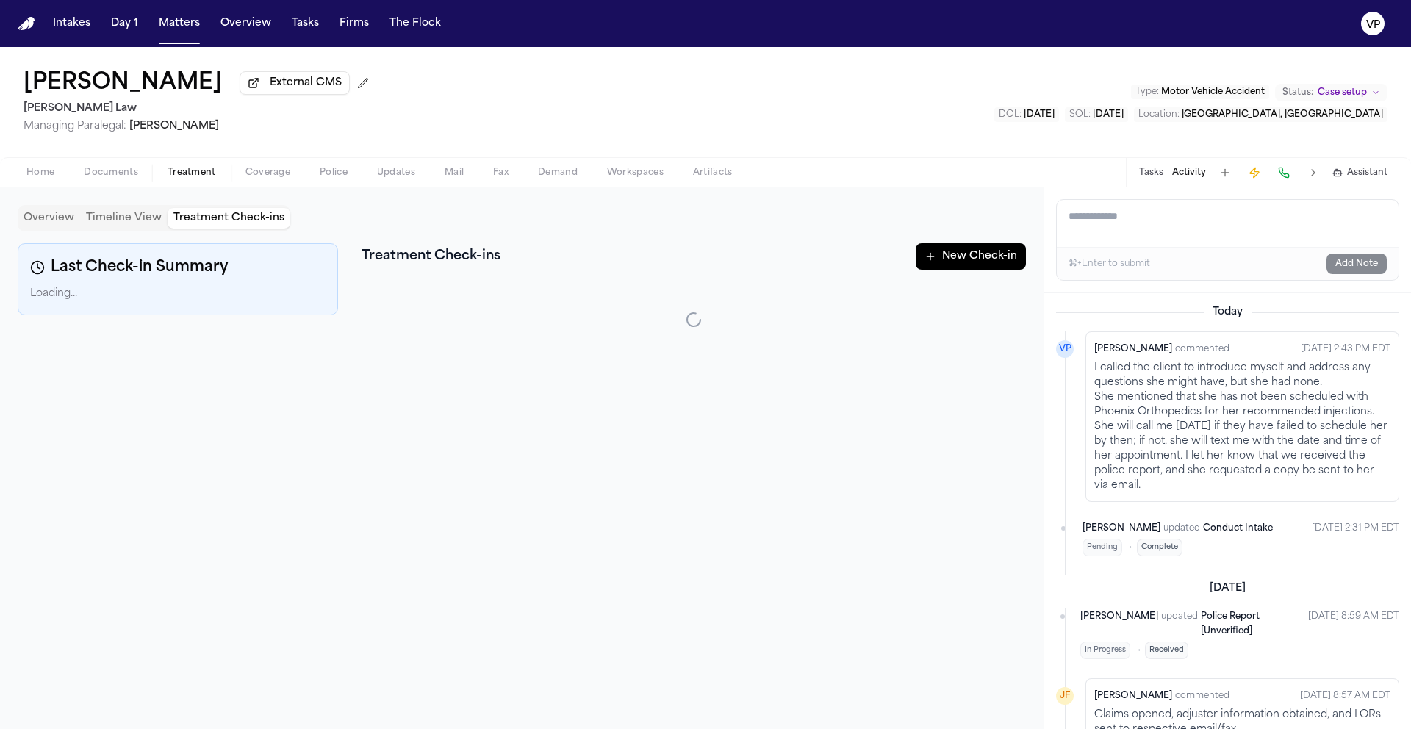
click at [248, 223] on button "Treatment Check-ins" at bounding box center [229, 218] width 123 height 21
click at [970, 260] on button "New Check-in" at bounding box center [970, 256] width 110 height 26
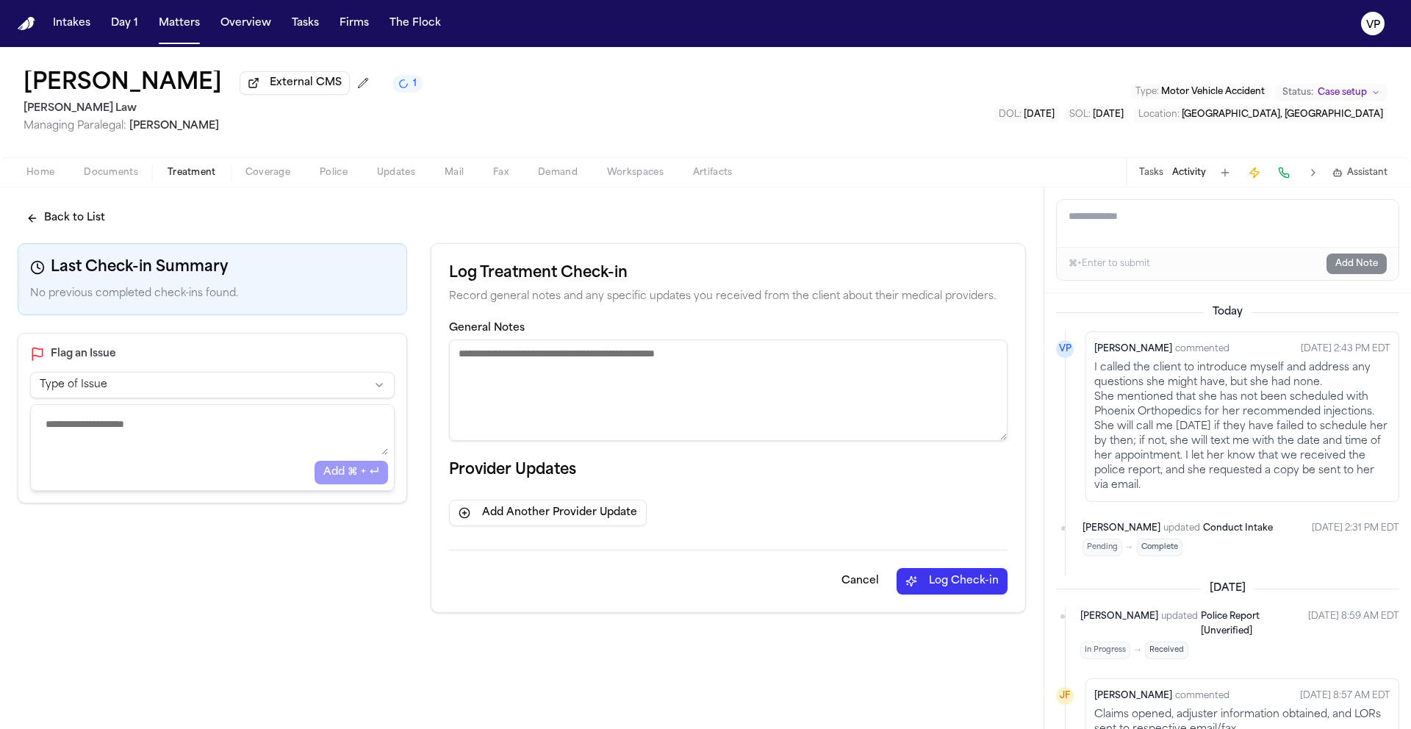
click at [569, 403] on textarea "General Notes" at bounding box center [728, 389] width 558 height 101
paste textarea "**********"
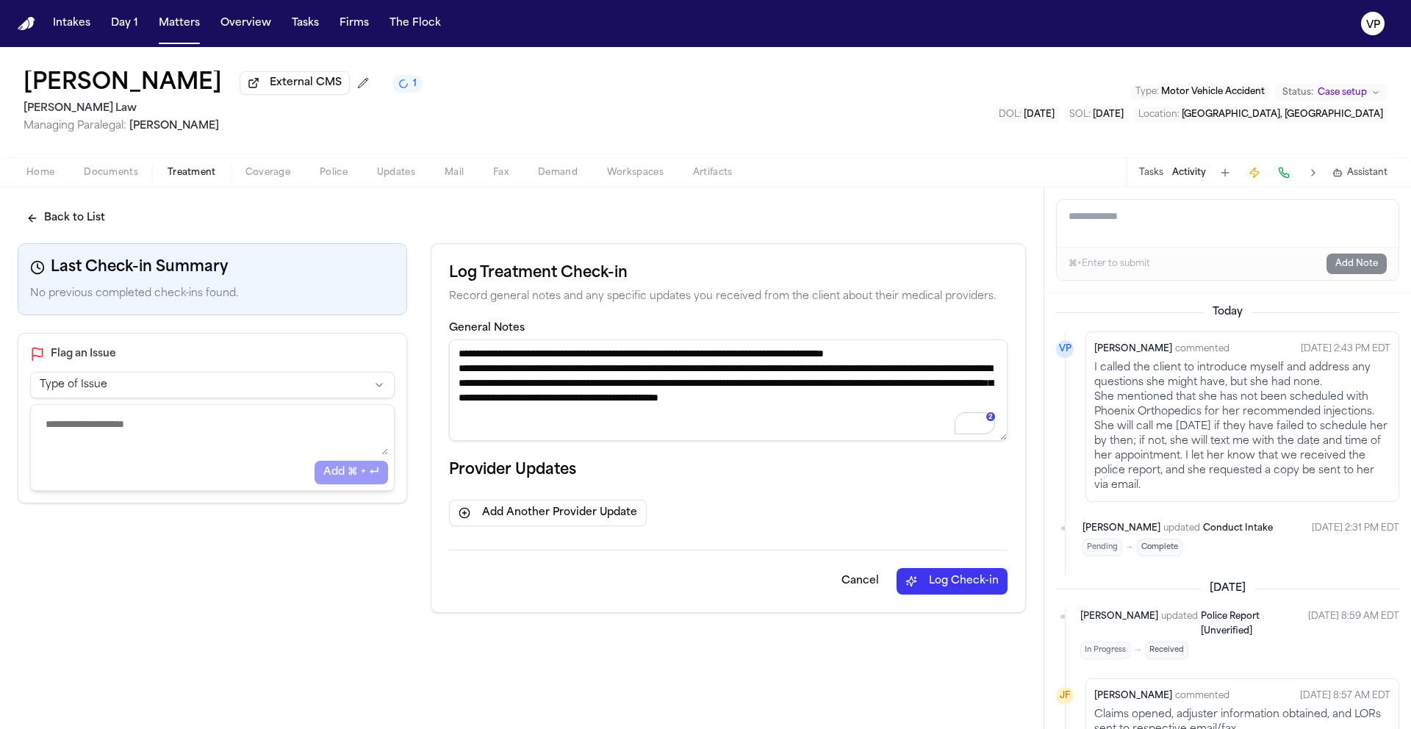
type textarea "**********"
click at [937, 584] on button "Log Check-in" at bounding box center [951, 581] width 111 height 26
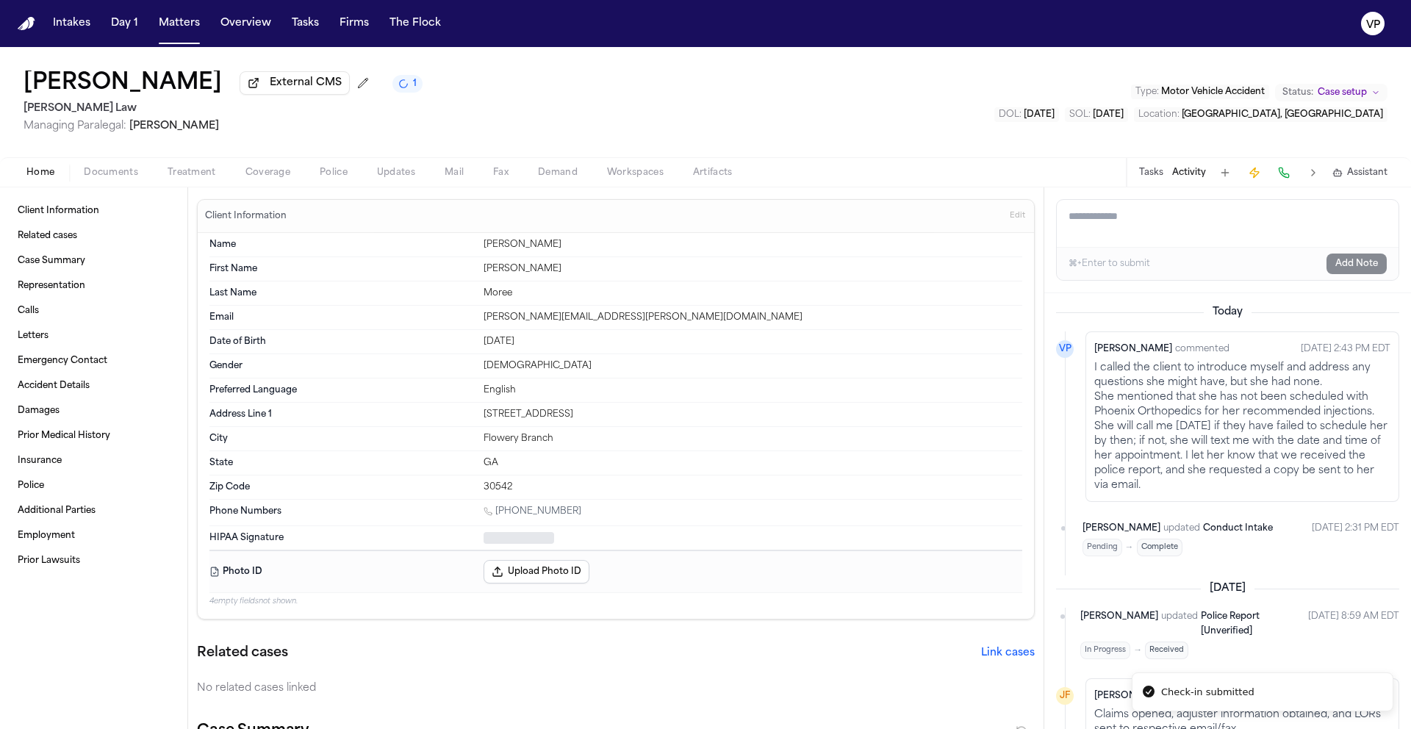
click at [32, 175] on span "Home" at bounding box center [40, 173] width 28 height 12
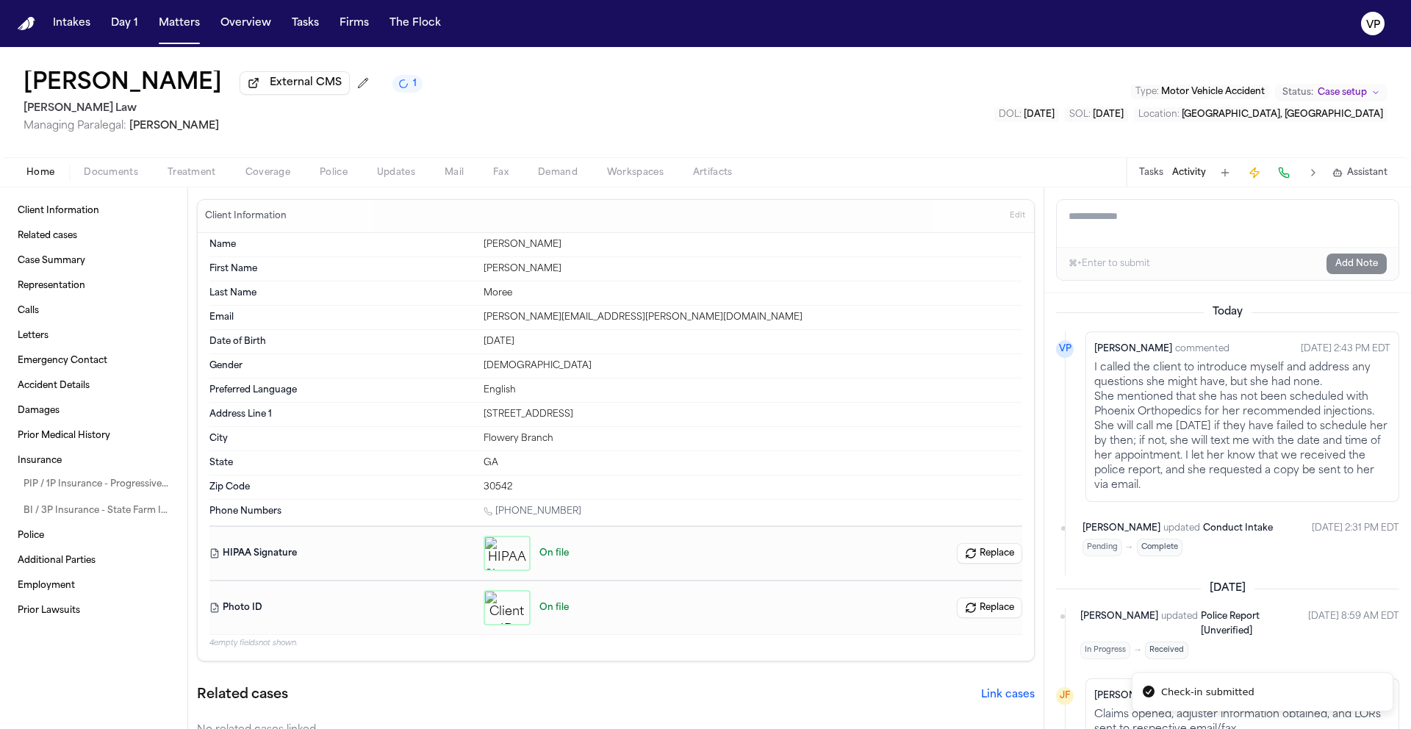
click at [1153, 179] on button "Tasks" at bounding box center [1151, 173] width 24 height 12
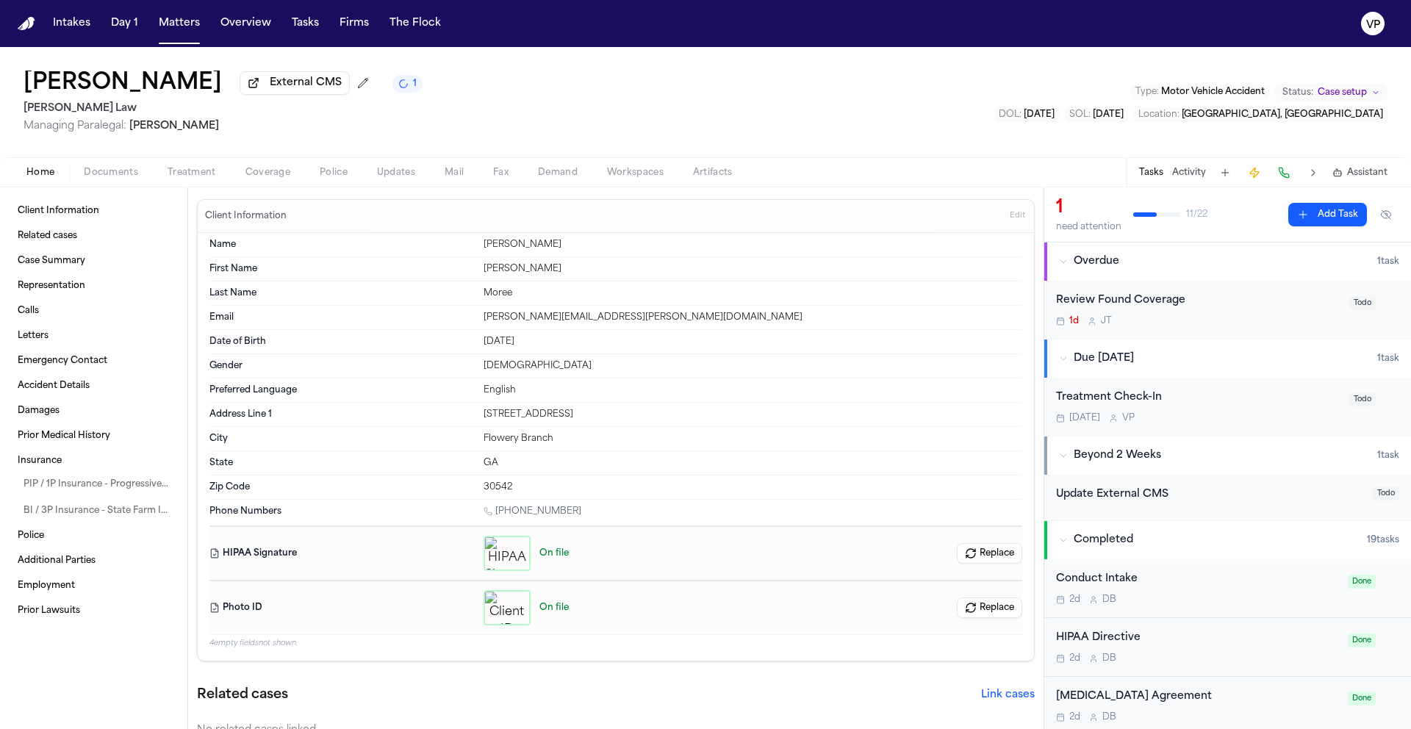
click at [1248, 406] on div "Treatment Check-In" at bounding box center [1198, 397] width 284 height 17
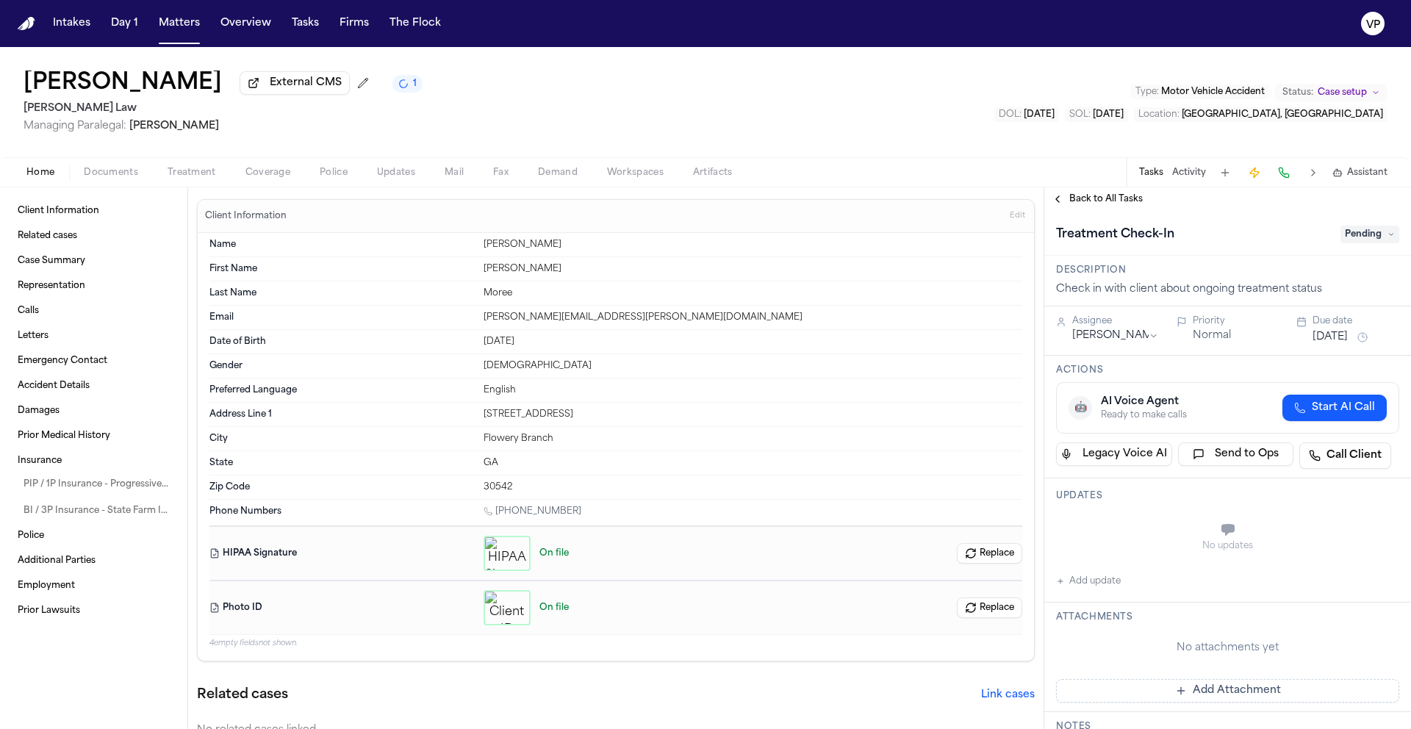
click at [1347, 339] on button "[DATE]" at bounding box center [1329, 337] width 35 height 15
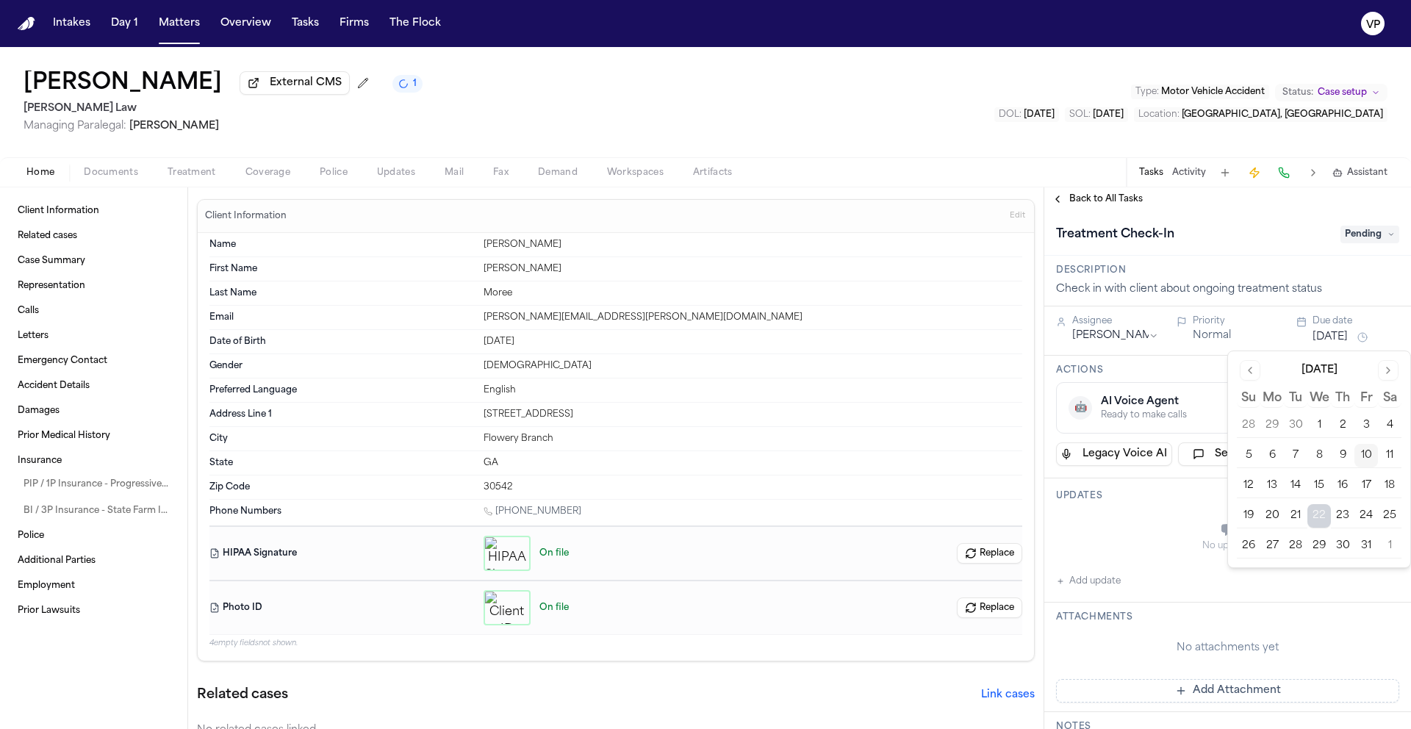
click at [1327, 544] on button "29" at bounding box center [1319, 546] width 24 height 24
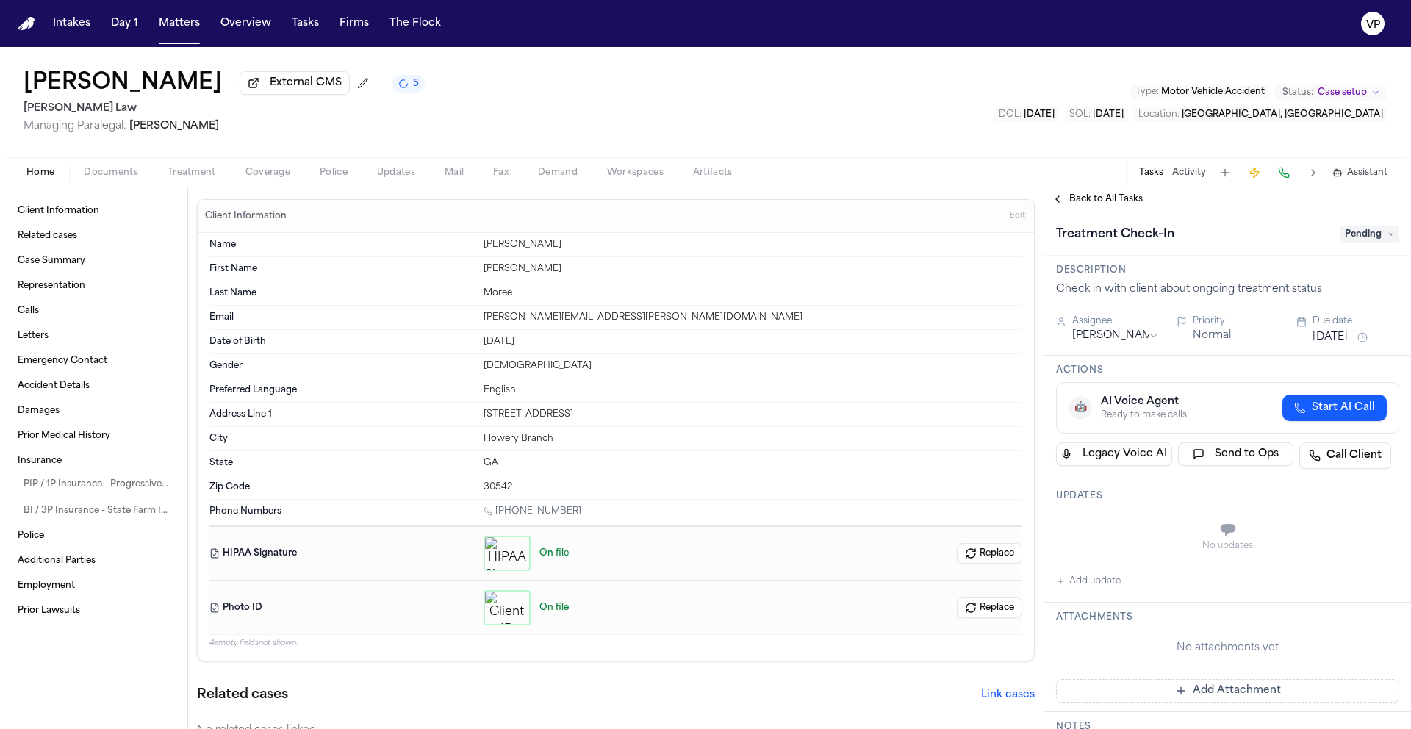
click at [1256, 218] on div "Treatment Check-In Pending" at bounding box center [1227, 233] width 367 height 45
click at [1101, 200] on span "Back to All Tasks" at bounding box center [1105, 199] width 73 height 12
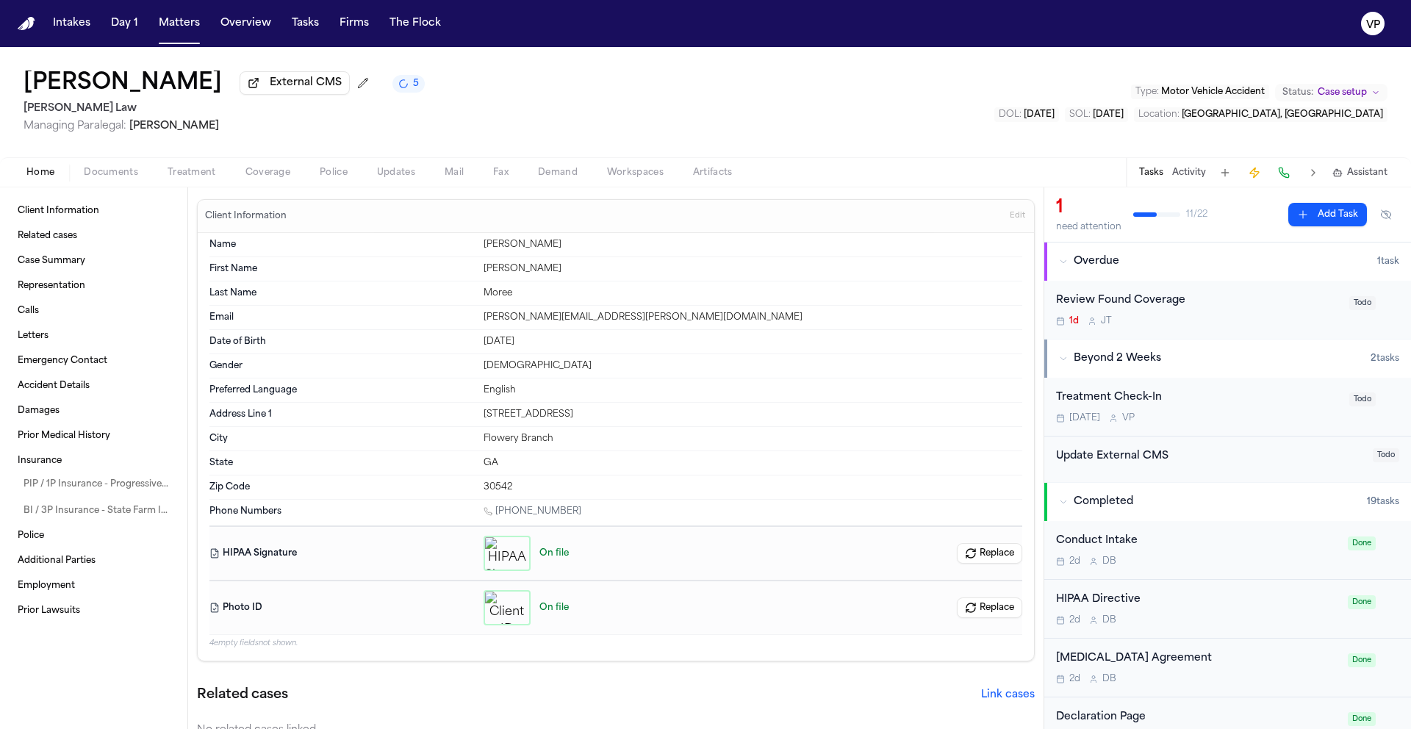
click at [1152, 217] on div at bounding box center [1145, 214] width 24 height 4
click at [1375, 217] on button at bounding box center [1385, 215] width 26 height 24
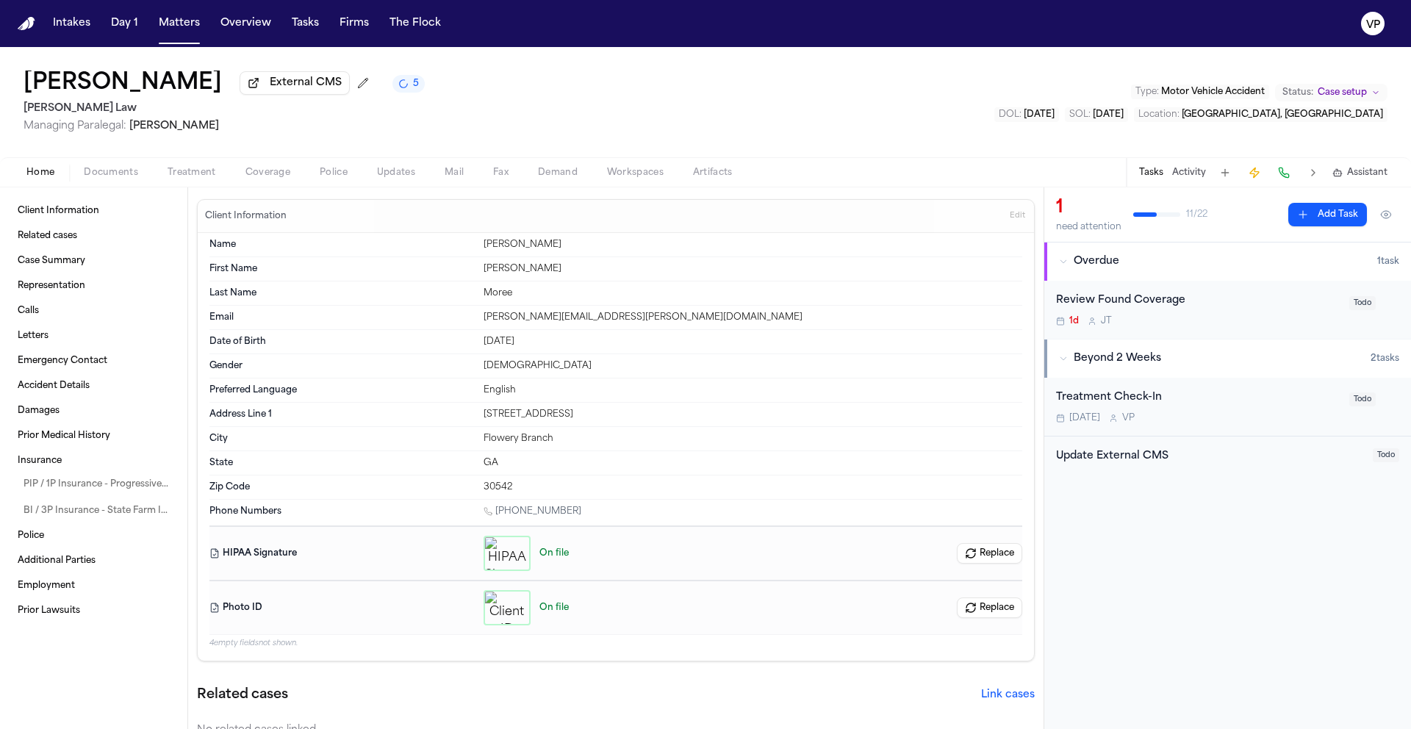
click at [1391, 218] on button at bounding box center [1385, 215] width 26 height 24
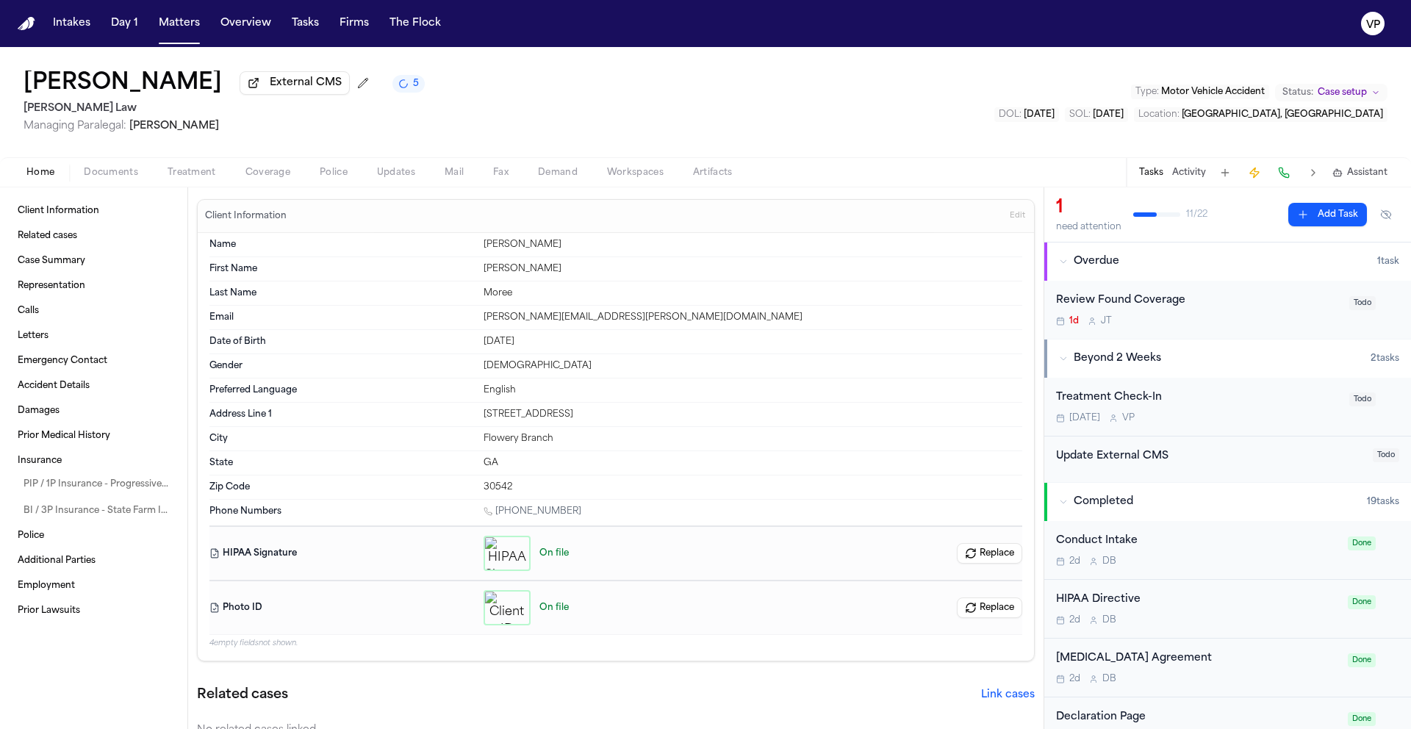
click at [1383, 219] on button at bounding box center [1385, 215] width 26 height 24
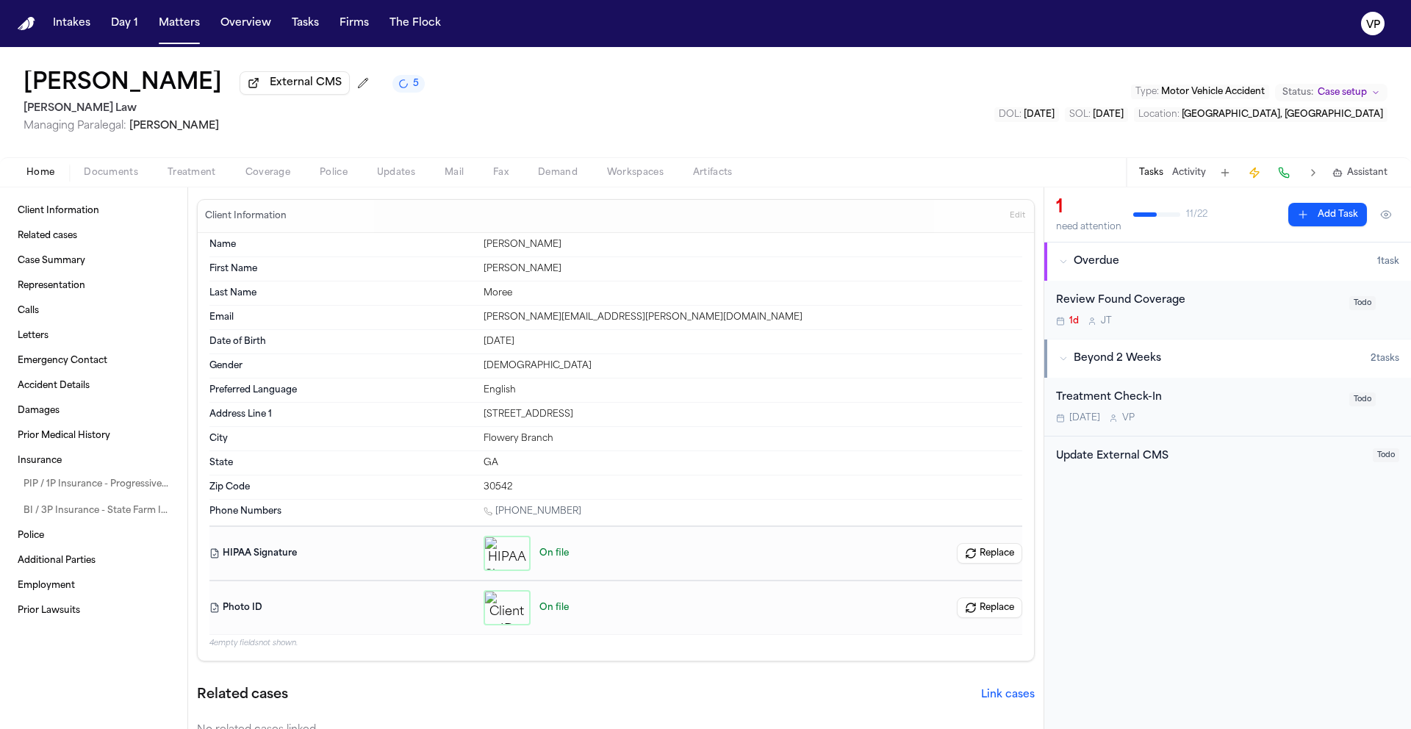
click at [1379, 226] on button at bounding box center [1385, 215] width 26 height 24
drag, startPoint x: 1381, startPoint y: 219, endPoint x: 1372, endPoint y: 219, distance: 8.8
click at [1381, 219] on button at bounding box center [1385, 215] width 26 height 24
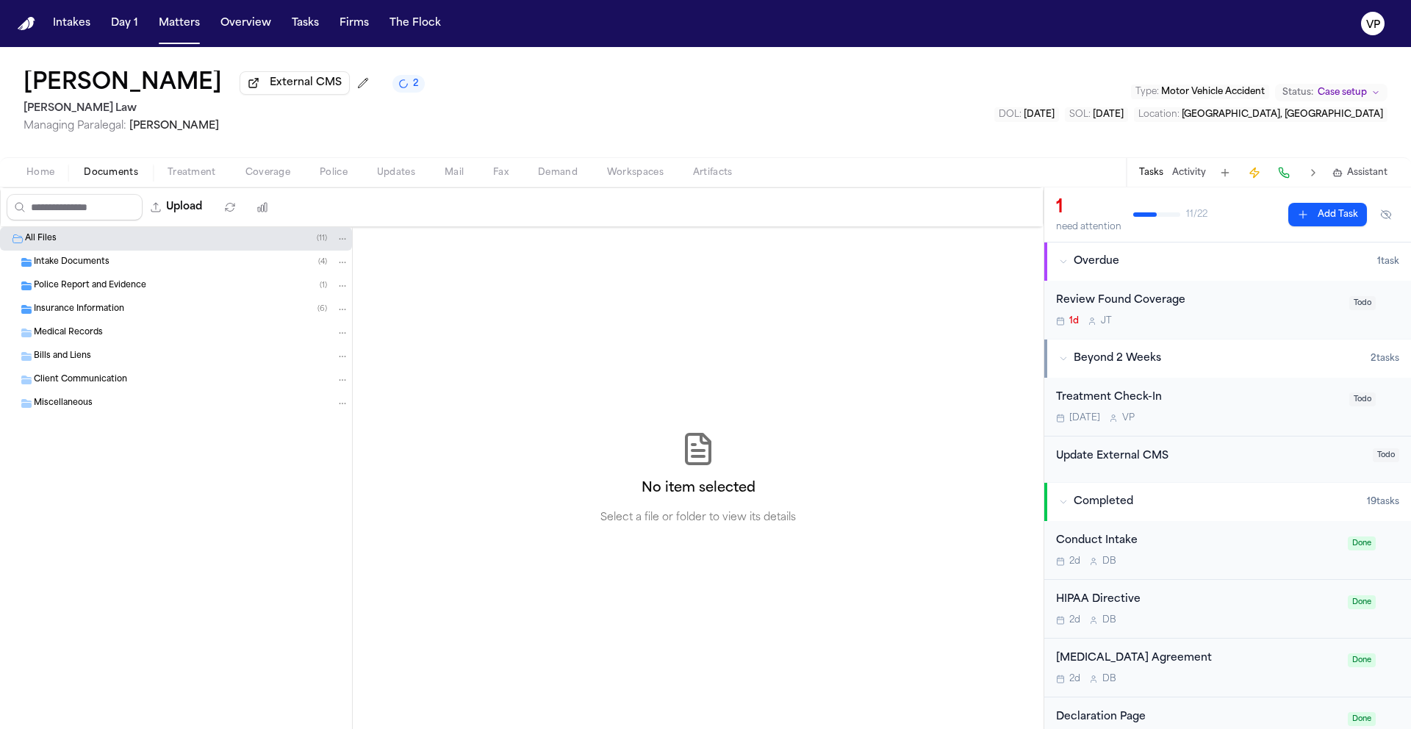
click at [103, 178] on span "Documents" at bounding box center [111, 173] width 54 height 12
click at [137, 292] on span "Police Report and Evidence" at bounding box center [90, 286] width 112 height 12
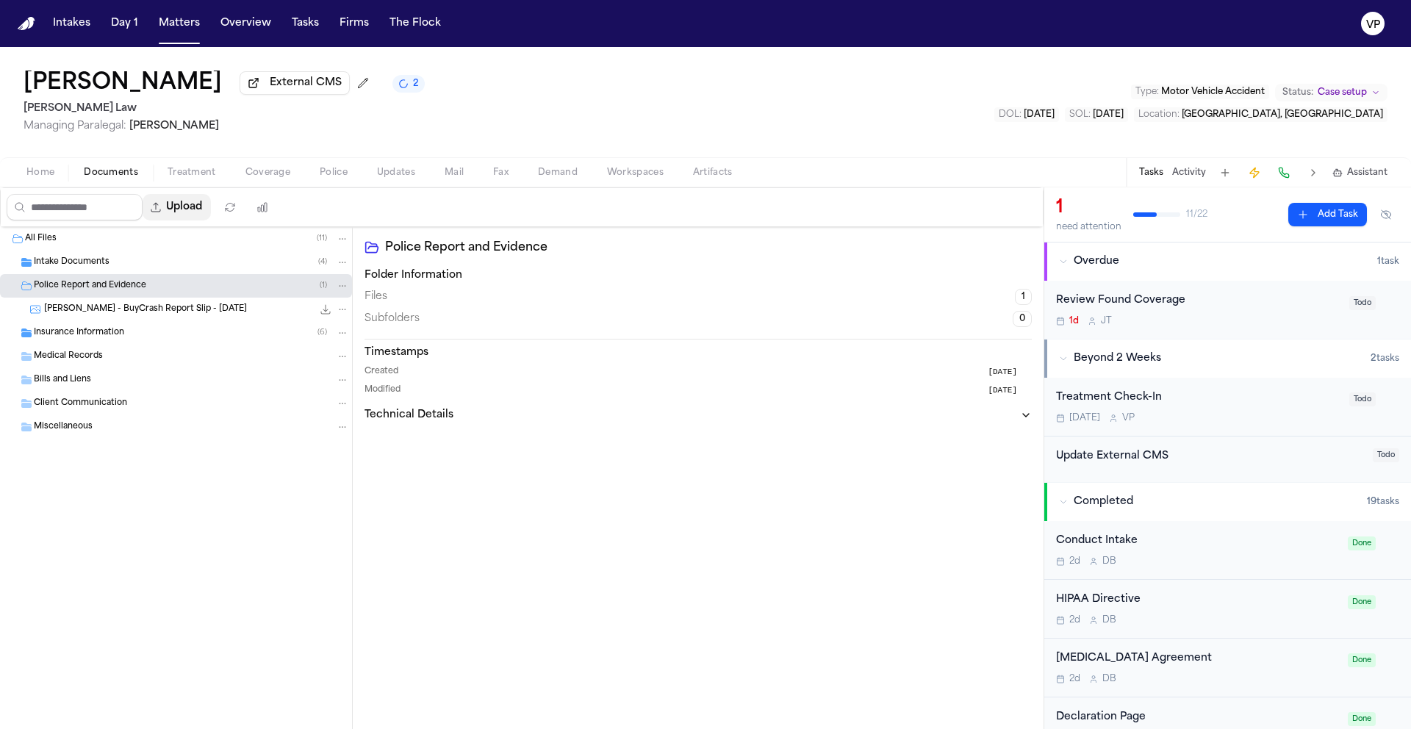
click at [192, 203] on button "Upload" at bounding box center [177, 207] width 68 height 26
select select "**********"
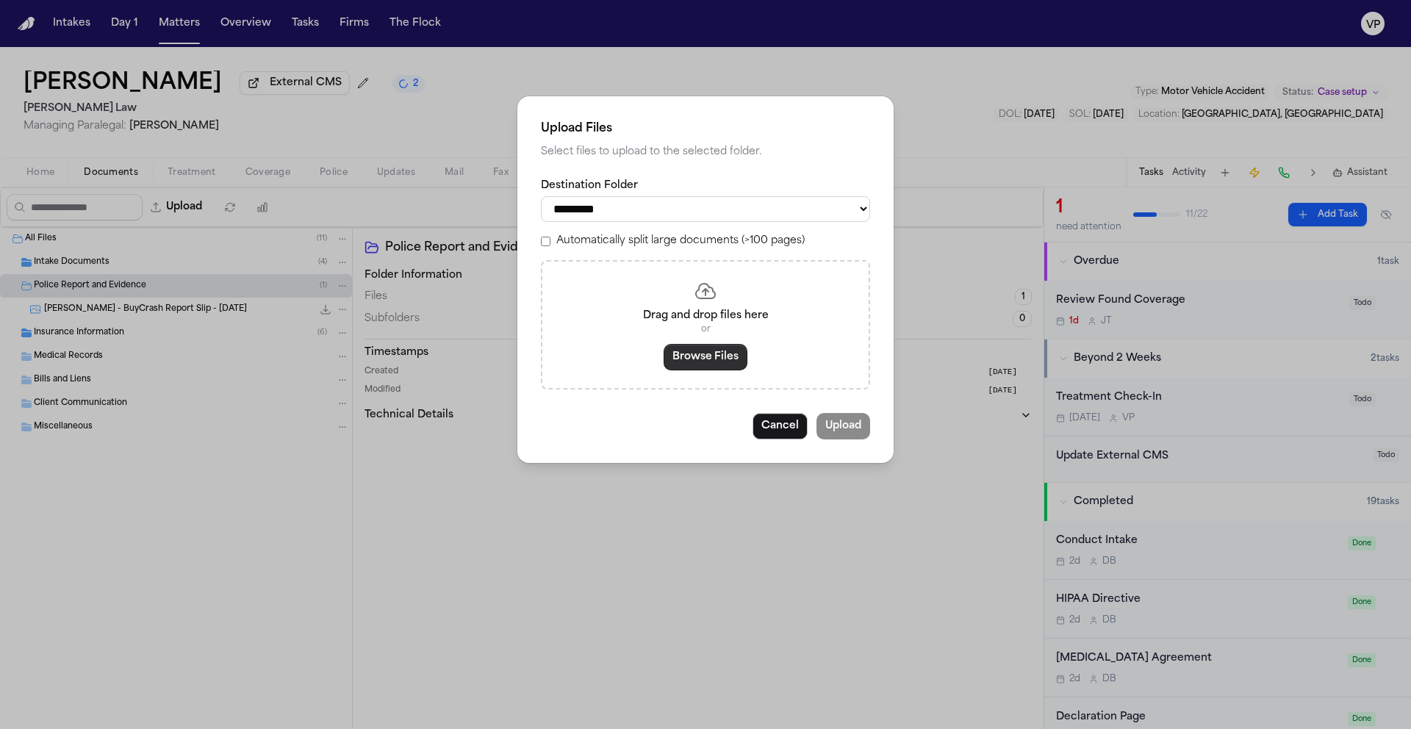
click at [709, 357] on button "Browse Files" at bounding box center [705, 357] width 84 height 26
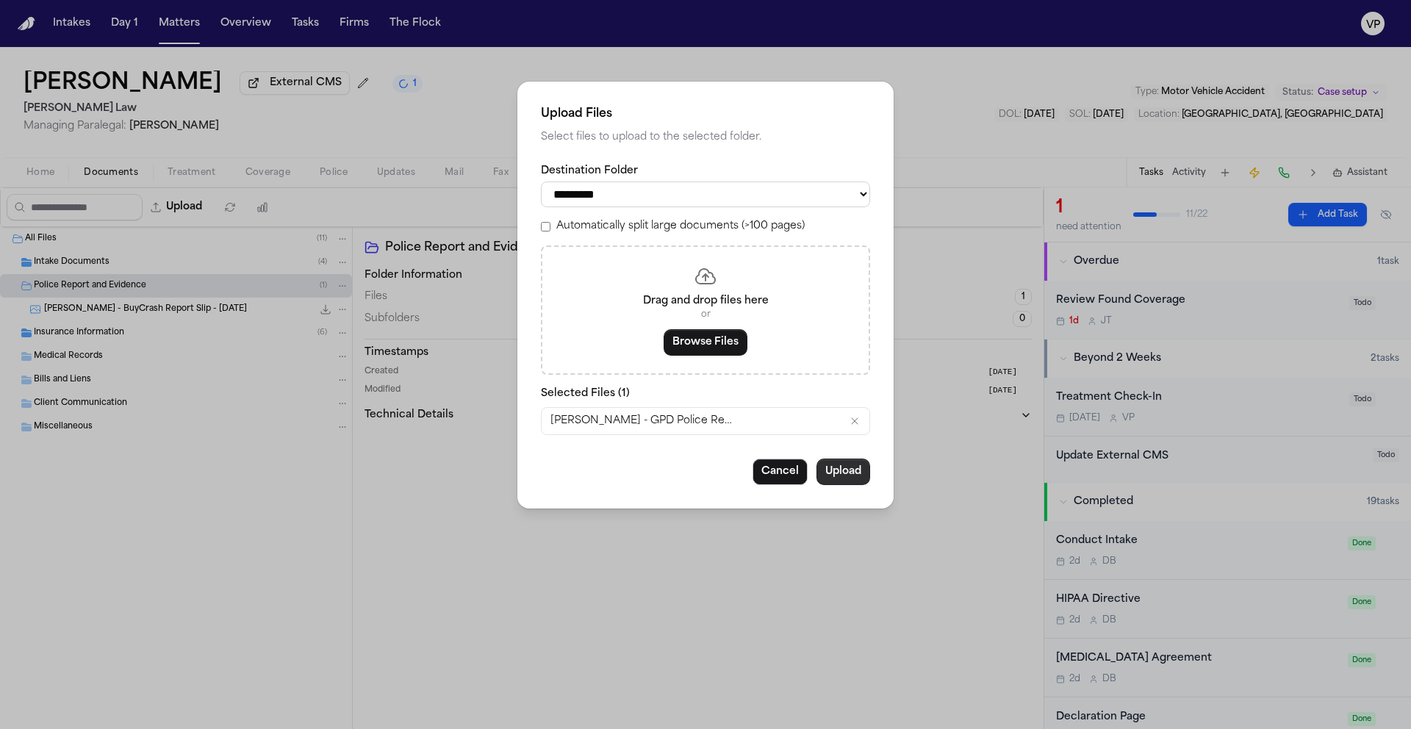
click at [837, 476] on button "Upload" at bounding box center [843, 471] width 54 height 26
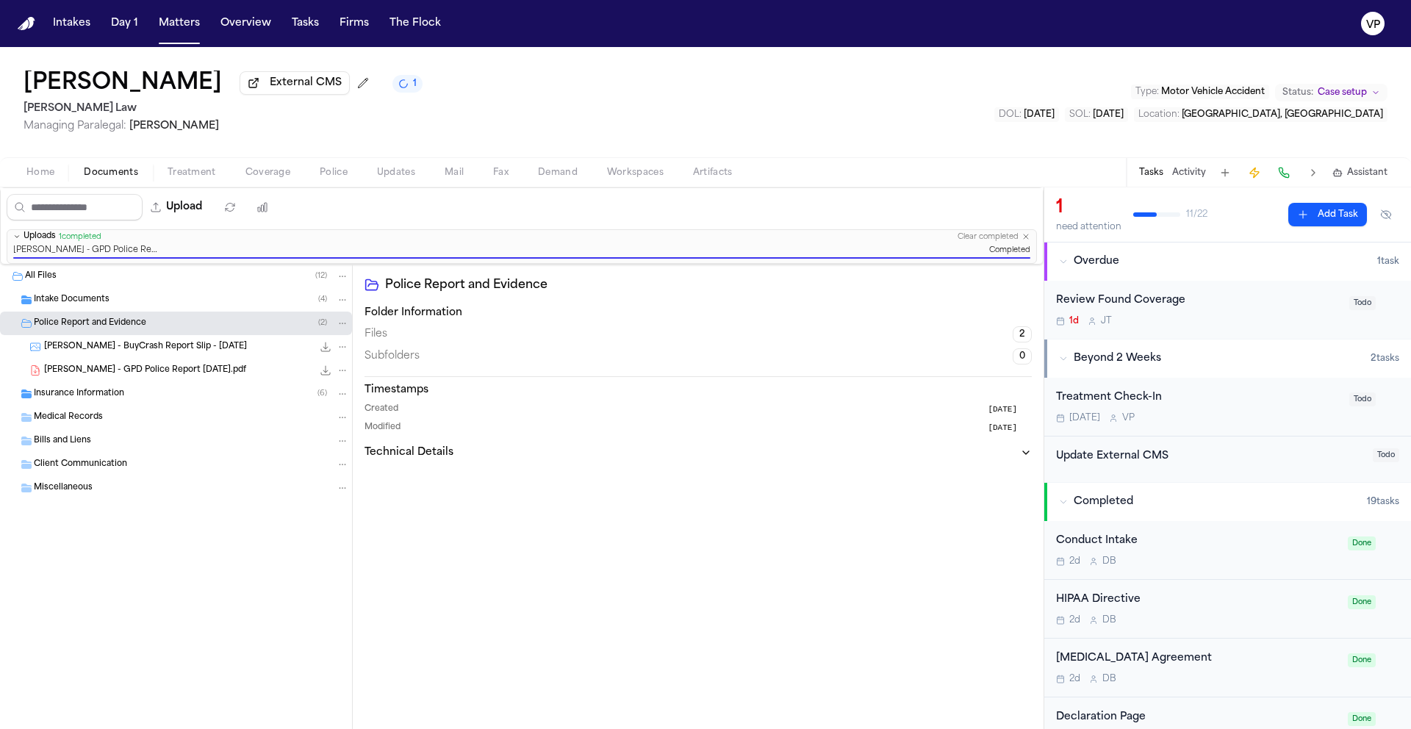
click at [200, 365] on div "[PERSON_NAME] - GPD Police Report [DATE].pdf 108.8 KB • PDF" at bounding box center [196, 370] width 305 height 15
